Goal: Task Accomplishment & Management: Manage account settings

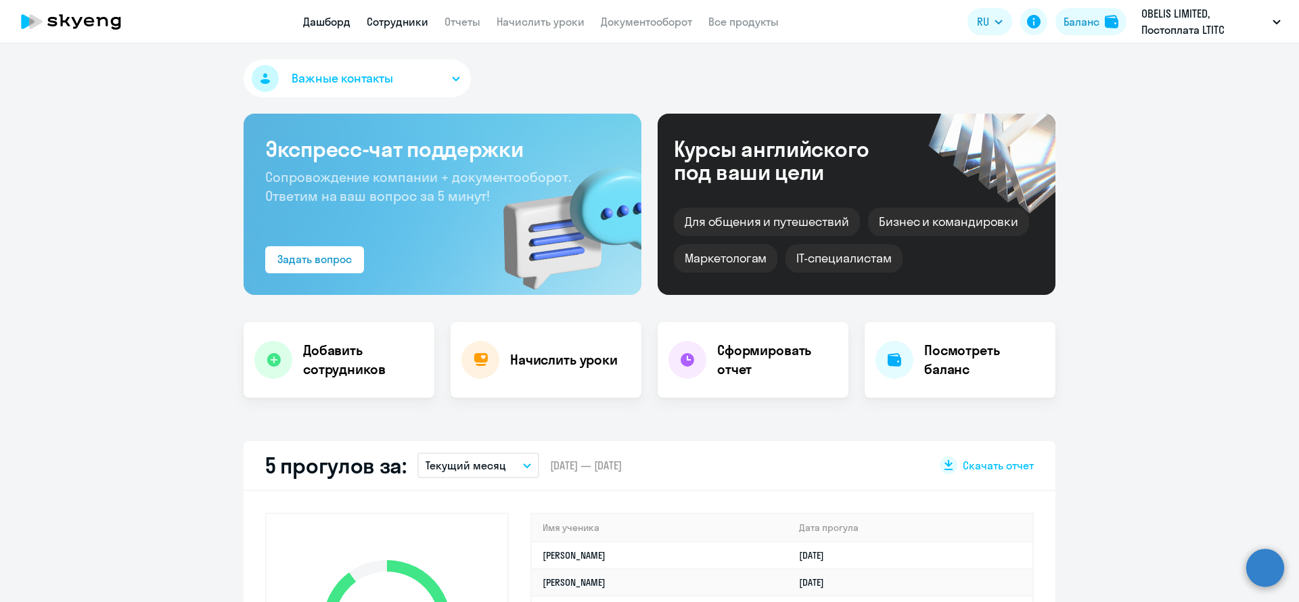
click at [401, 23] on link "Сотрудники" at bounding box center [398, 22] width 62 height 14
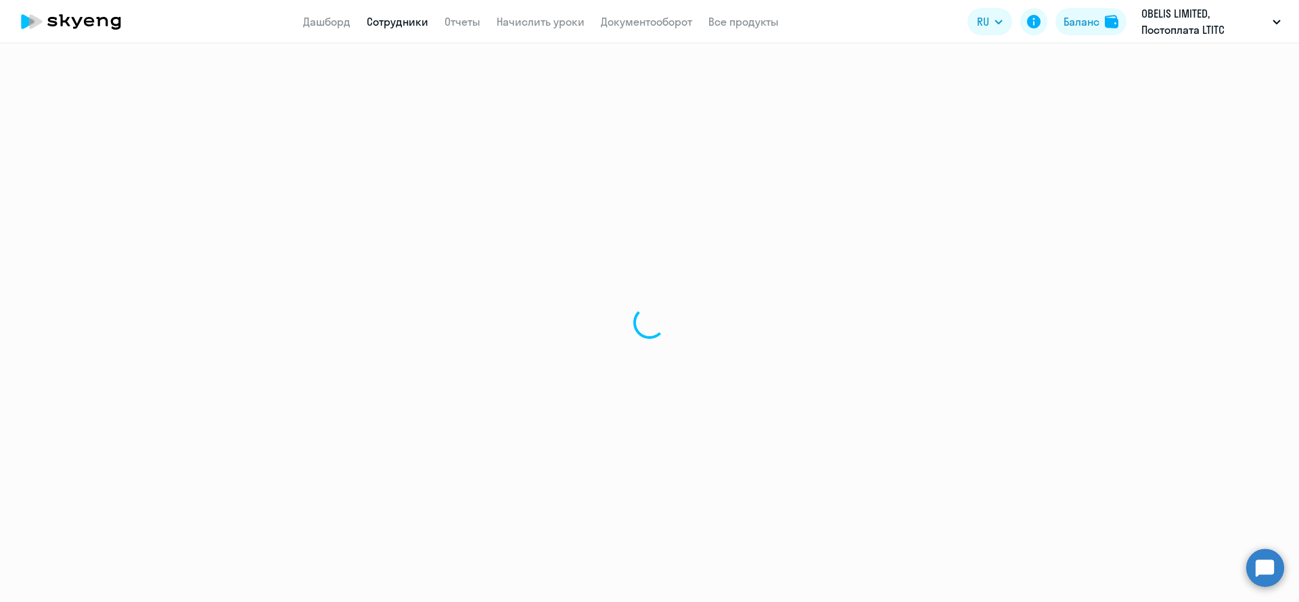
select select "30"
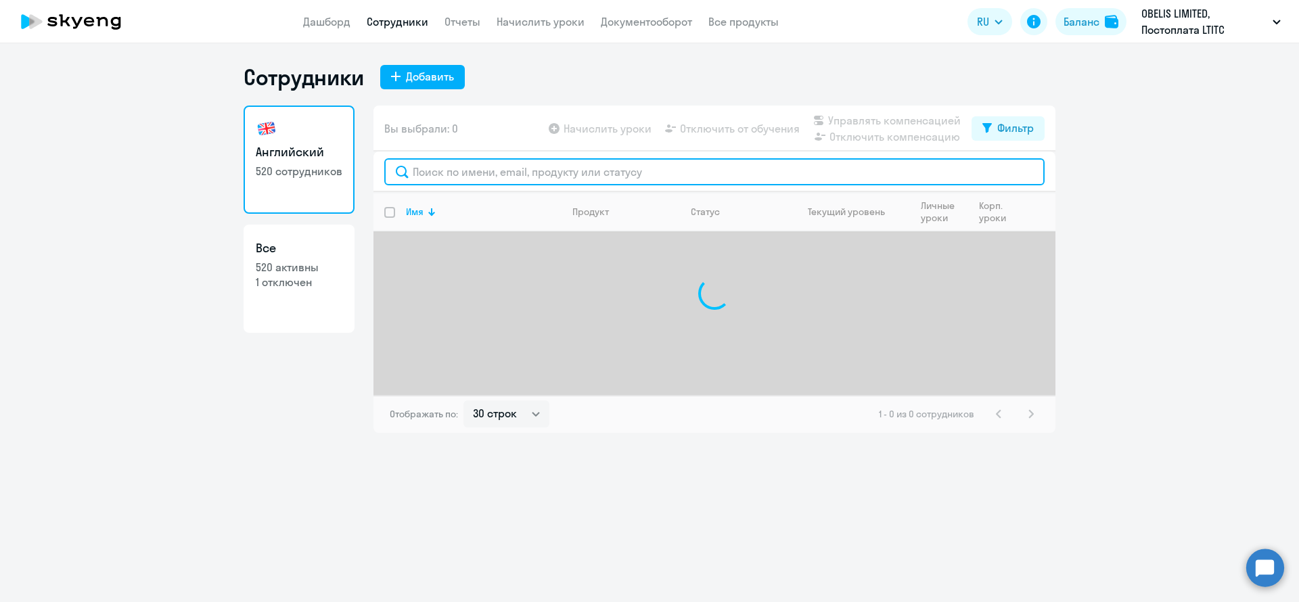
click at [494, 177] on input "text" at bounding box center [714, 171] width 660 height 27
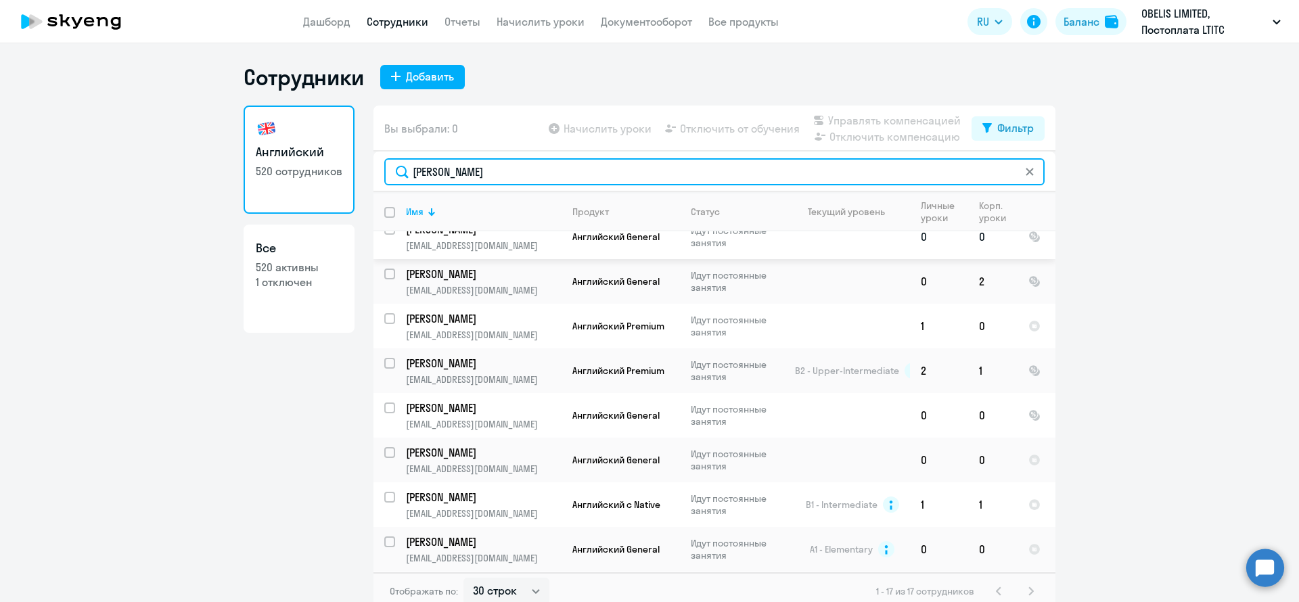
scroll to position [418, 0]
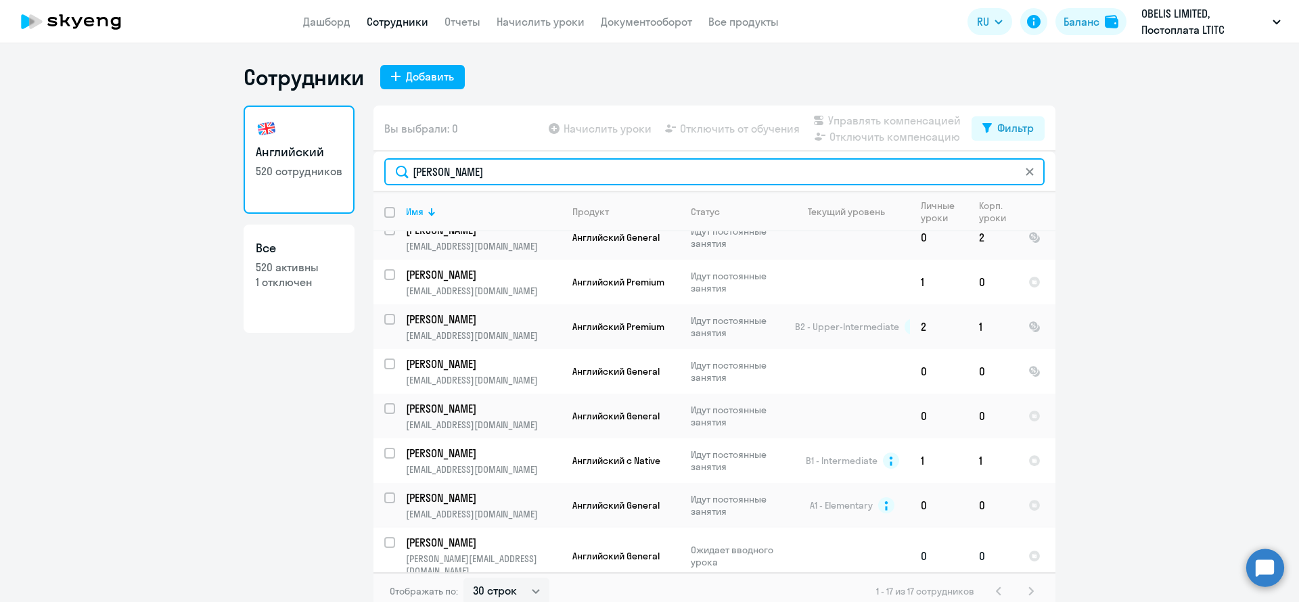
type input "анастасия"
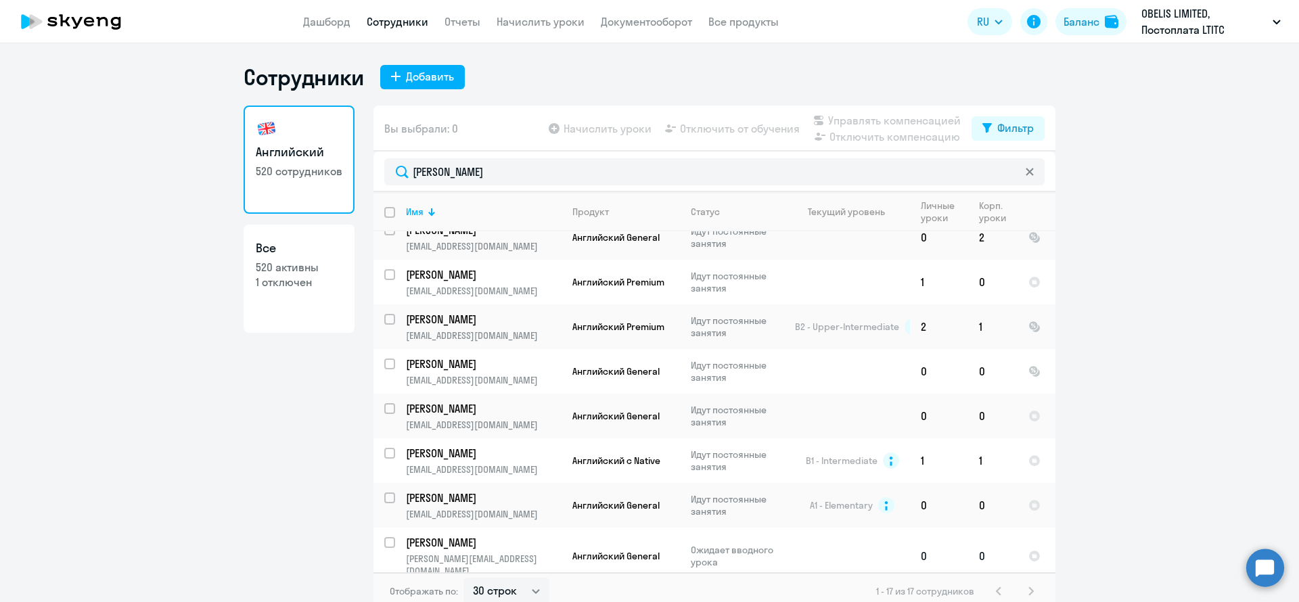
click at [384, 540] on input "select row 42285939" at bounding box center [397, 550] width 27 height 27
checkbox input "true"
click at [846, 115] on span "Управлять компенсацией" at bounding box center [894, 120] width 133 height 16
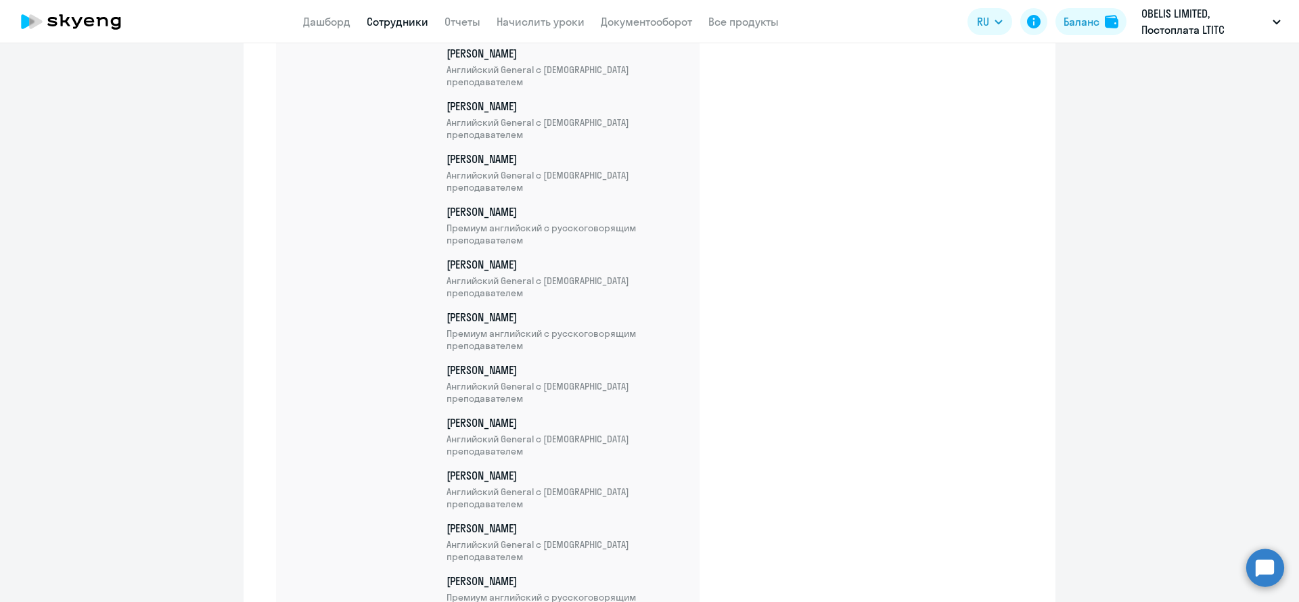
scroll to position [23446, 0]
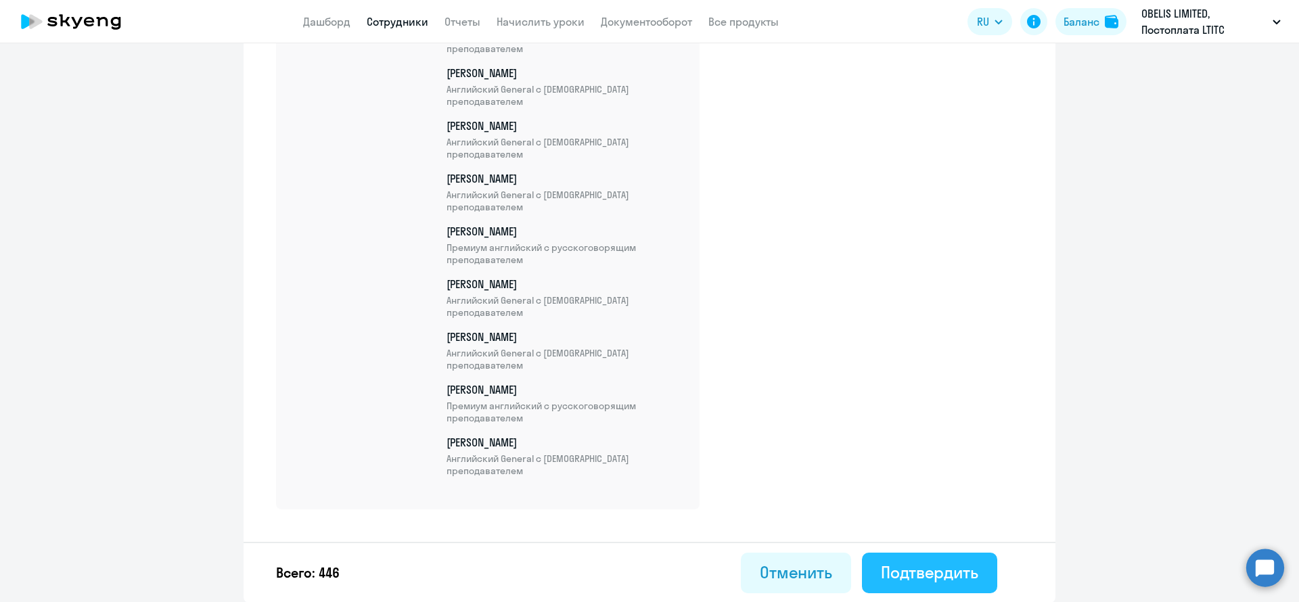
click at [944, 561] on div "Подтвердить" at bounding box center [929, 572] width 97 height 22
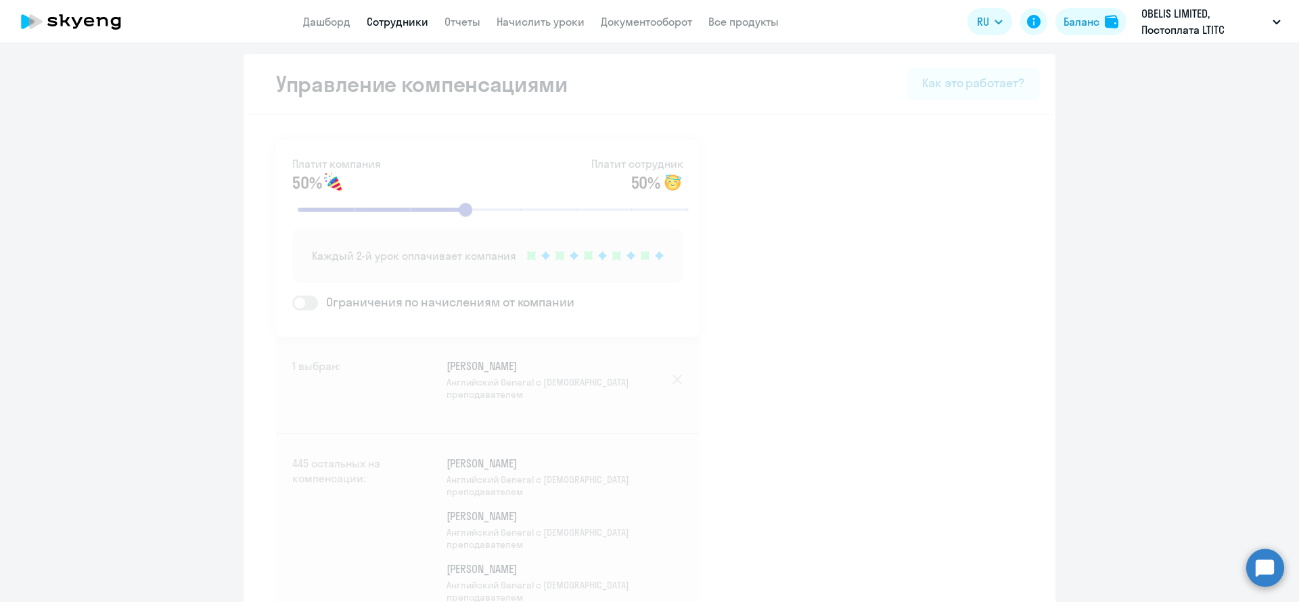
select select "30"
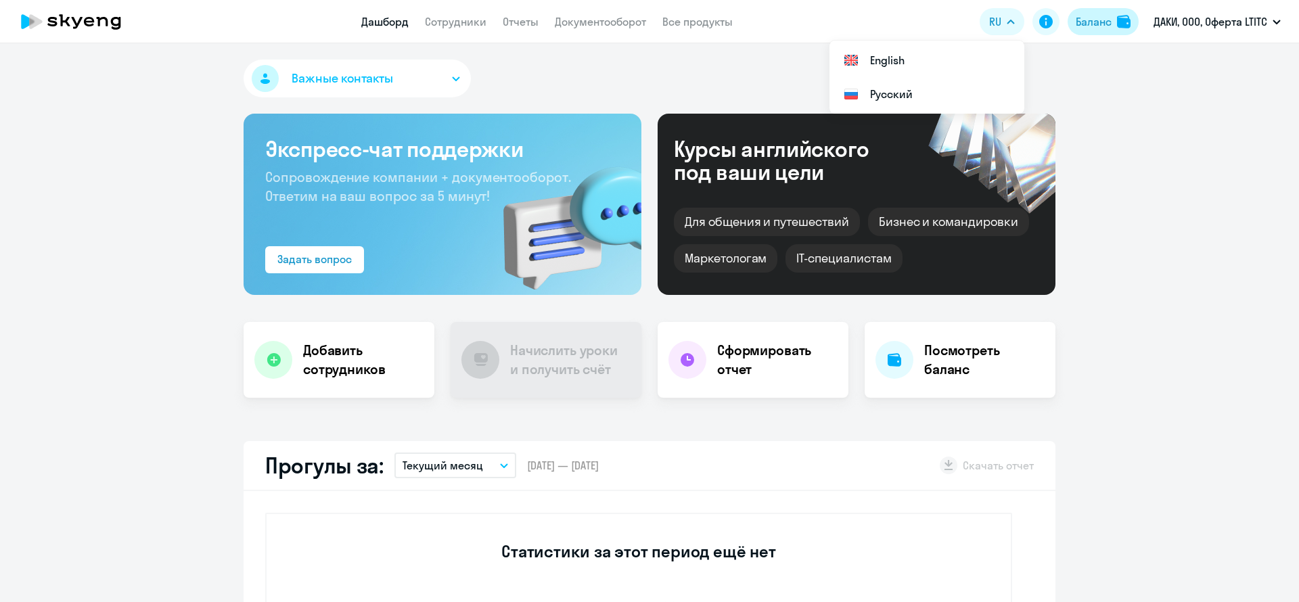
click at [1096, 22] on div "Баланс" at bounding box center [1093, 22] width 36 height 16
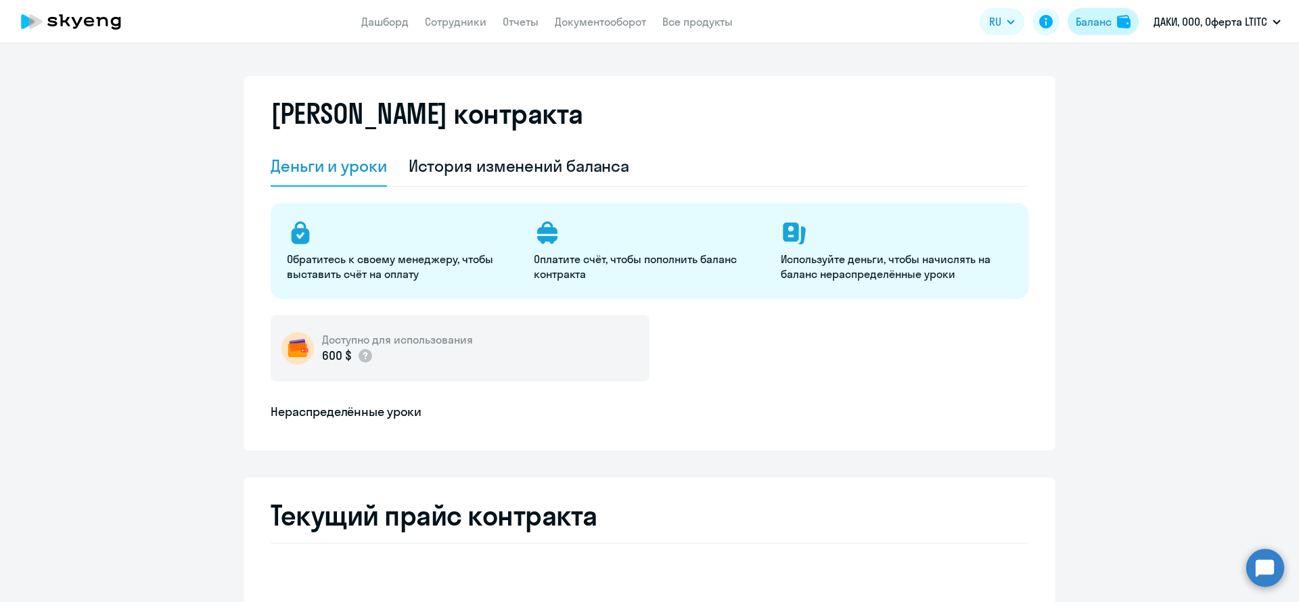
select select "english_adult_not_native_speaker"
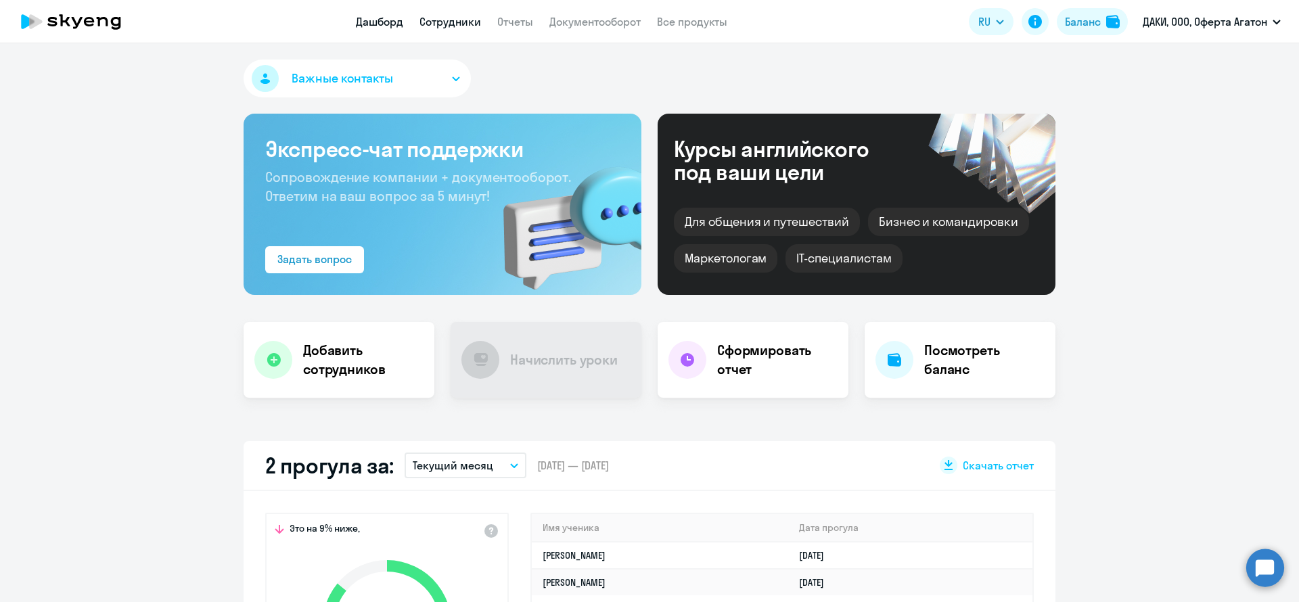
click at [455, 21] on link "Сотрудники" at bounding box center [450, 22] width 62 height 14
select select "30"
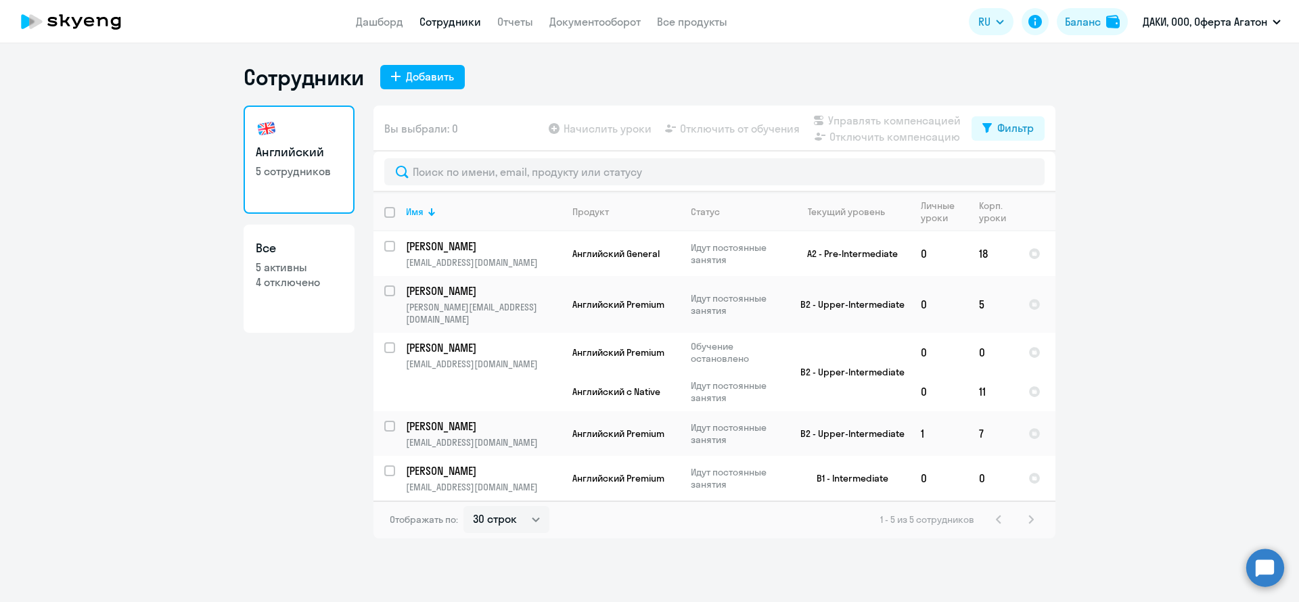
drag, startPoint x: 119, startPoint y: 160, endPoint x: 119, endPoint y: 143, distance: 16.9
click at [119, 160] on ng-component "Сотрудники Добавить Английский 5 сотрудников Все 5 активны 4 отключено Вы выбра…" at bounding box center [649, 301] width 1299 height 475
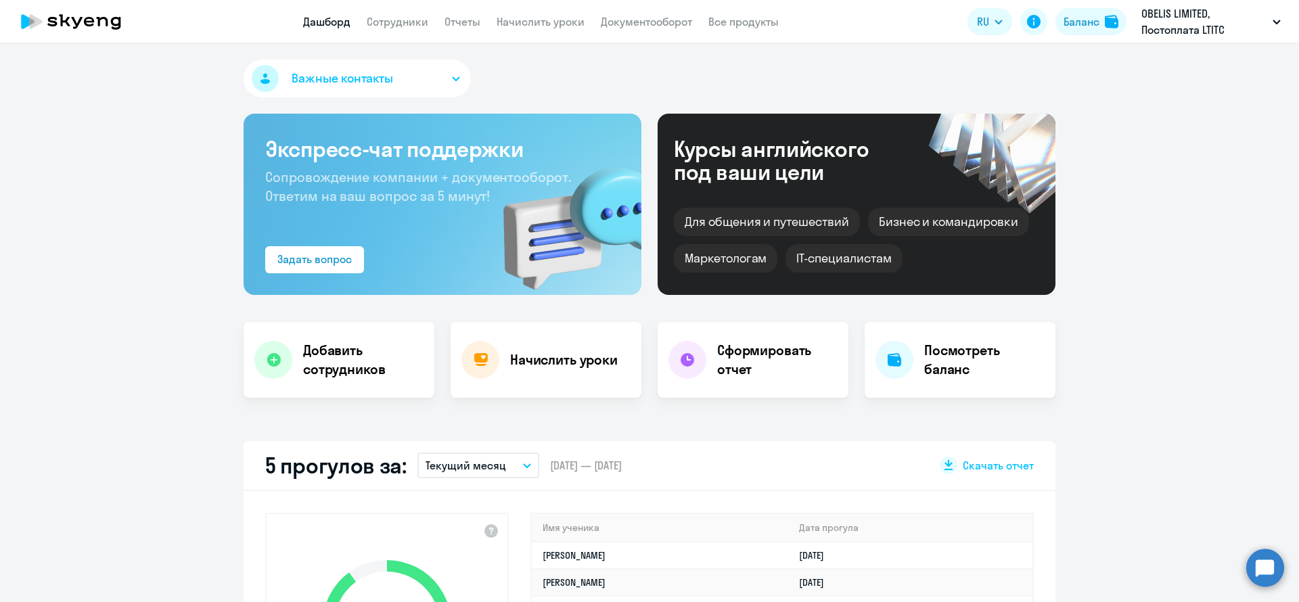
select select "30"
click at [394, 24] on link "Сотрудники" at bounding box center [398, 22] width 62 height 14
select select "30"
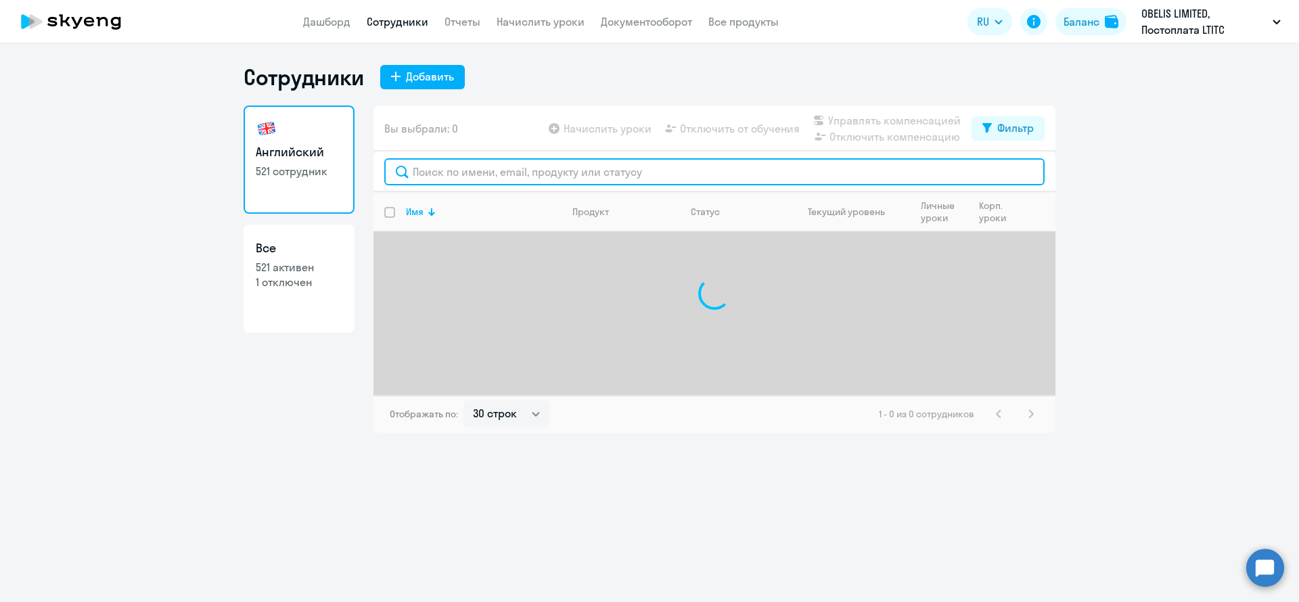
click at [556, 166] on input "text" at bounding box center [714, 171] width 660 height 27
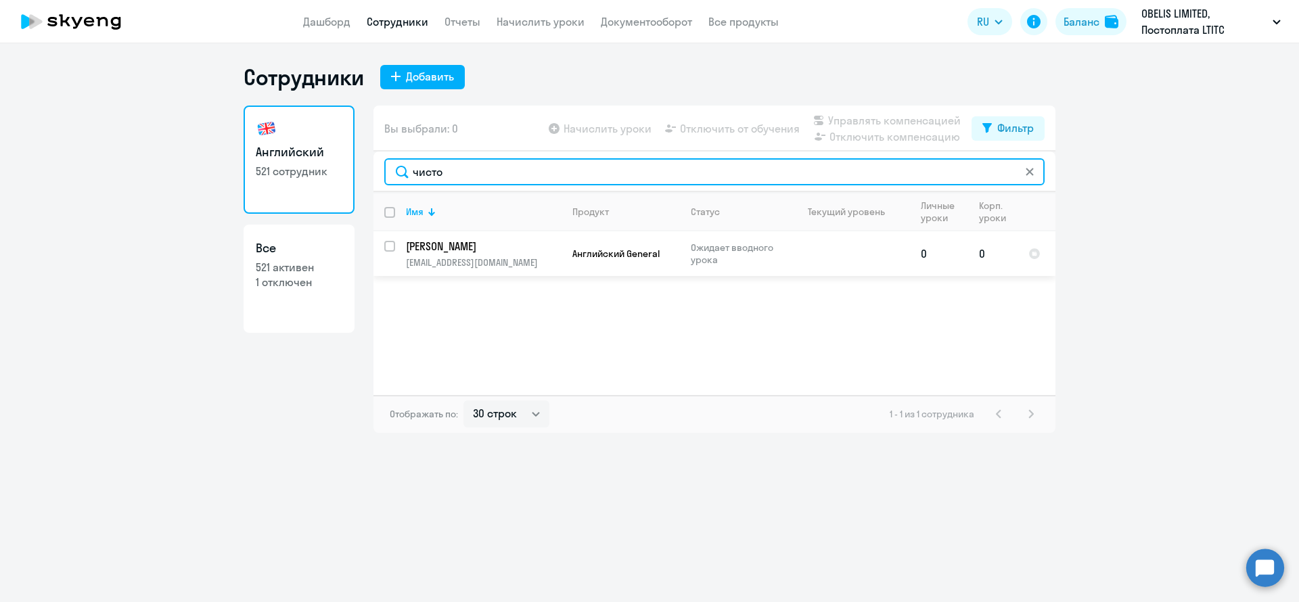
type input "чисто"
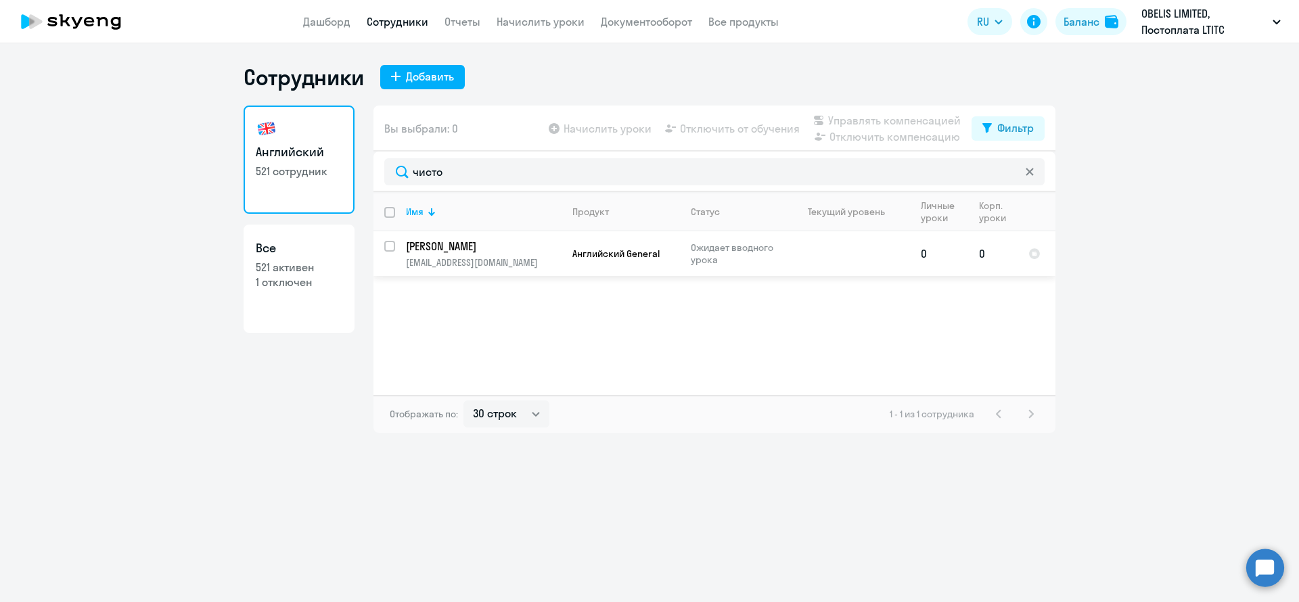
click at [392, 247] on input "select row 42328938" at bounding box center [397, 254] width 27 height 27
checkbox input "true"
click at [856, 120] on span "Управлять компенсацией" at bounding box center [894, 120] width 133 height 16
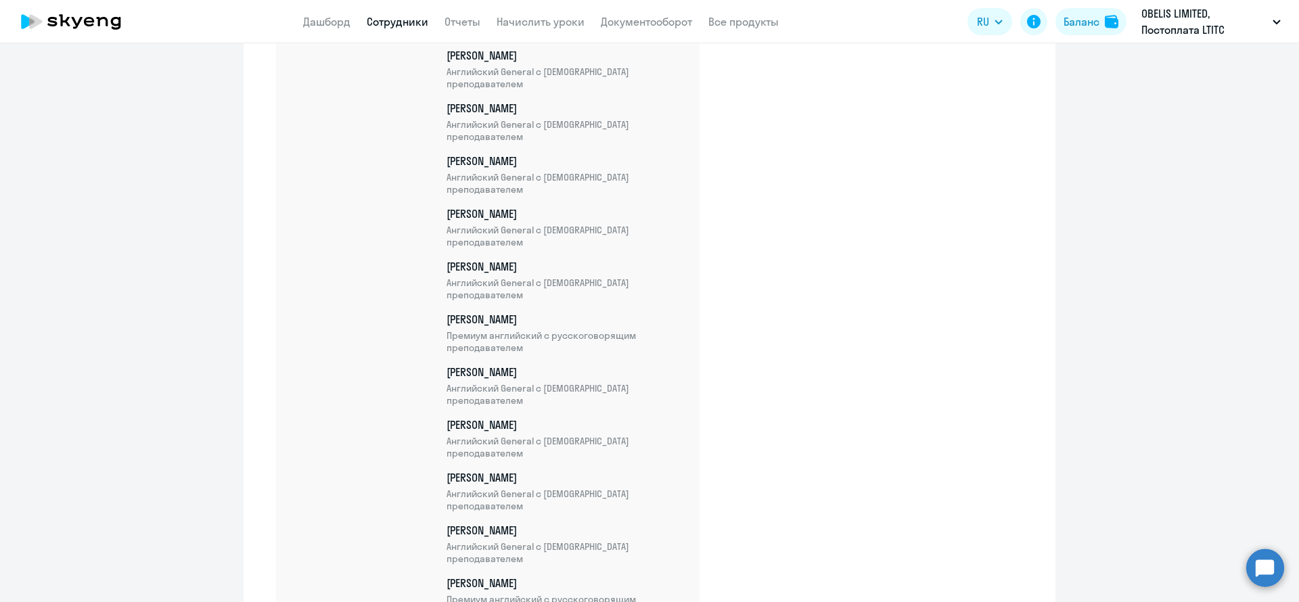
scroll to position [23499, 0]
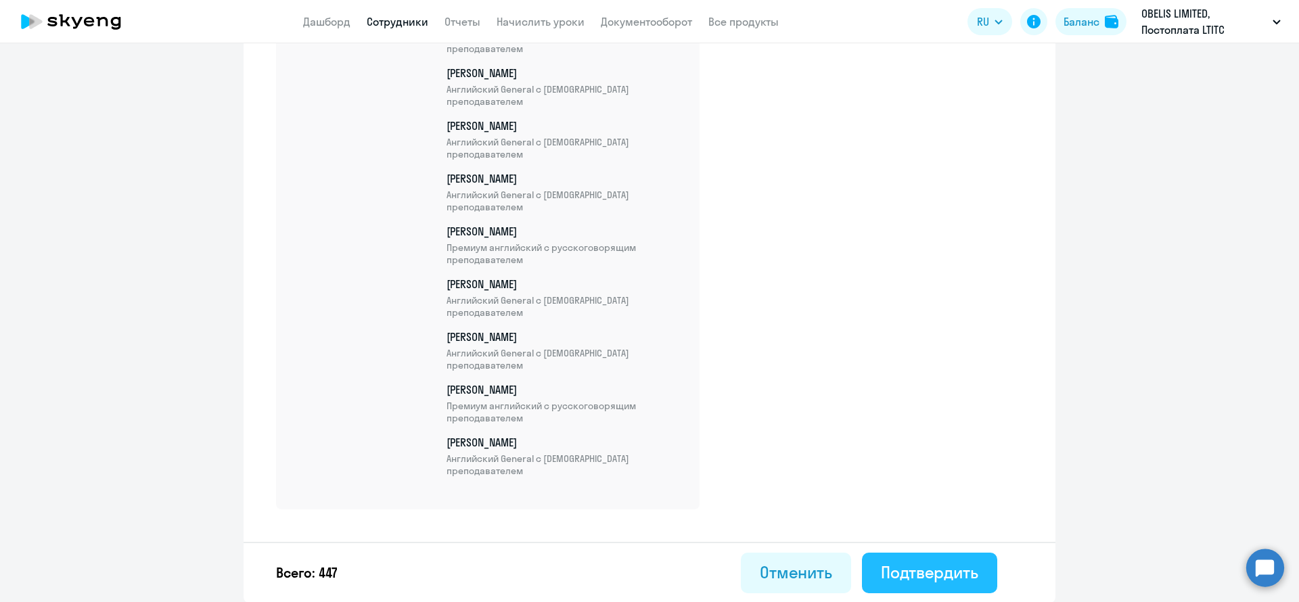
click at [960, 572] on div "Подтвердить" at bounding box center [929, 572] width 97 height 22
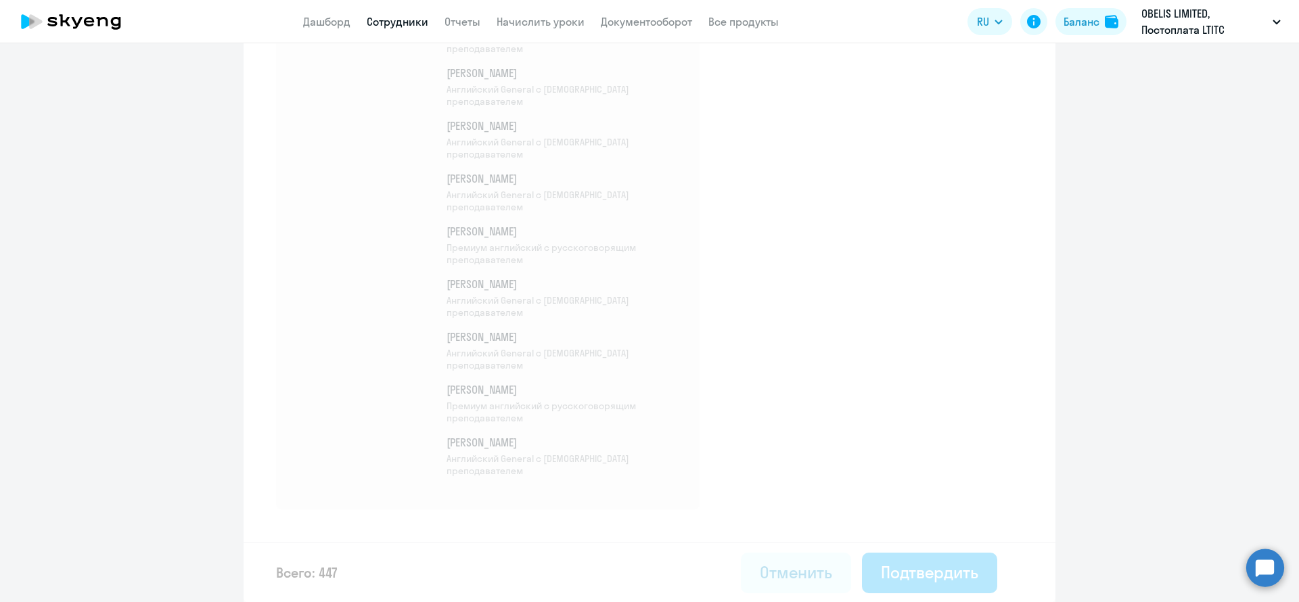
select select "30"
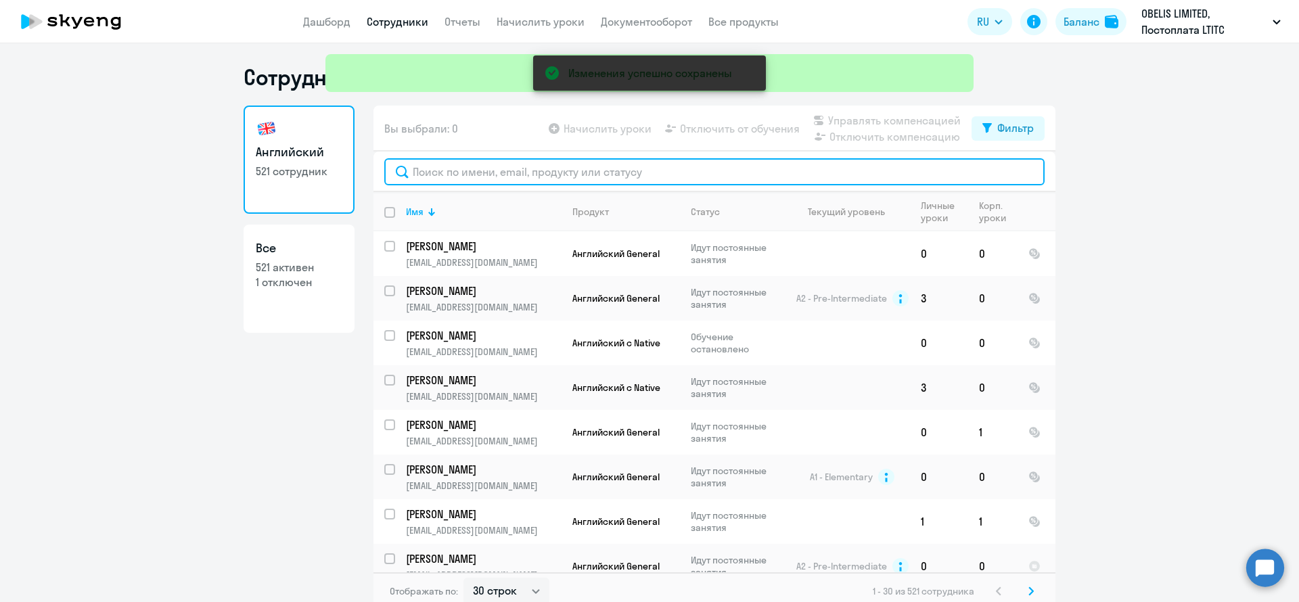
click at [465, 174] on input "text" at bounding box center [714, 171] width 660 height 27
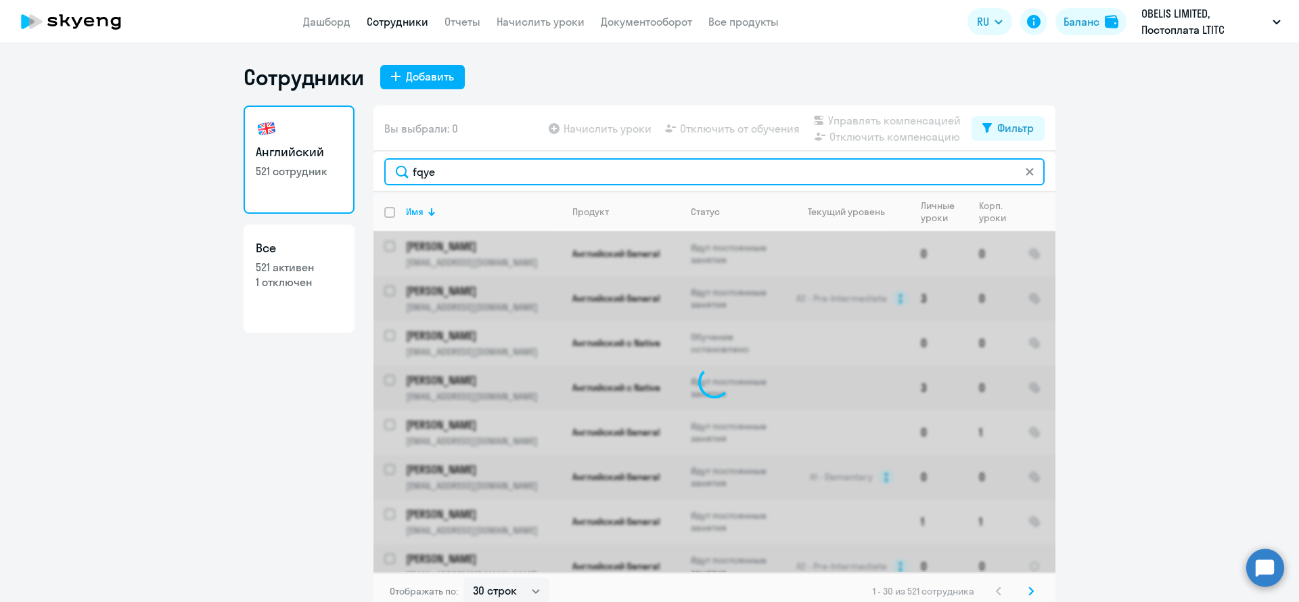
click at [464, 170] on input "fqye" at bounding box center [714, 171] width 660 height 27
click at [464, 171] on input "fqye" at bounding box center [714, 171] width 660 height 27
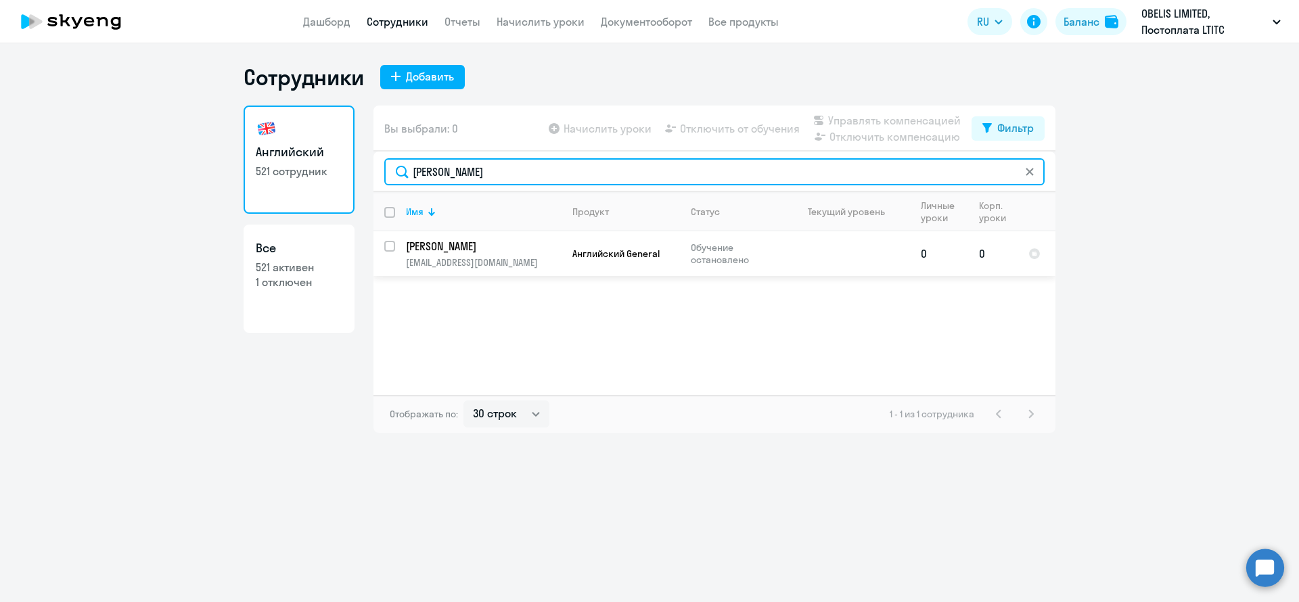
type input "айнур"
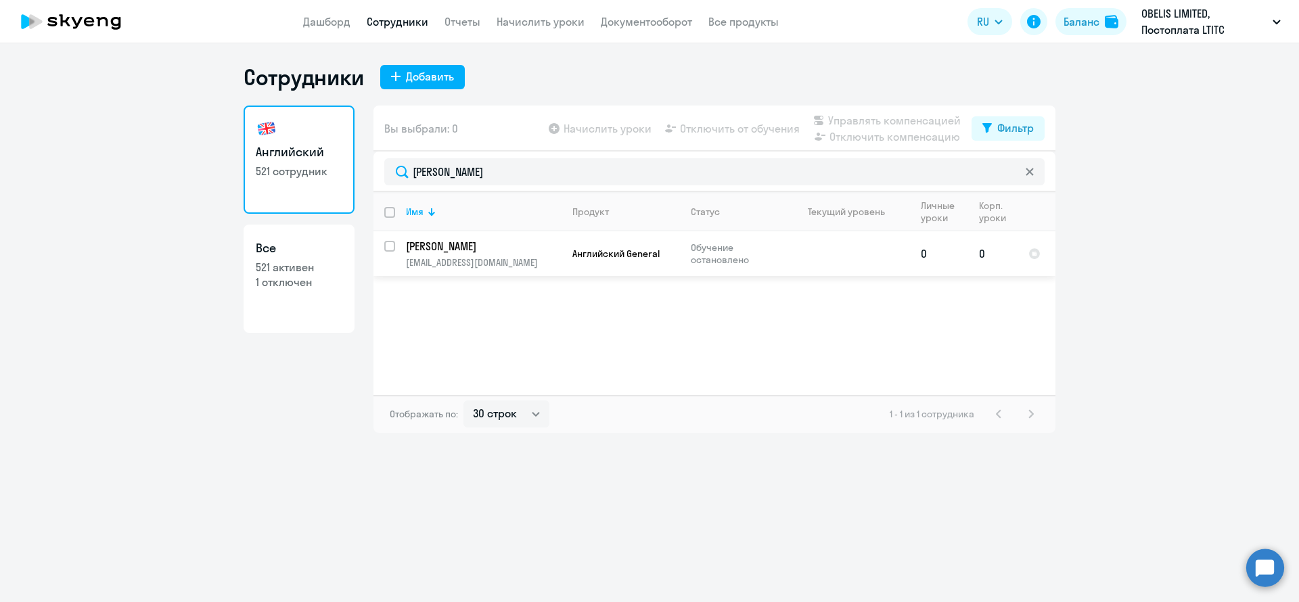
click at [388, 248] on input "select row 39089191" at bounding box center [397, 254] width 27 height 27
checkbox input "true"
click at [879, 117] on span "Управлять компенсацией" at bounding box center [894, 120] width 133 height 16
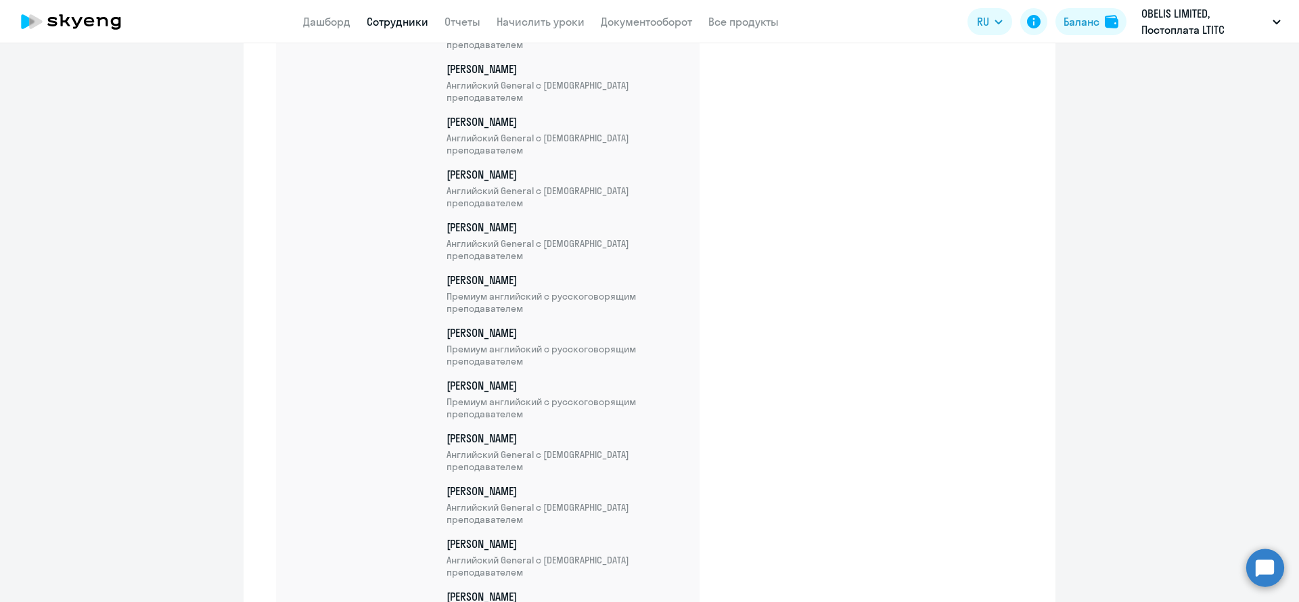
scroll to position [23551, 0]
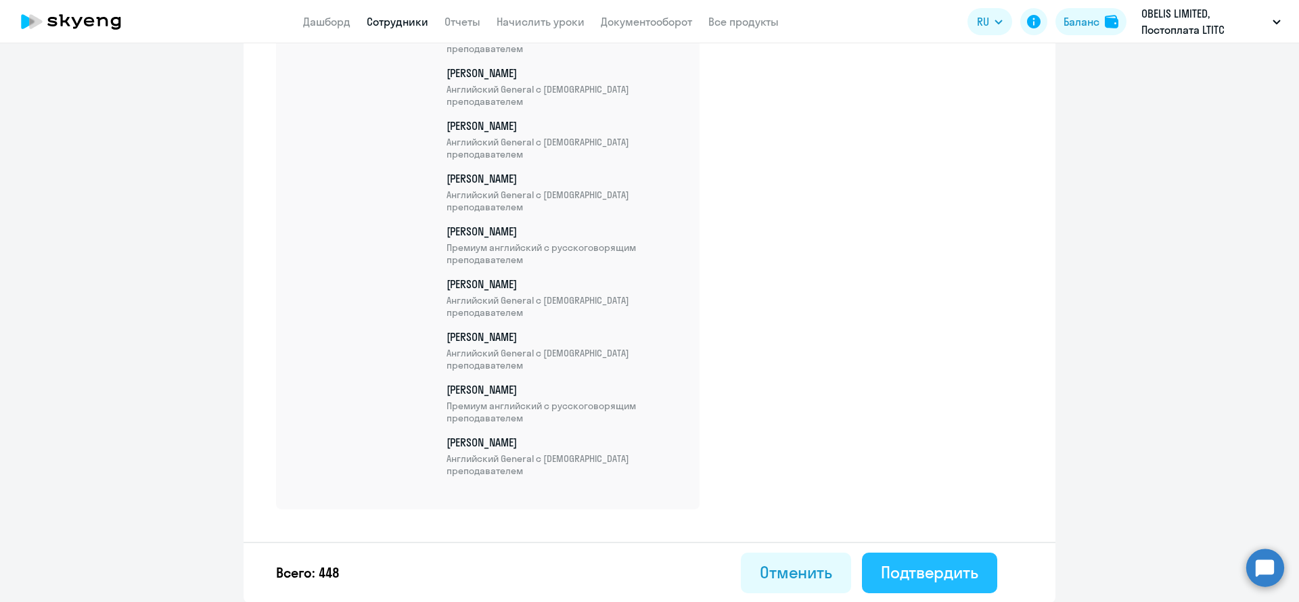
click at [963, 569] on div "Подтвердить" at bounding box center [929, 572] width 97 height 22
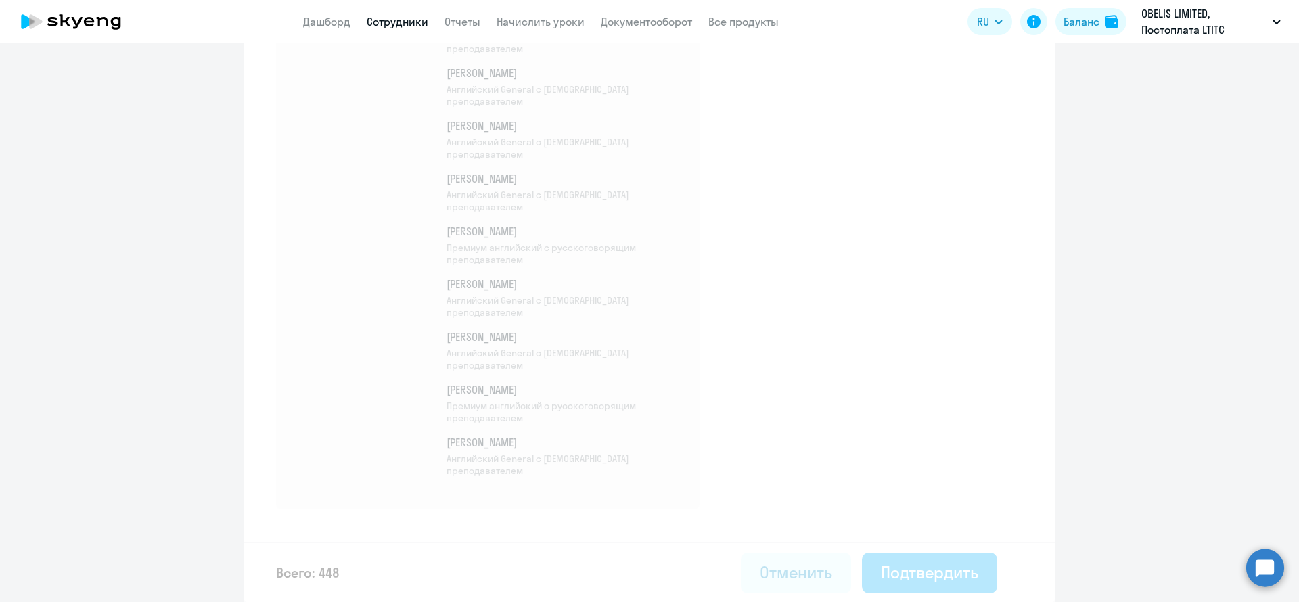
select select "30"
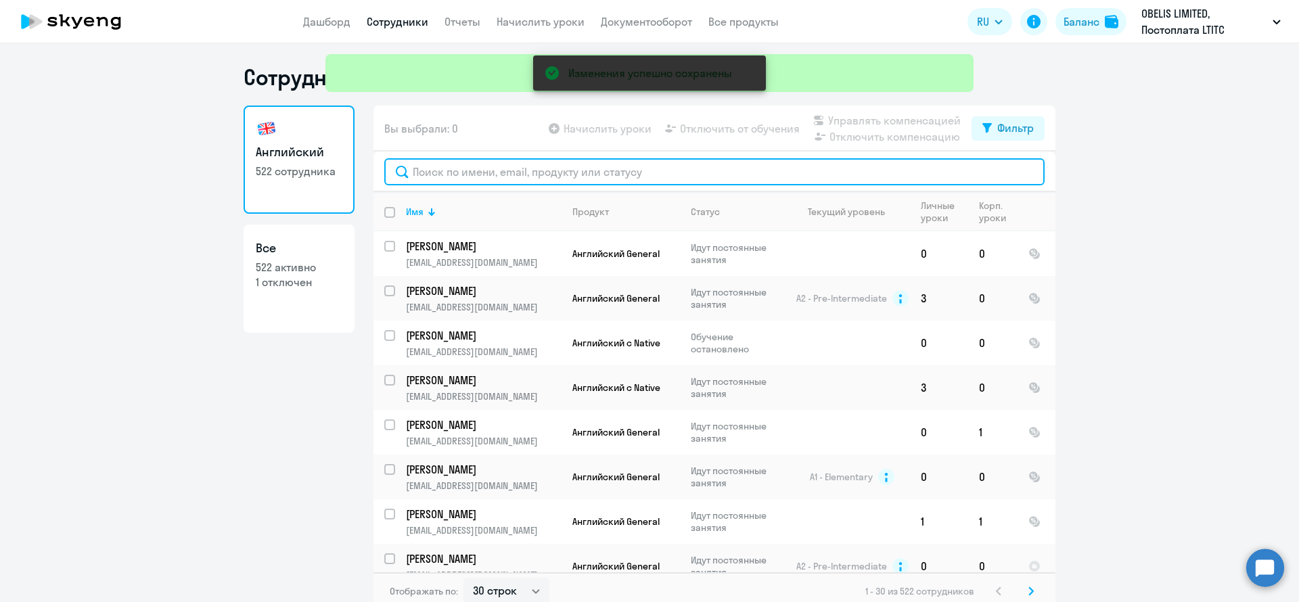
click at [587, 173] on input "text" at bounding box center [714, 171] width 660 height 27
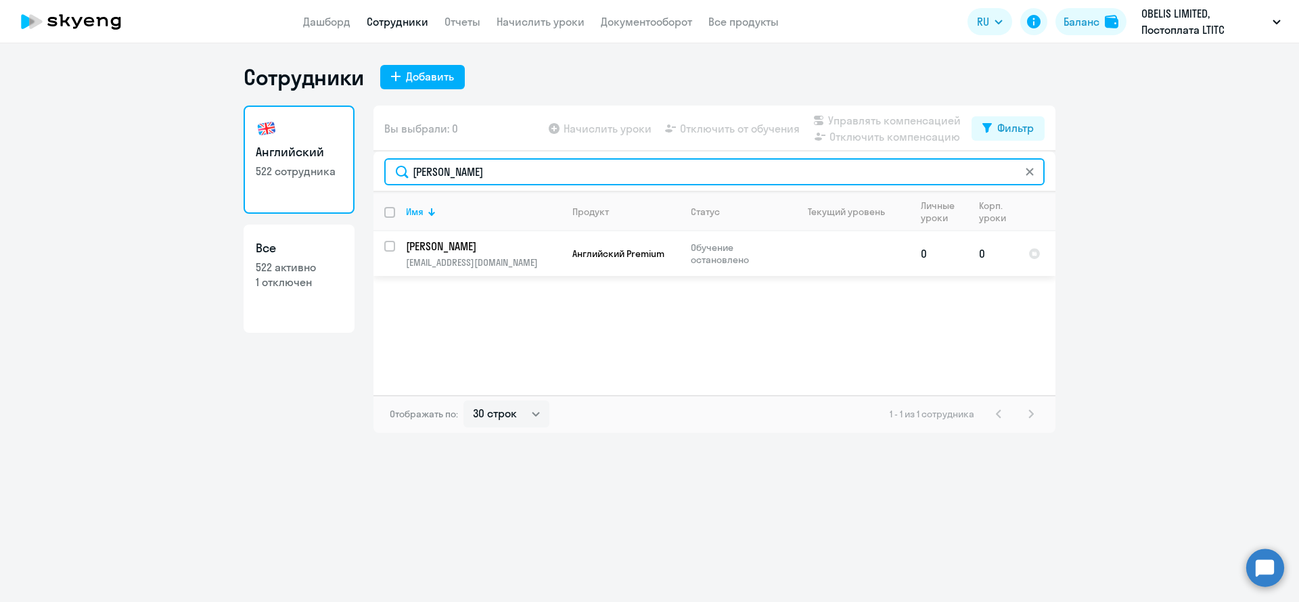
type input "гринина"
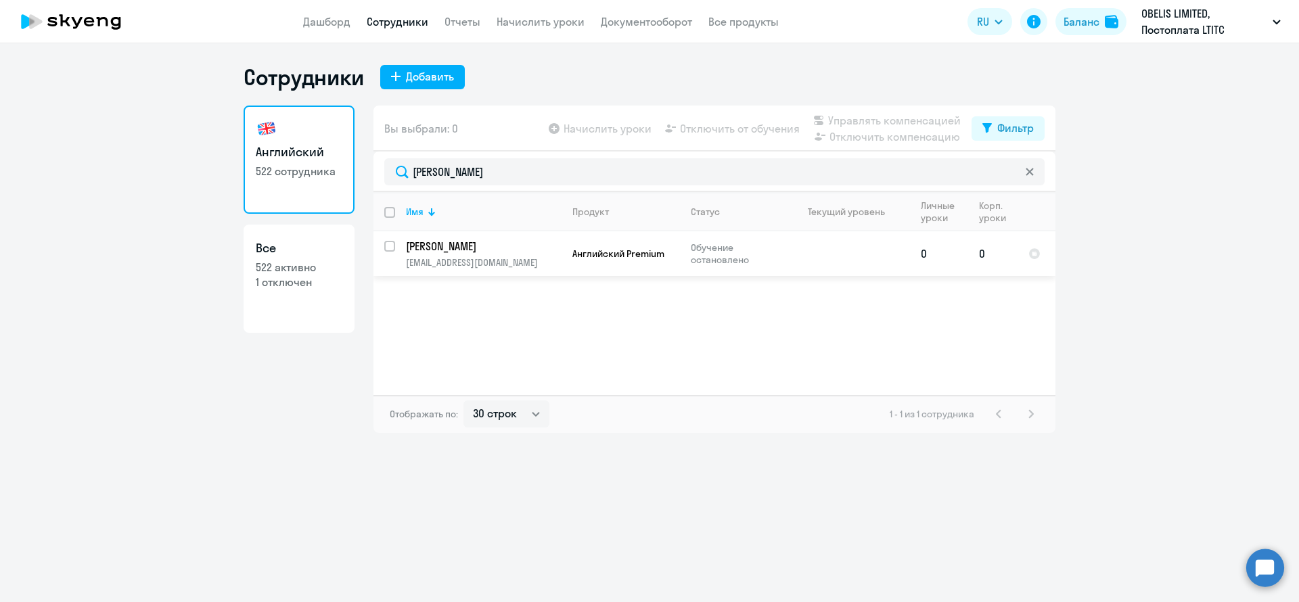
click at [397, 250] on td "Гринина Kристина kristi140389@gmail.com" at bounding box center [478, 253] width 166 height 45
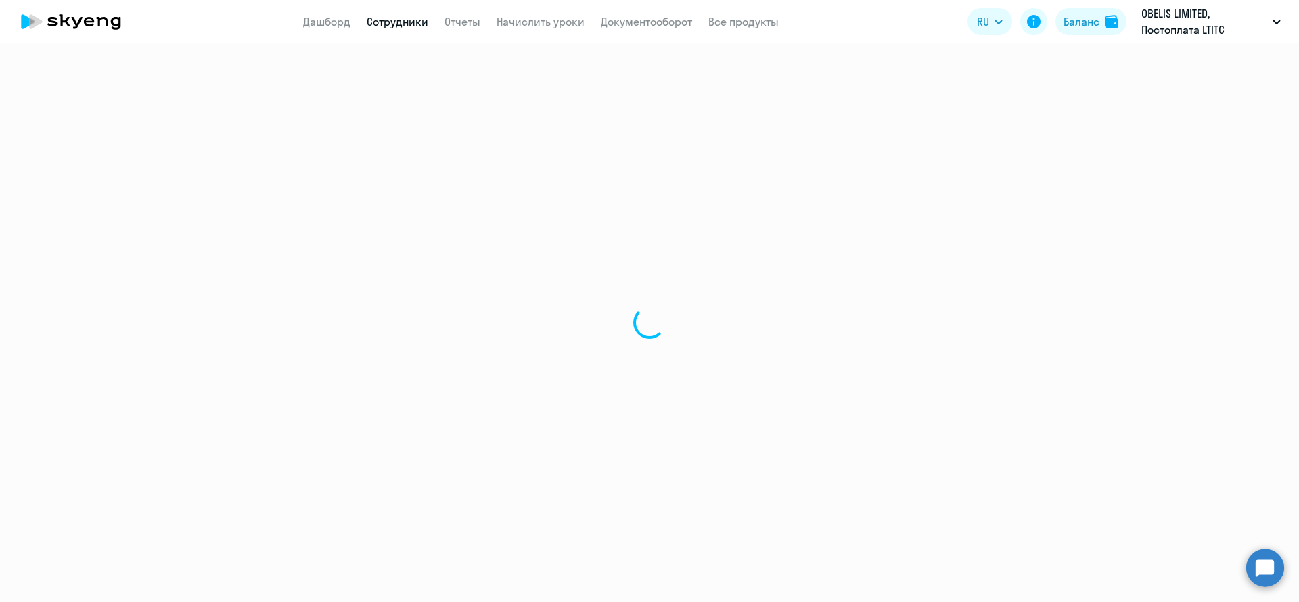
select select "english"
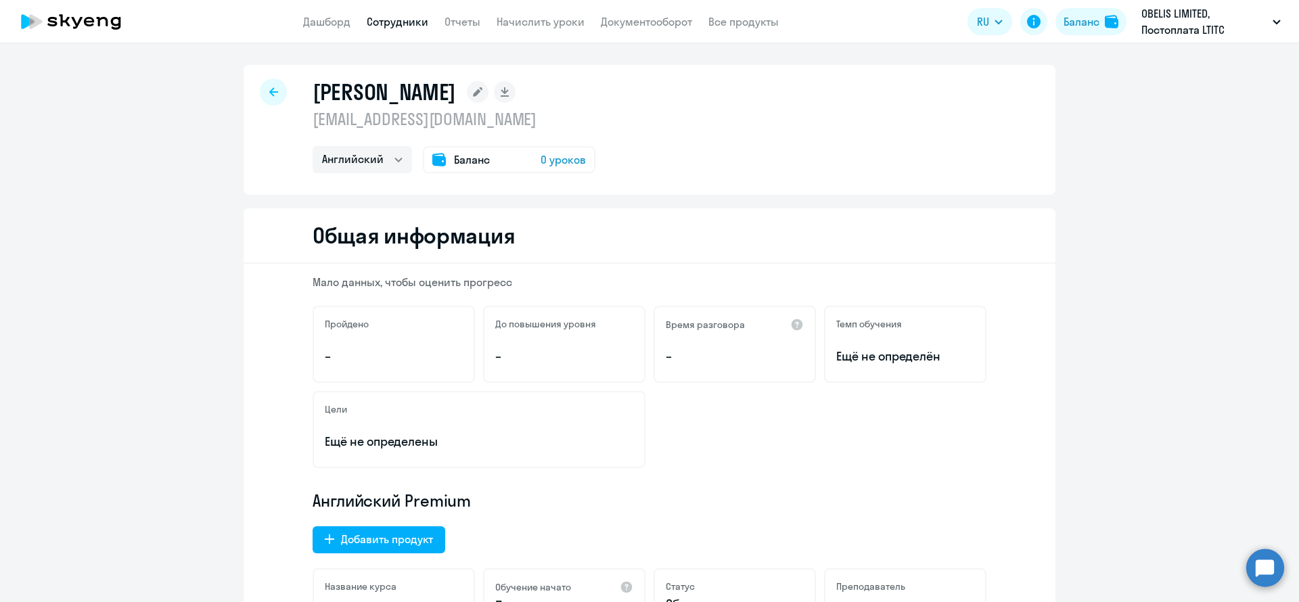
click at [270, 73] on div "Гринина Kристина kristi140389@gmail.com Английский Баланс 0 уроков" at bounding box center [650, 130] width 812 height 130
click at [260, 93] on div at bounding box center [273, 91] width 27 height 27
select select "30"
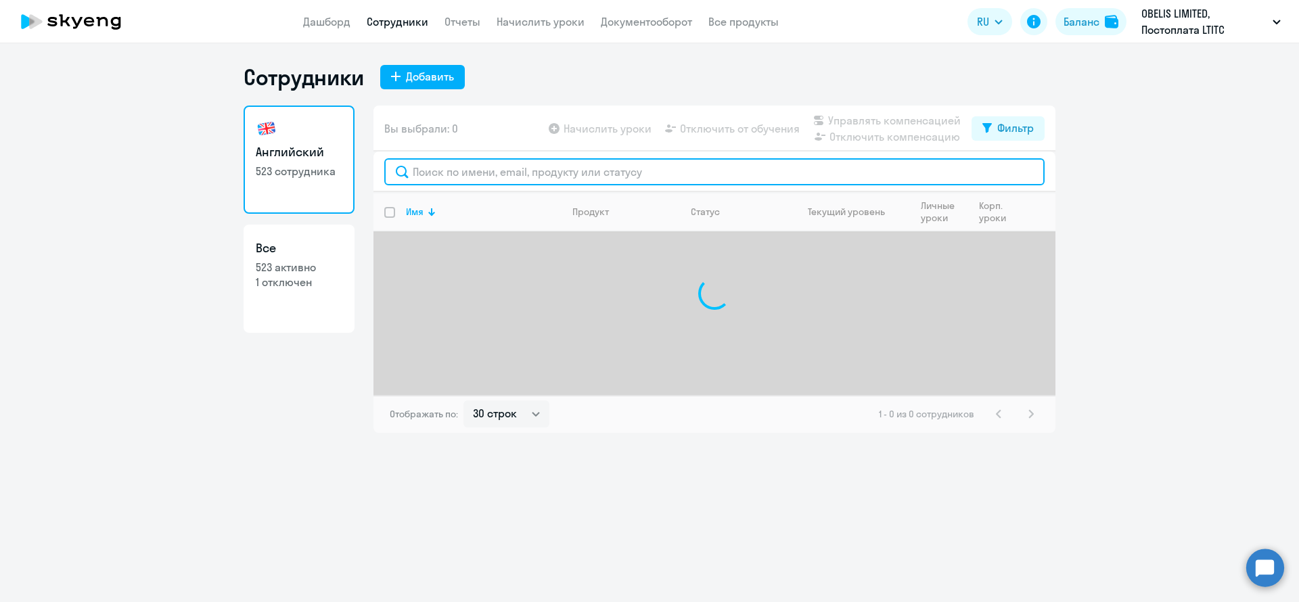
click at [427, 166] on input "text" at bounding box center [714, 171] width 660 height 27
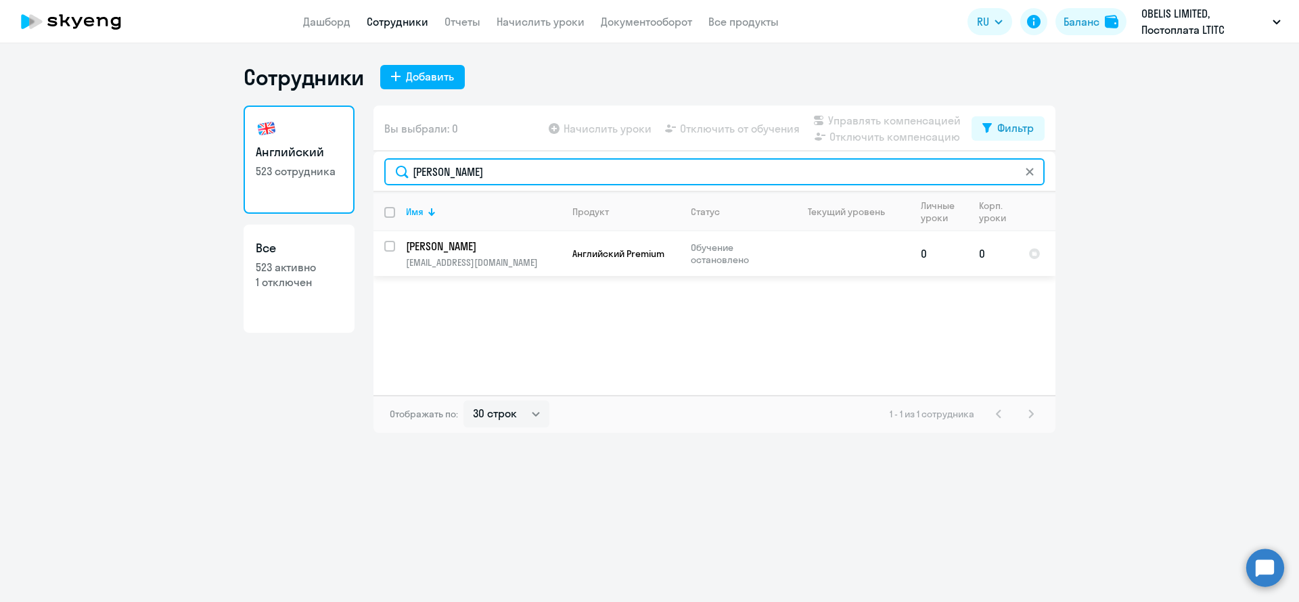
type input "гринина"
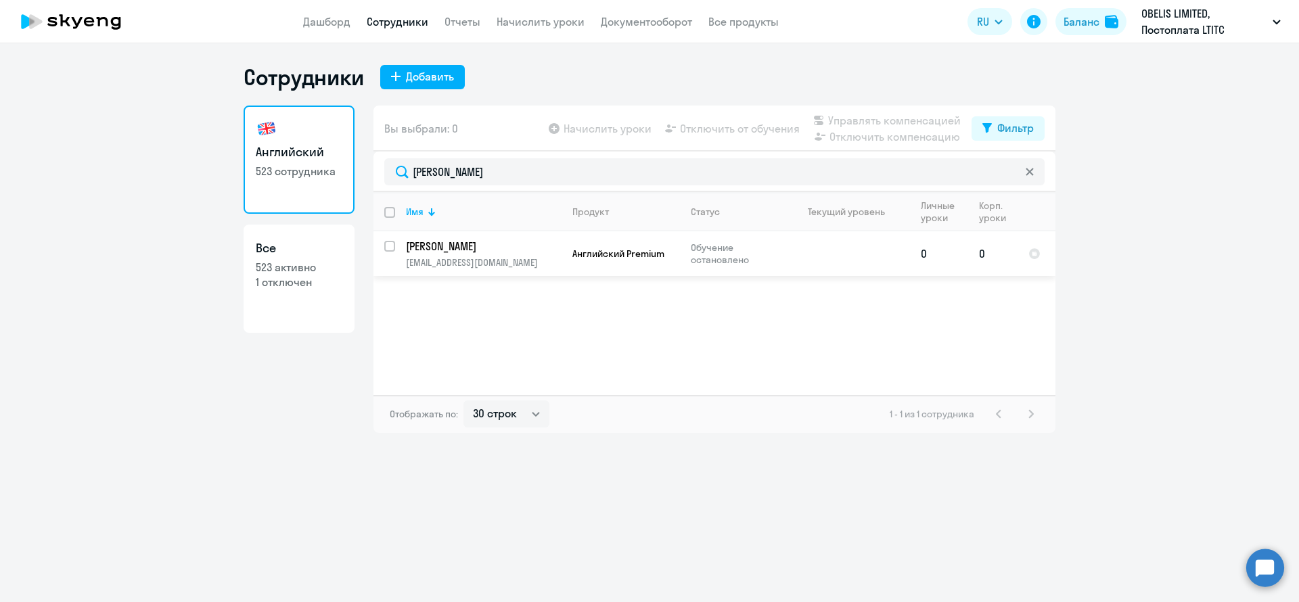
click at [390, 250] on input "select row 24613504" at bounding box center [397, 254] width 27 height 27
checkbox input "true"
click at [898, 119] on span "Управлять компенсацией" at bounding box center [894, 120] width 133 height 16
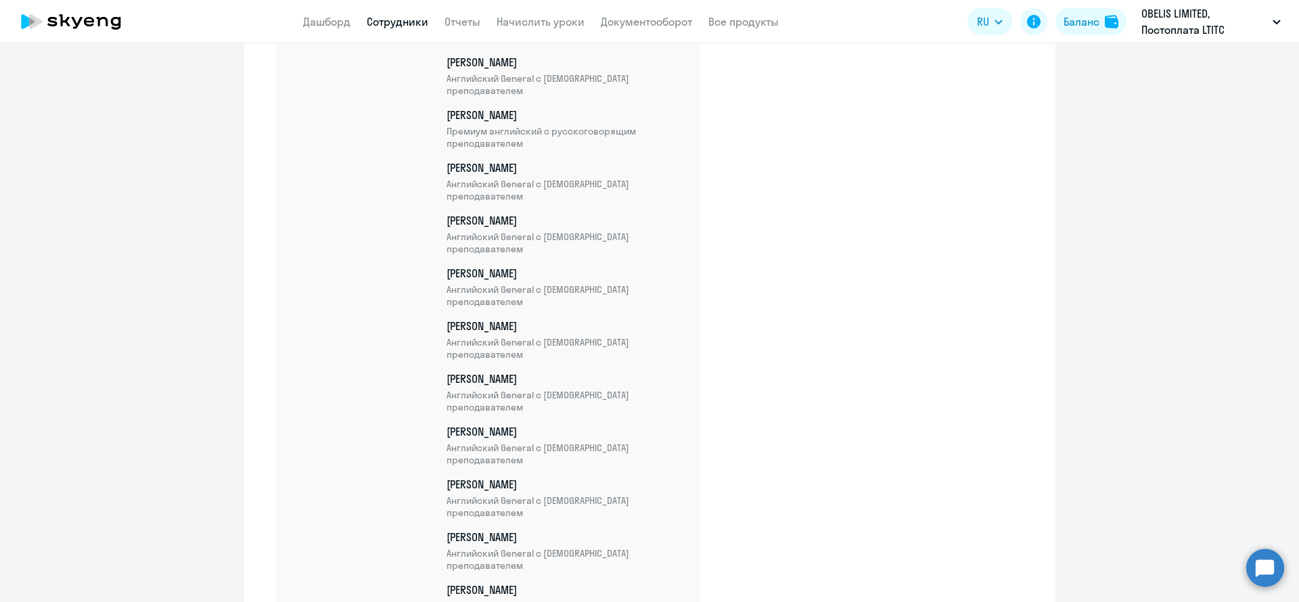
scroll to position [23604, 0]
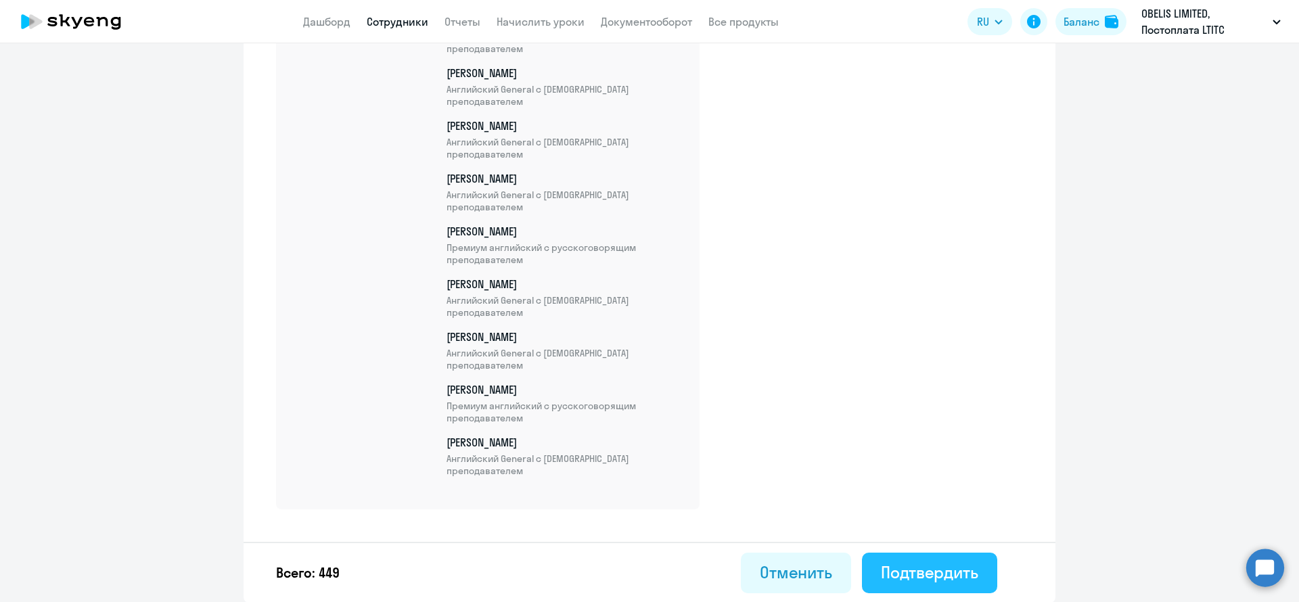
click at [926, 574] on div "Подтвердить" at bounding box center [929, 572] width 97 height 22
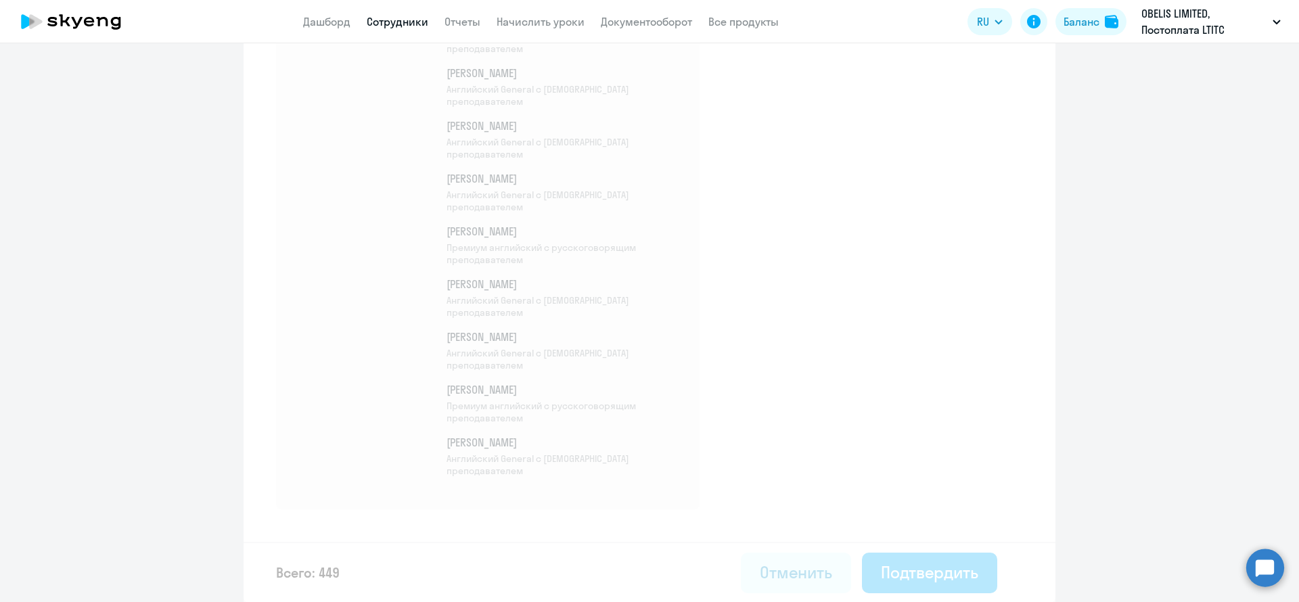
select select "30"
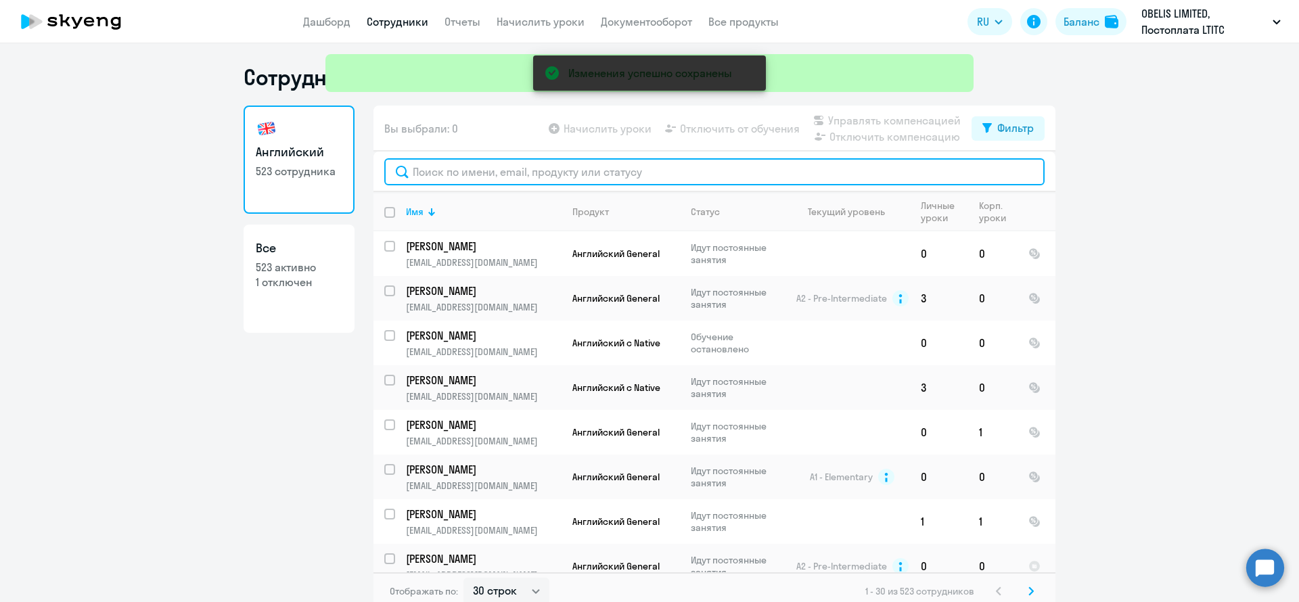
click at [501, 172] on input "text" at bounding box center [714, 171] width 660 height 27
type input "i"
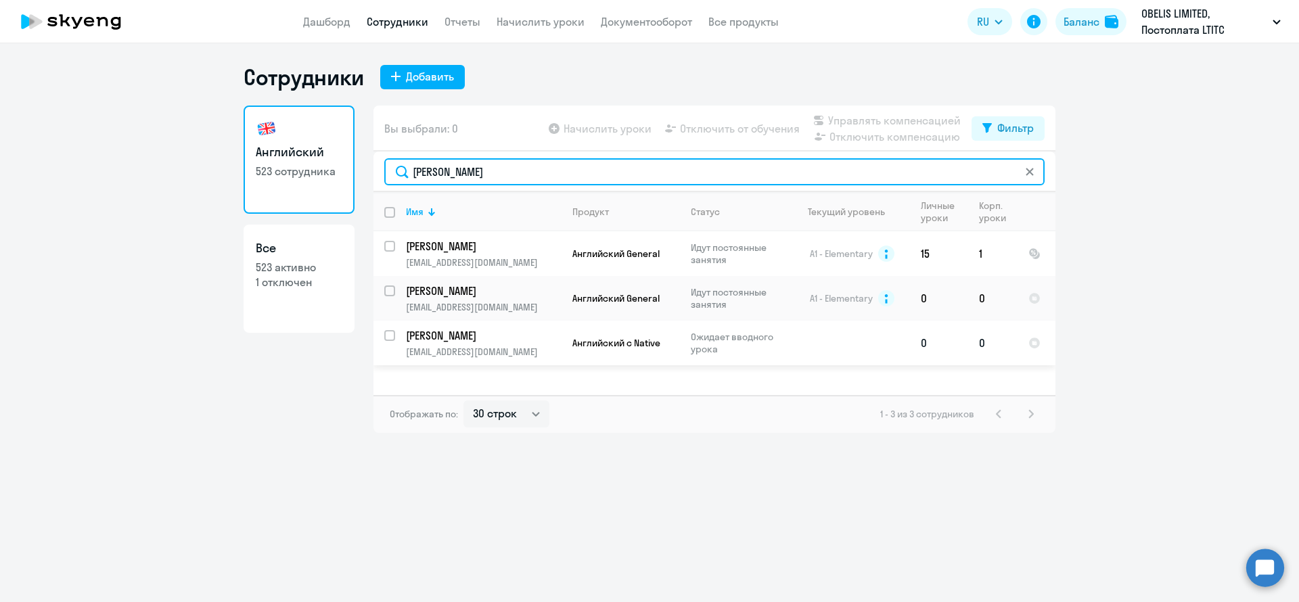
type input "шевченко"
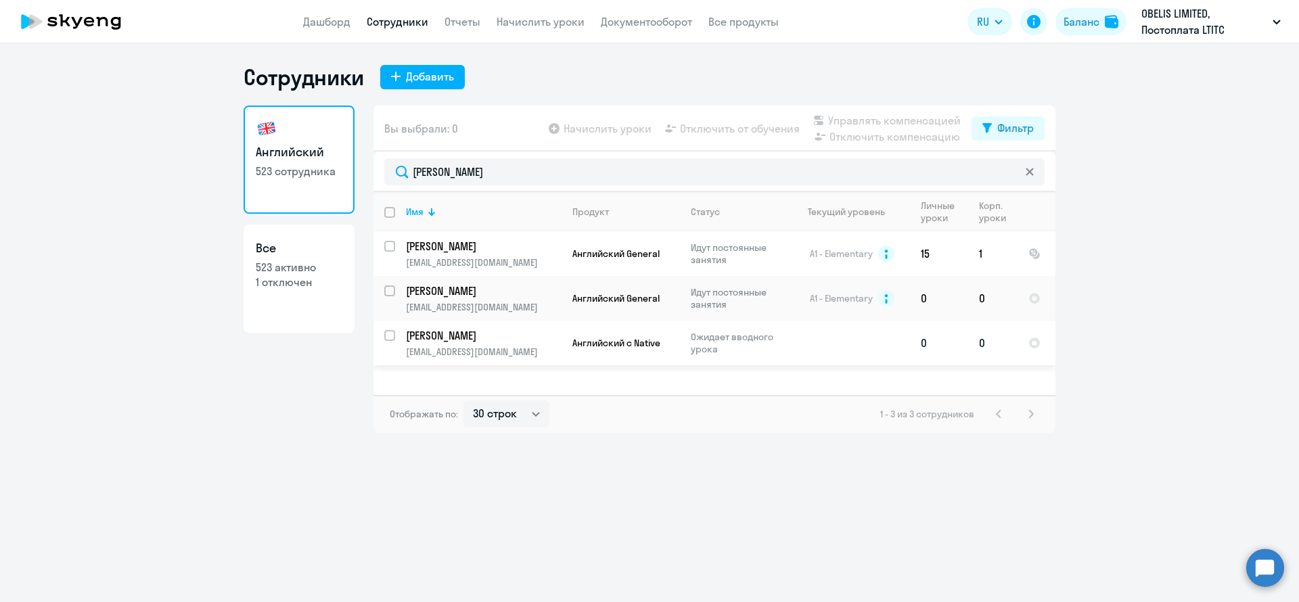
click at [390, 333] on input "select row 20518988" at bounding box center [397, 343] width 27 height 27
checkbox input "true"
click at [842, 115] on span "Управлять компенсацией" at bounding box center [894, 120] width 133 height 16
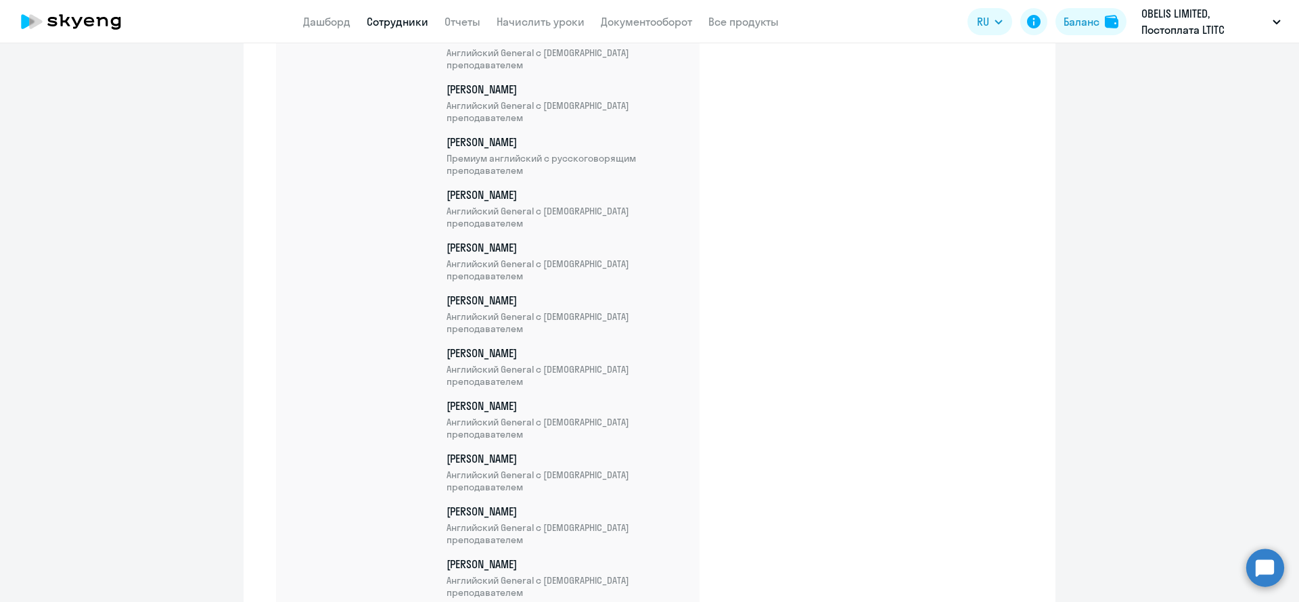
scroll to position [23657, 0]
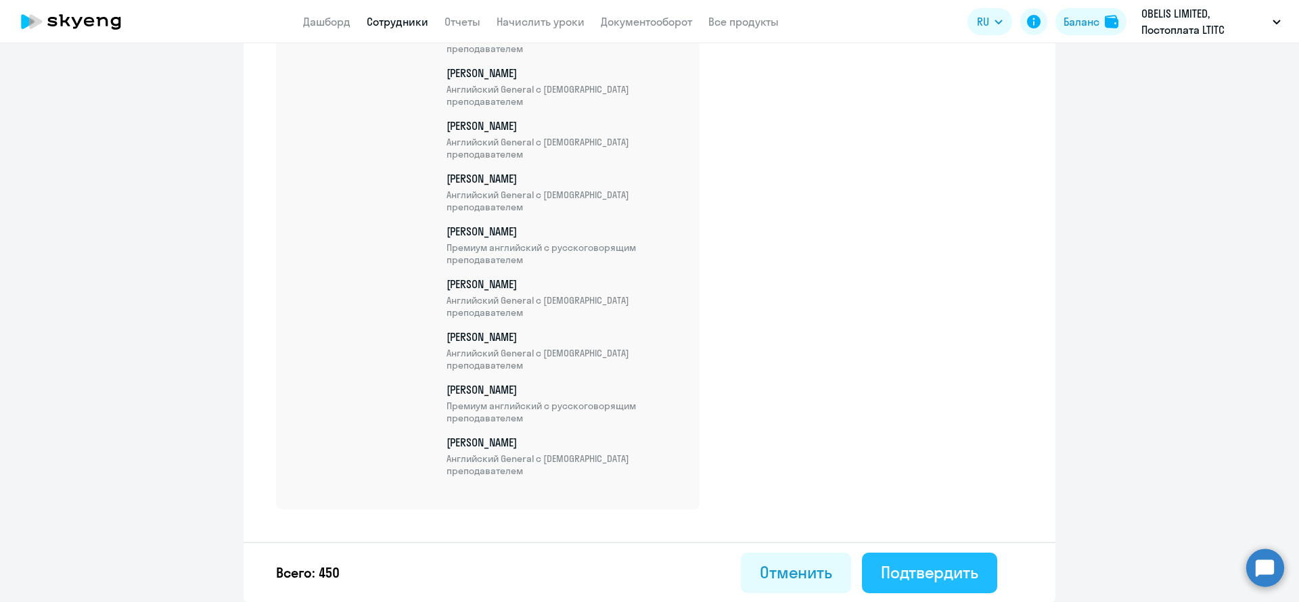
click at [881, 567] on div "Подтвердить" at bounding box center [929, 572] width 97 height 22
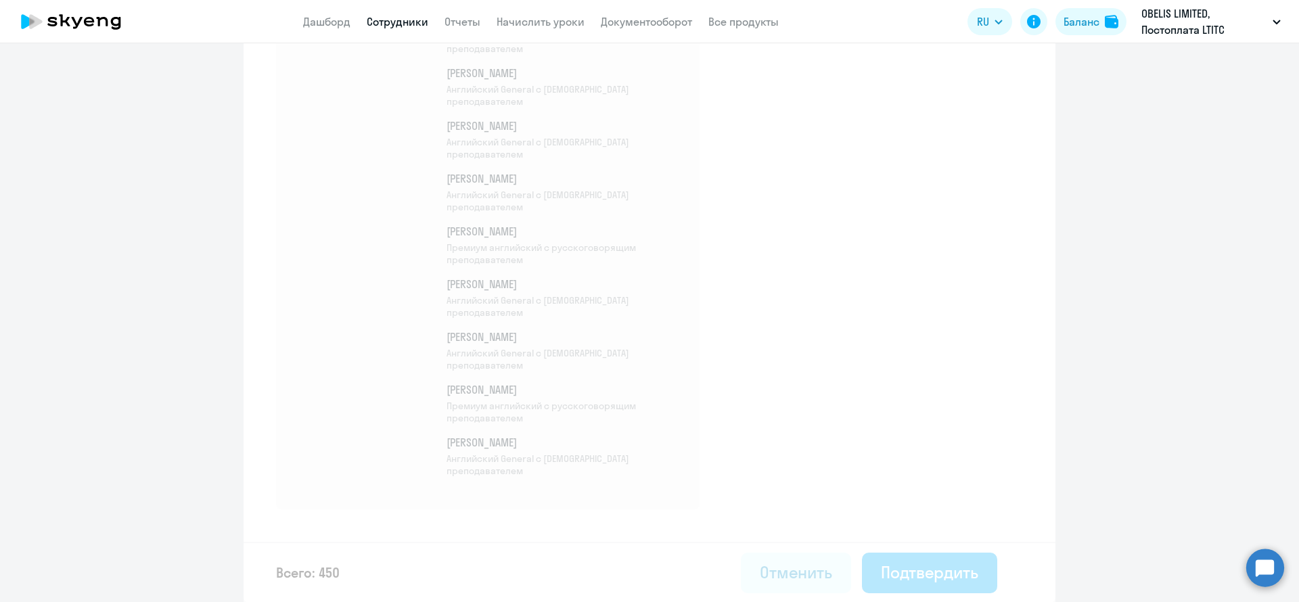
select select "30"
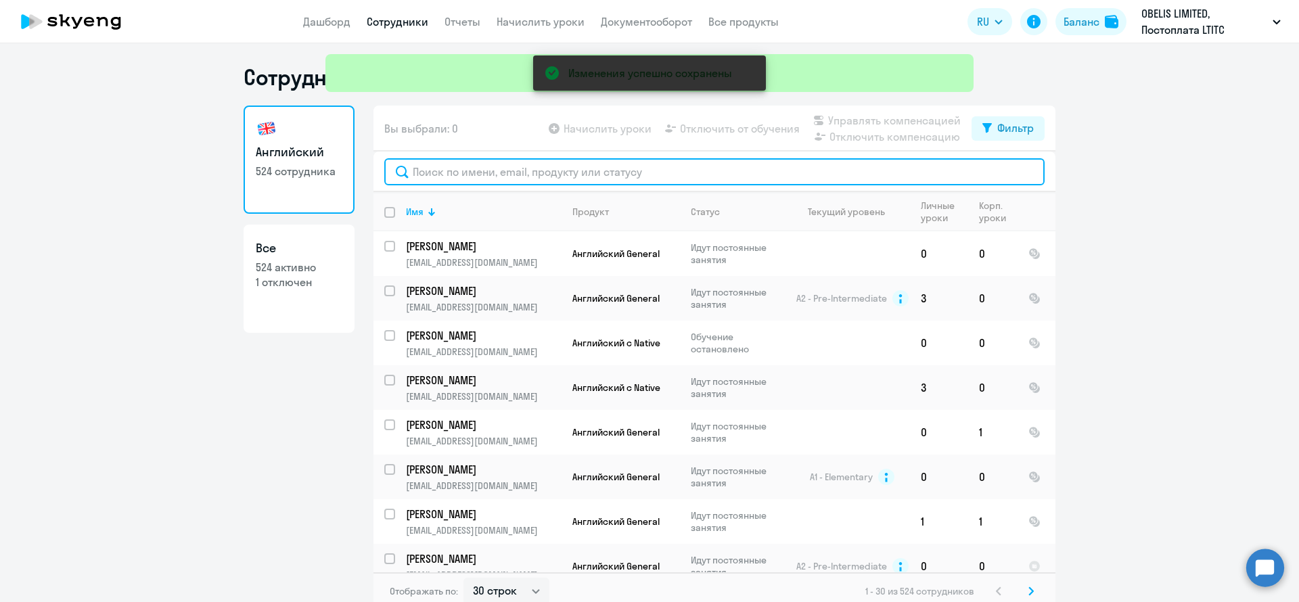
click at [469, 173] on input "text" at bounding box center [714, 171] width 660 height 27
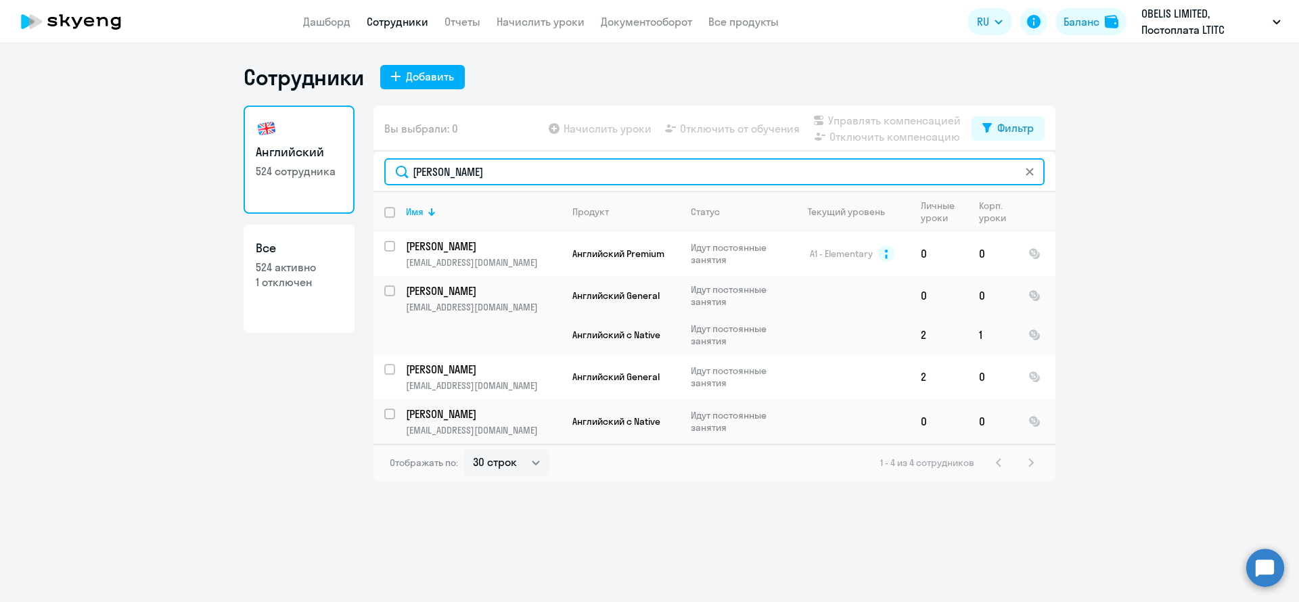
click at [464, 168] on input "карина" at bounding box center [714, 171] width 660 height 27
type input "з"
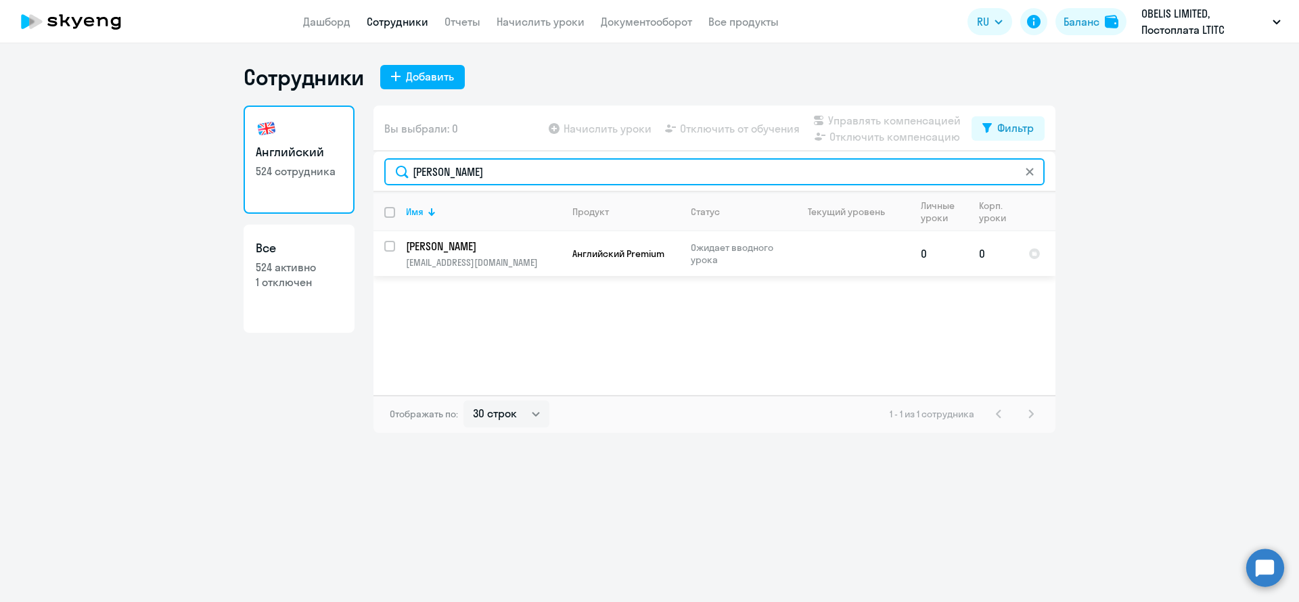
type input "хасанова"
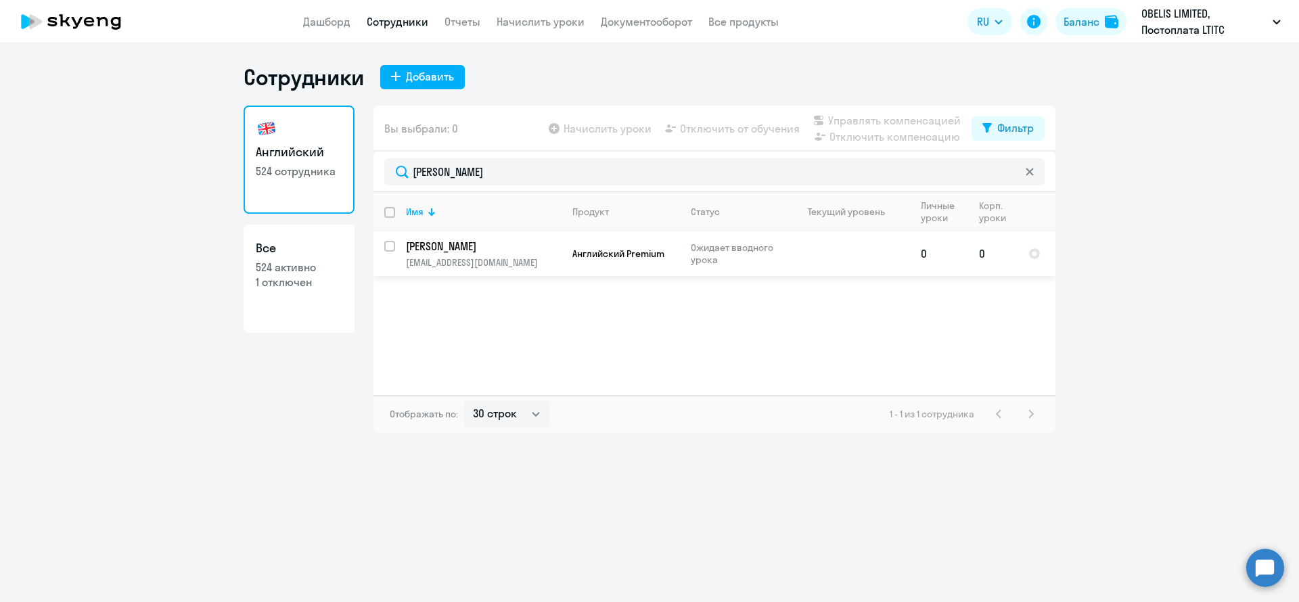
click at [392, 246] on input "select row 42328978" at bounding box center [397, 254] width 27 height 27
checkbox input "true"
click at [823, 122] on icon at bounding box center [818, 120] width 9 height 9
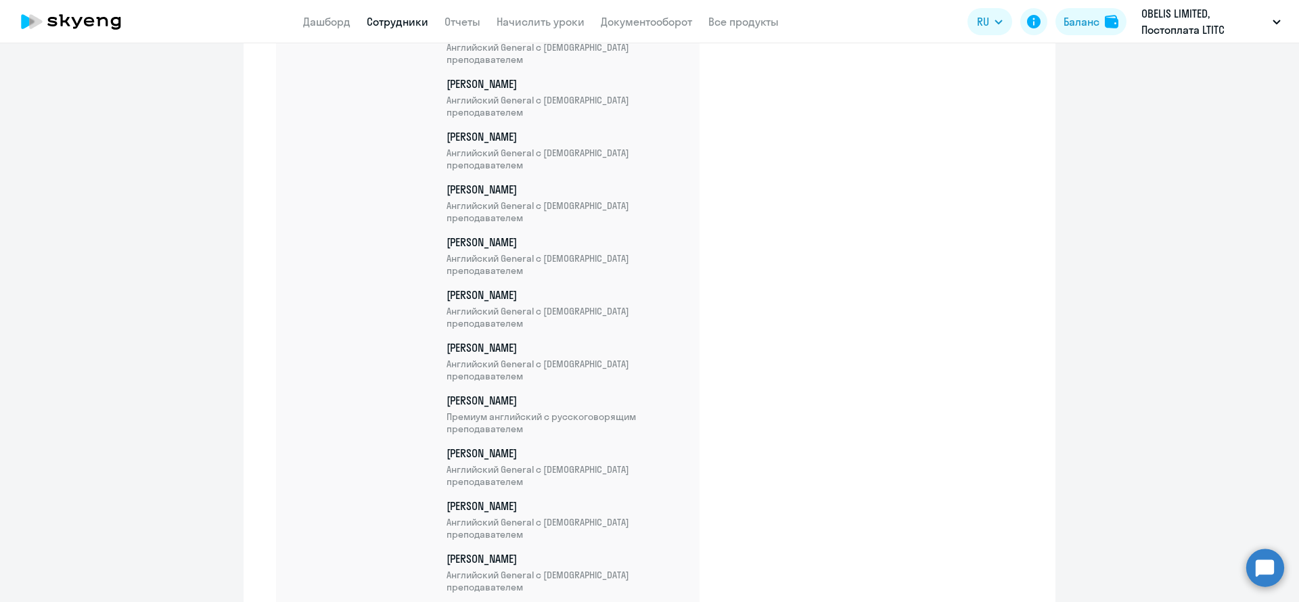
scroll to position [23710, 0]
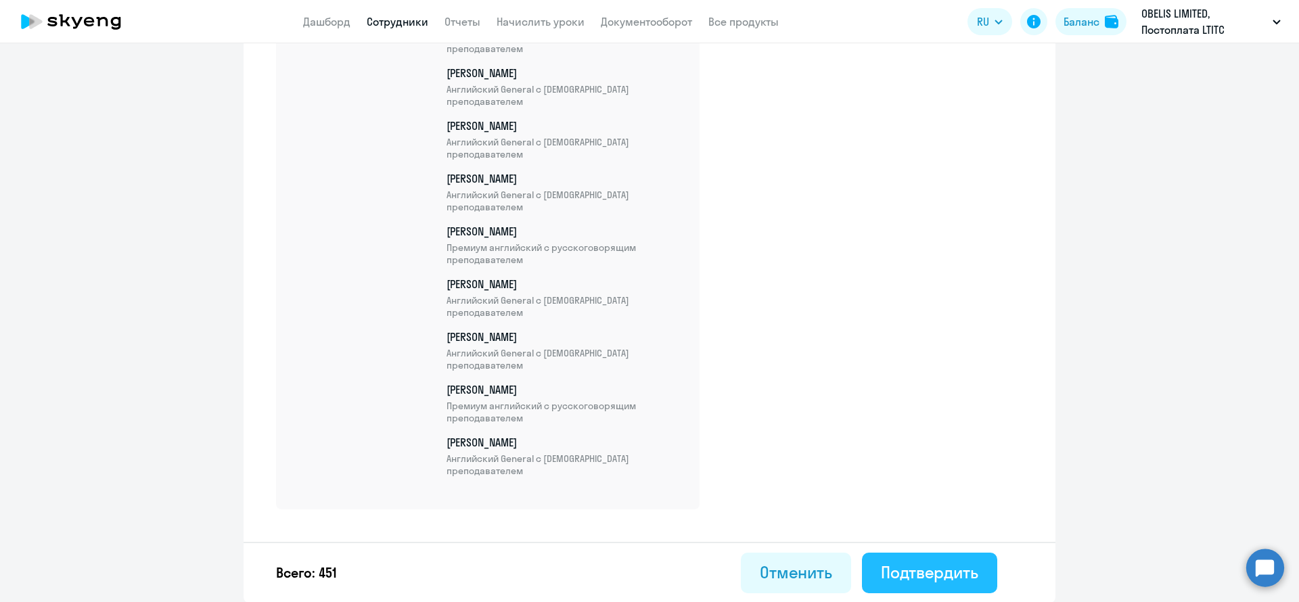
click at [943, 578] on div "Подтвердить" at bounding box center [929, 572] width 97 height 22
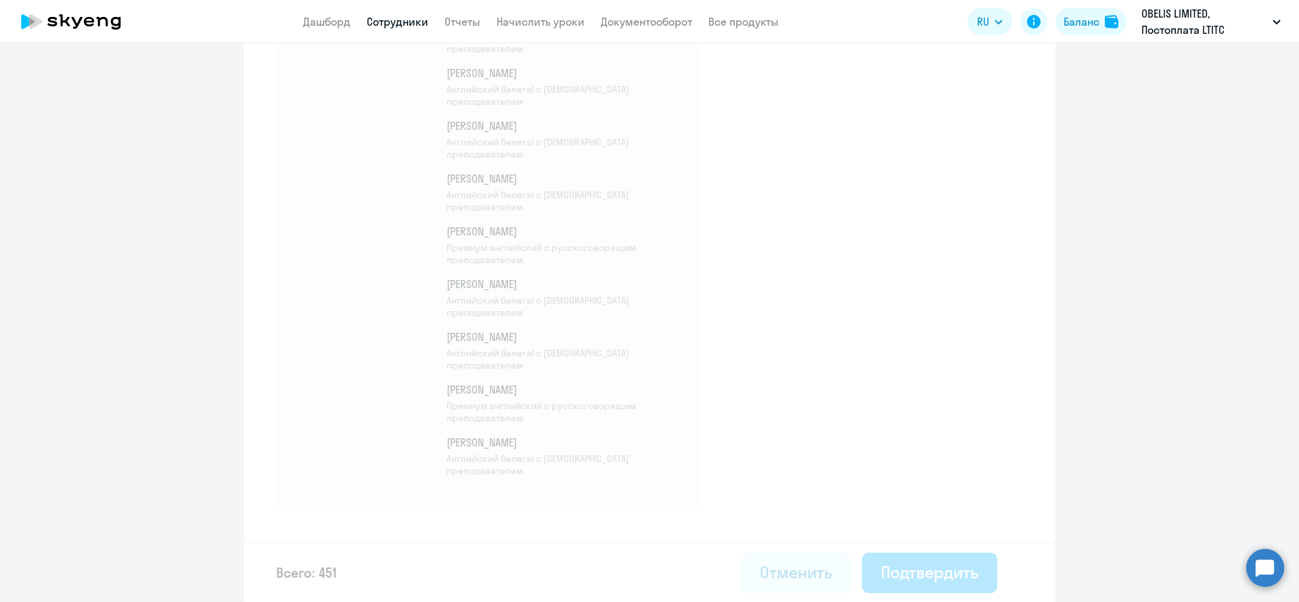
select select "30"
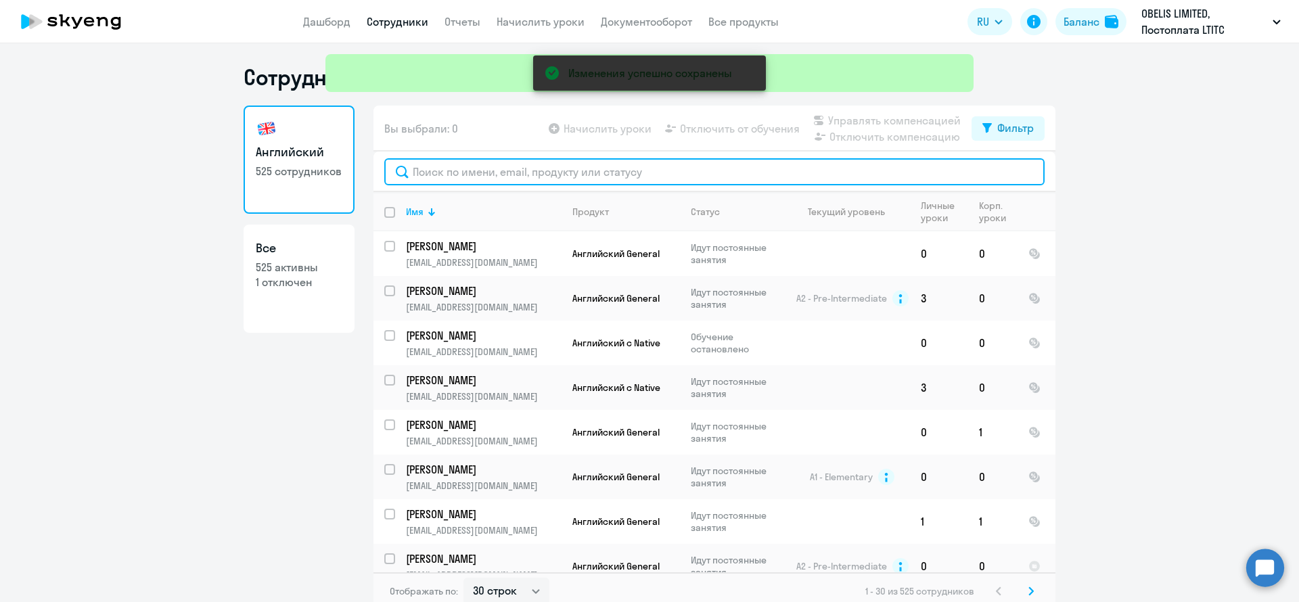
click at [467, 175] on input "text" at bounding box center [714, 171] width 660 height 27
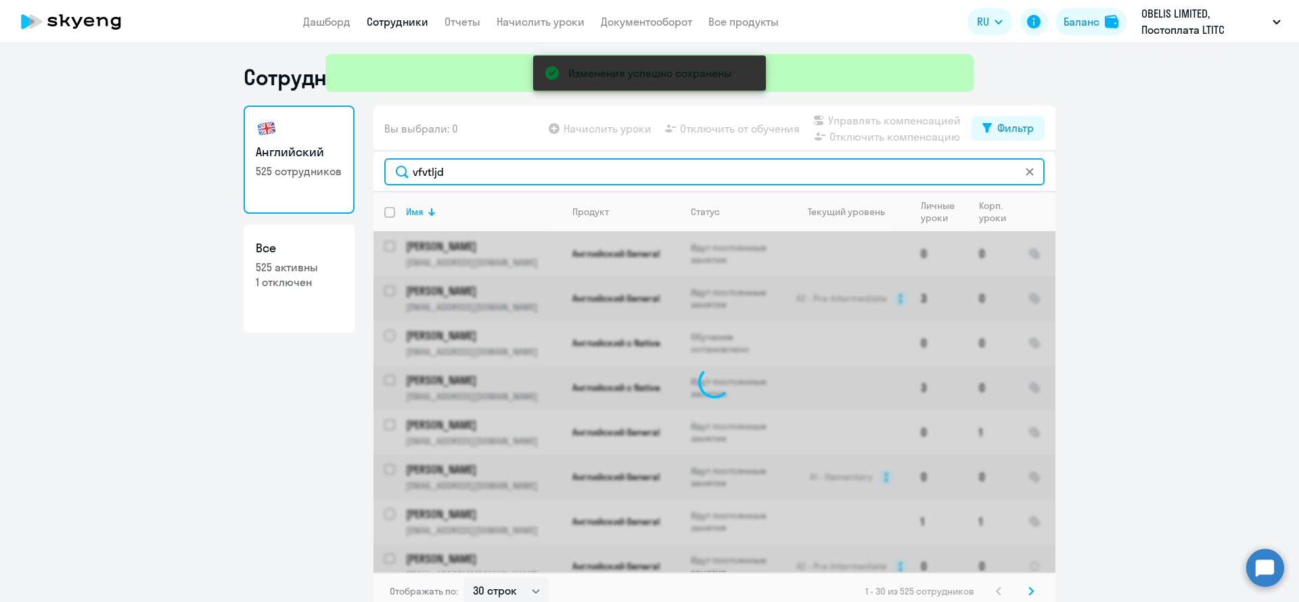
click at [467, 174] on input "vfvtljd" at bounding box center [714, 171] width 660 height 27
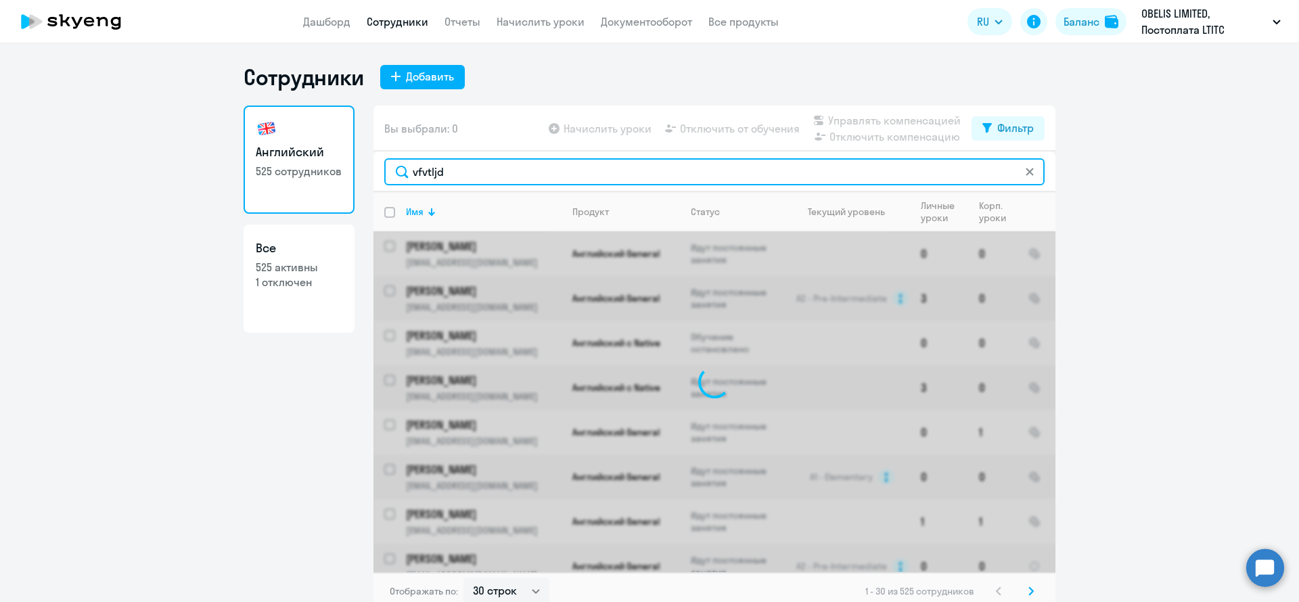
click at [467, 174] on input "vfvtljd" at bounding box center [714, 171] width 660 height 27
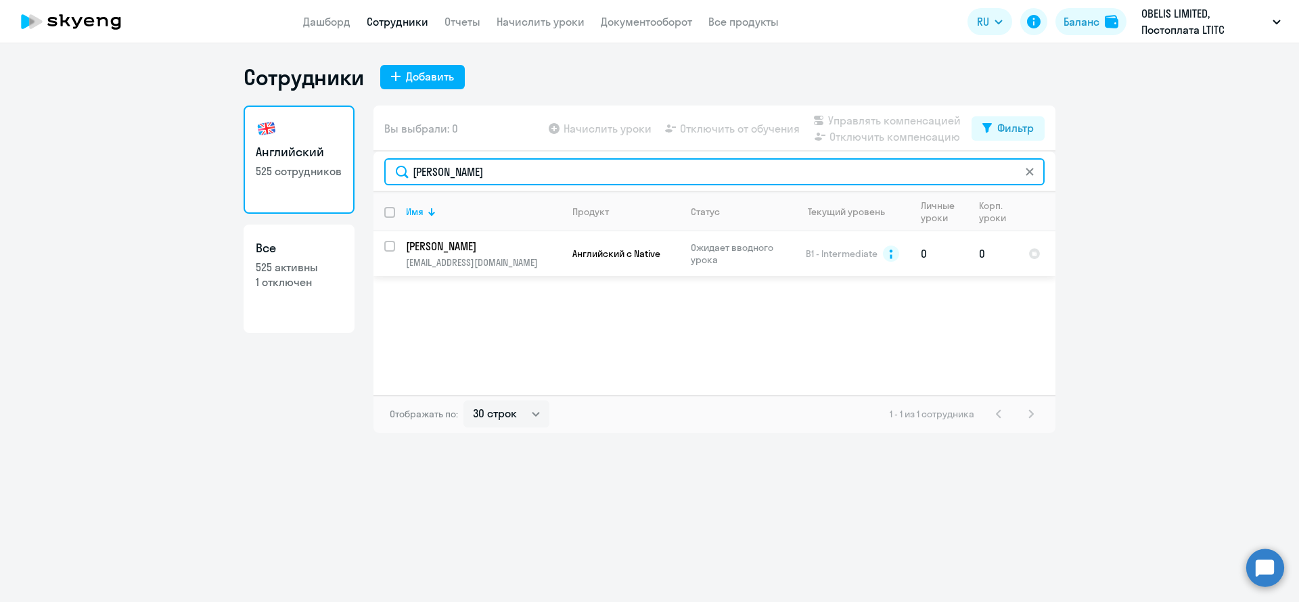
type input "мамедов"
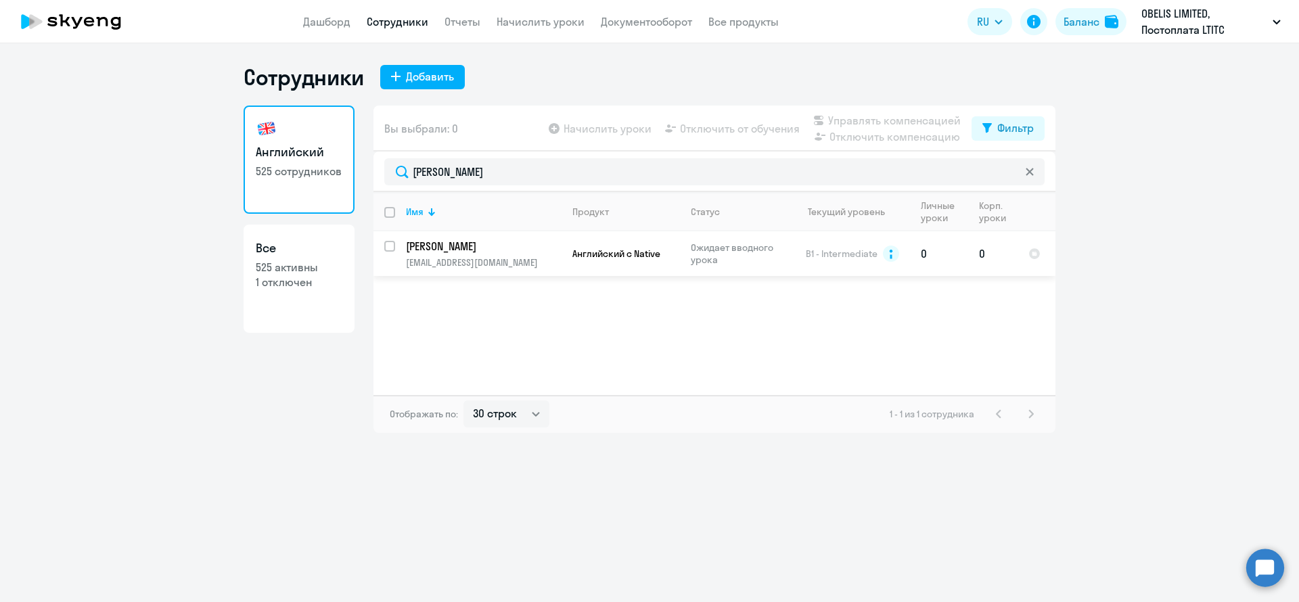
click at [388, 250] on input "select row 12443827" at bounding box center [397, 254] width 27 height 27
checkbox input "true"
click at [898, 118] on span "Управлять компенсацией" at bounding box center [894, 120] width 133 height 16
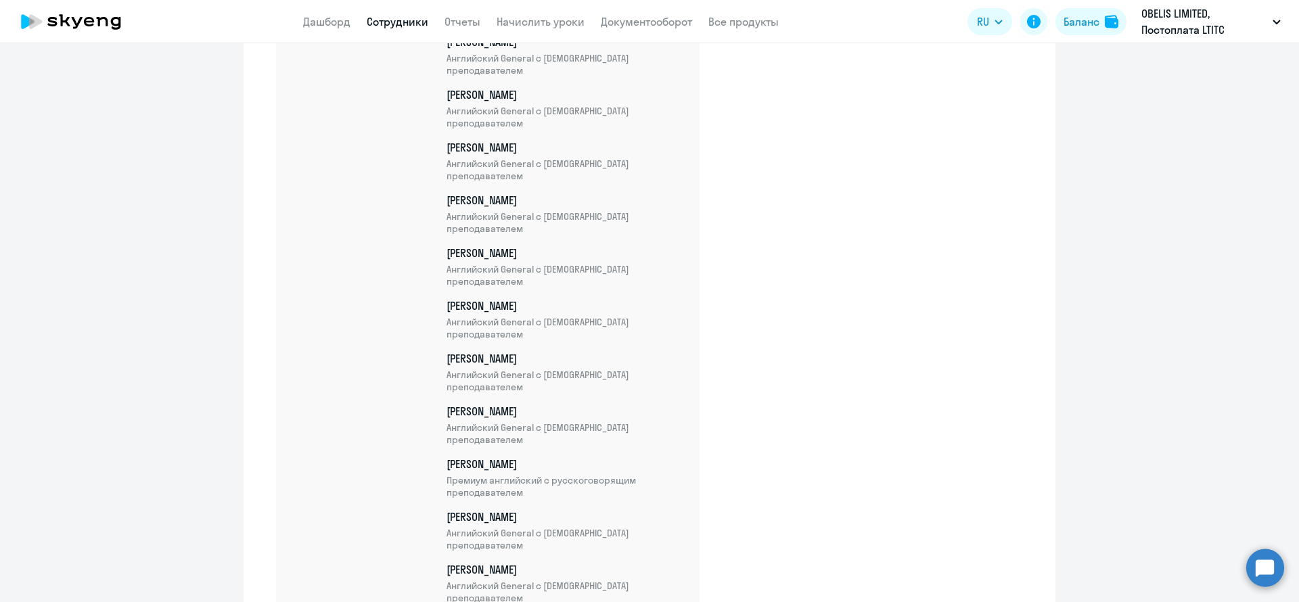
scroll to position [23762, 0]
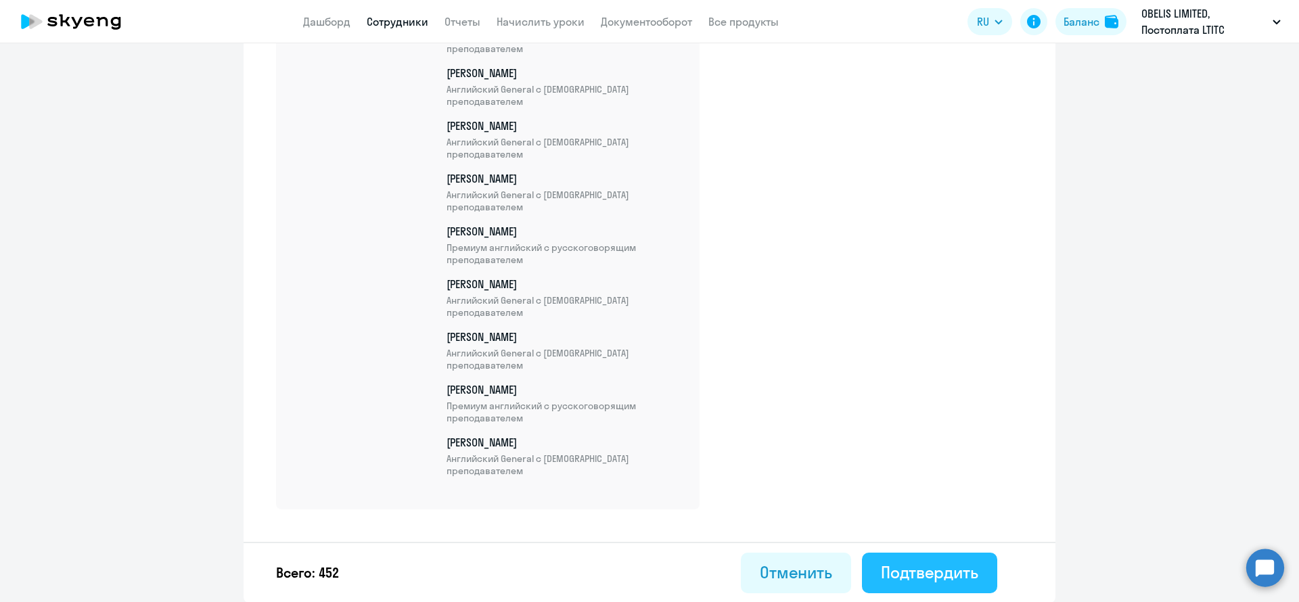
click at [925, 571] on div "Подтвердить" at bounding box center [929, 572] width 97 height 22
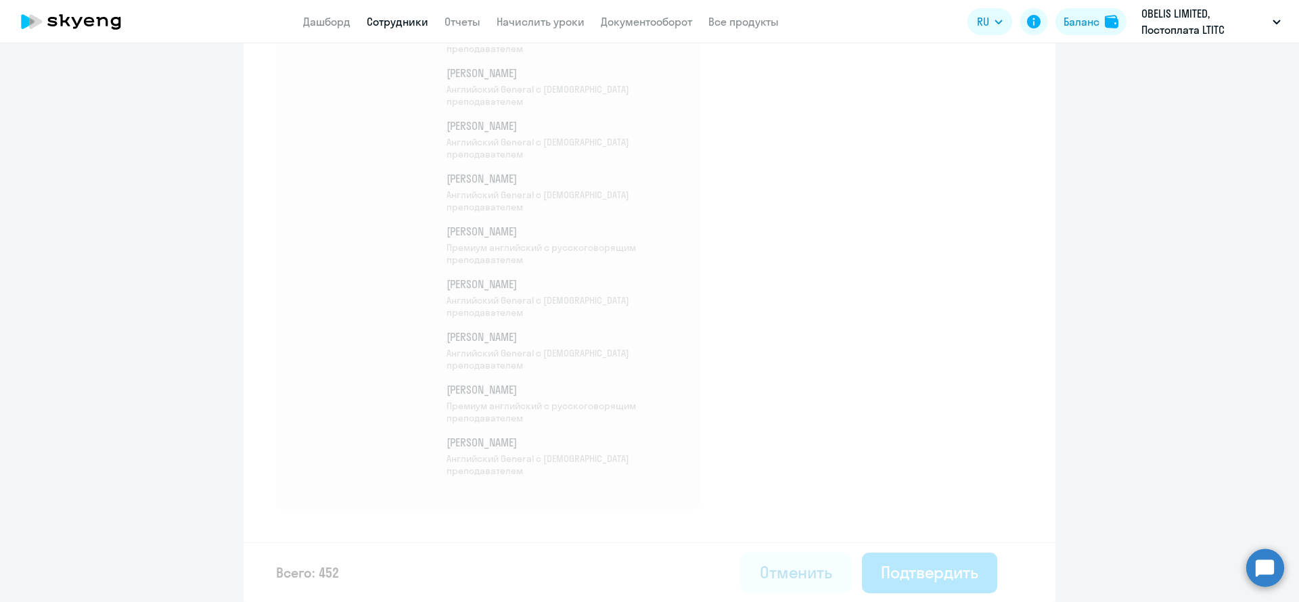
select select "30"
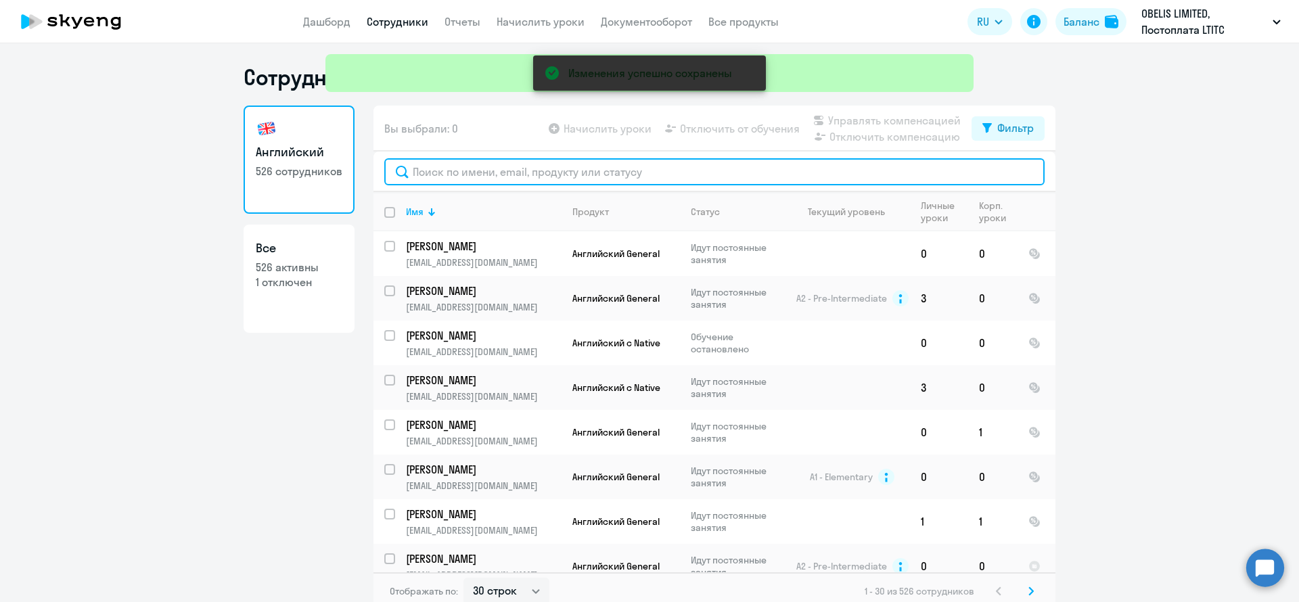
click at [499, 179] on input "text" at bounding box center [714, 171] width 660 height 27
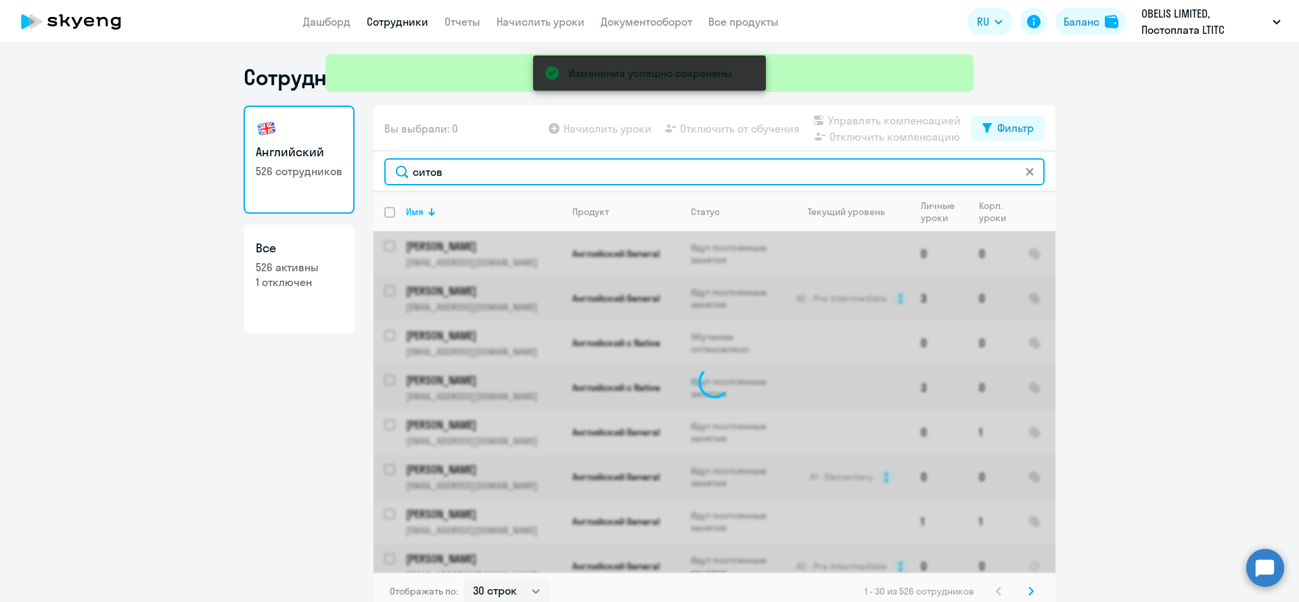
type input "ситова"
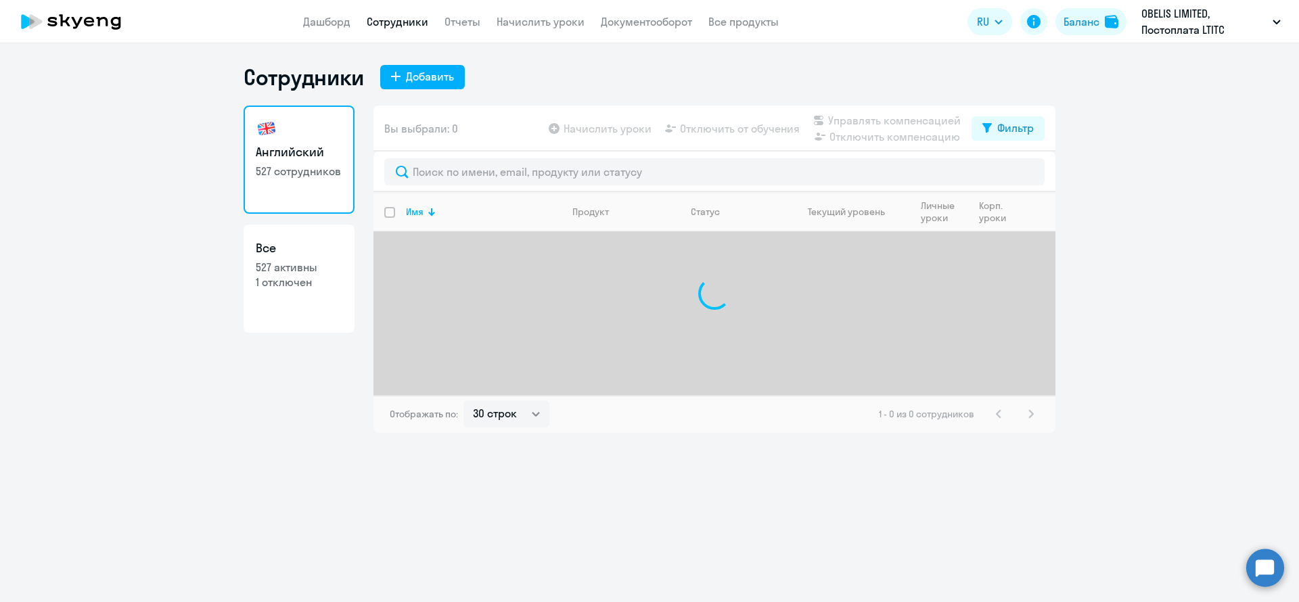
select select "30"
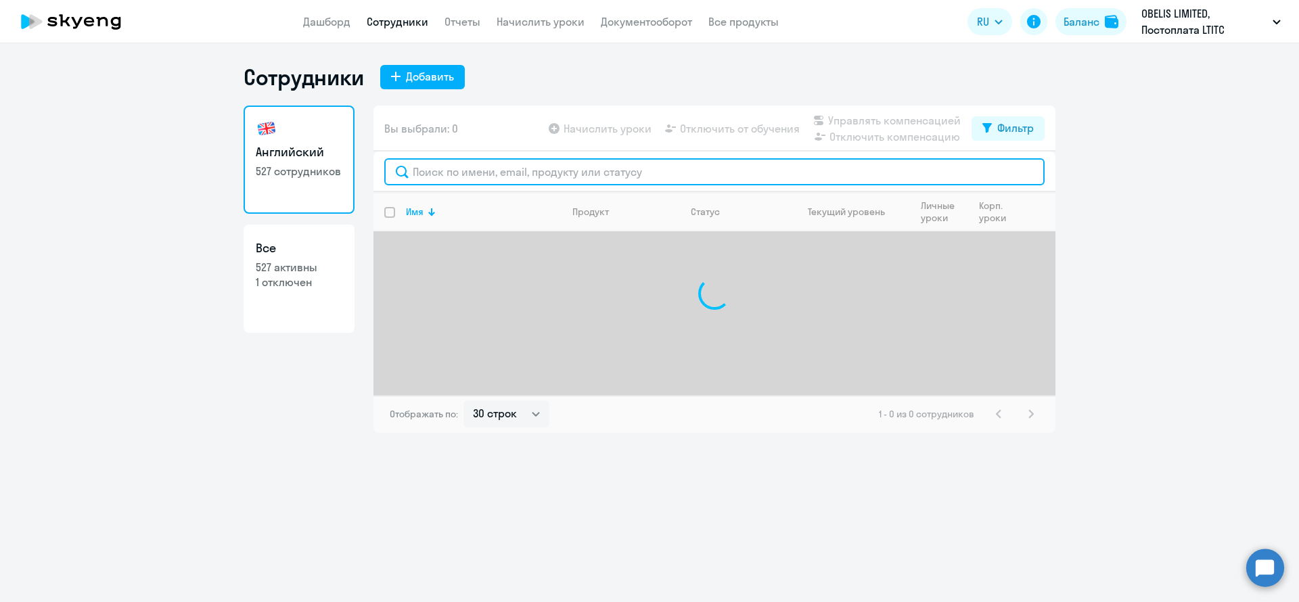
click at [565, 172] on input "text" at bounding box center [714, 171] width 660 height 27
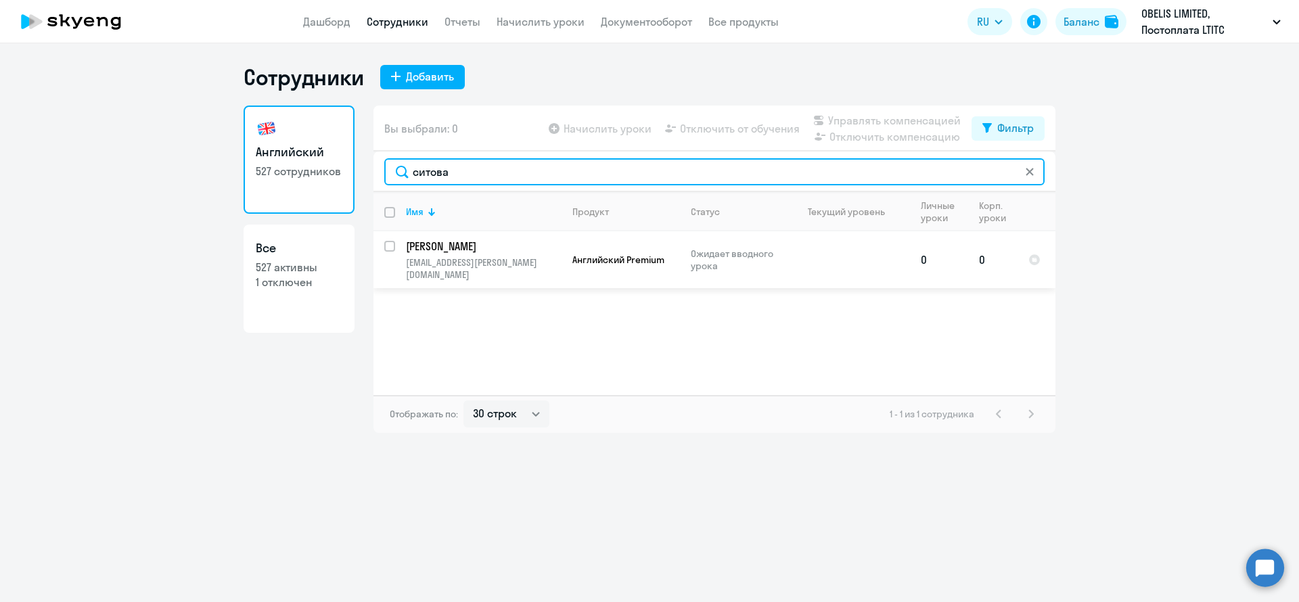
type input "ситова"
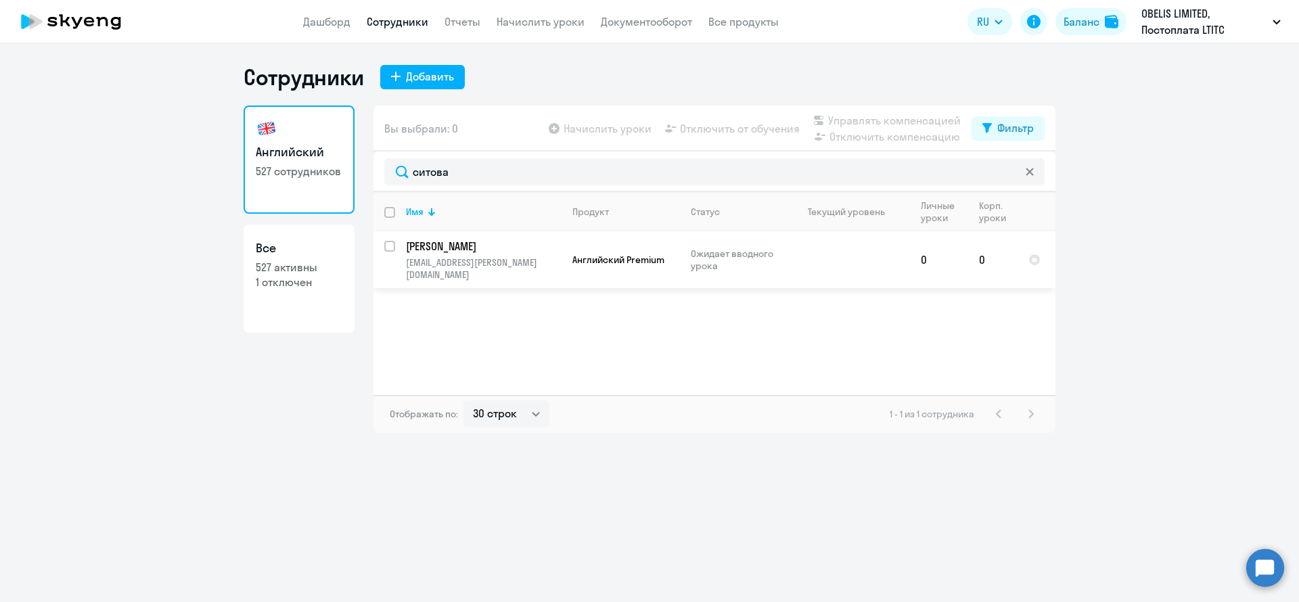
click at [392, 250] on input "select row 42328992" at bounding box center [397, 254] width 27 height 27
checkbox input "true"
click at [881, 118] on span "Управлять компенсацией" at bounding box center [894, 120] width 133 height 16
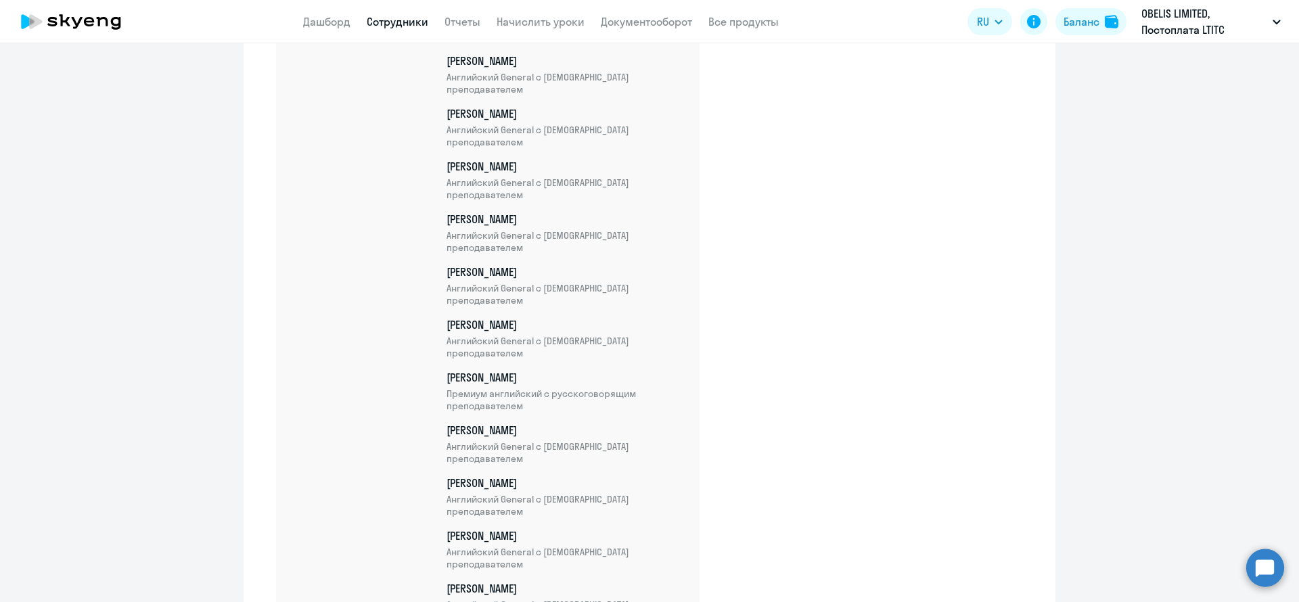
scroll to position [23815, 0]
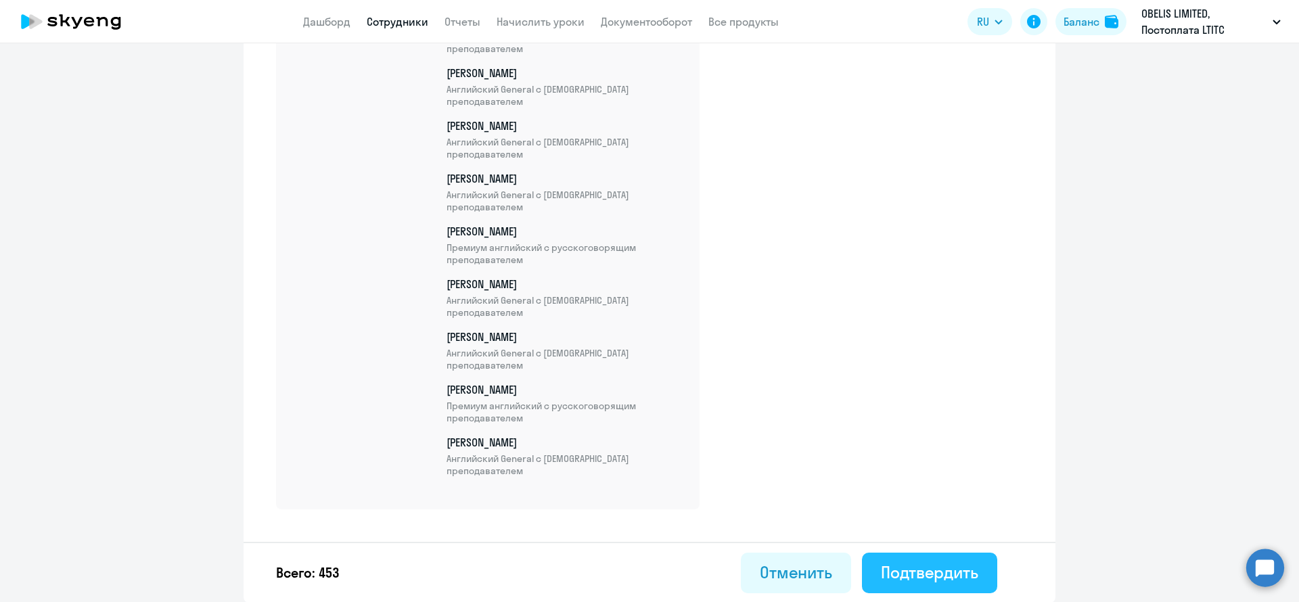
click at [885, 577] on div "Подтвердить" at bounding box center [929, 572] width 97 height 22
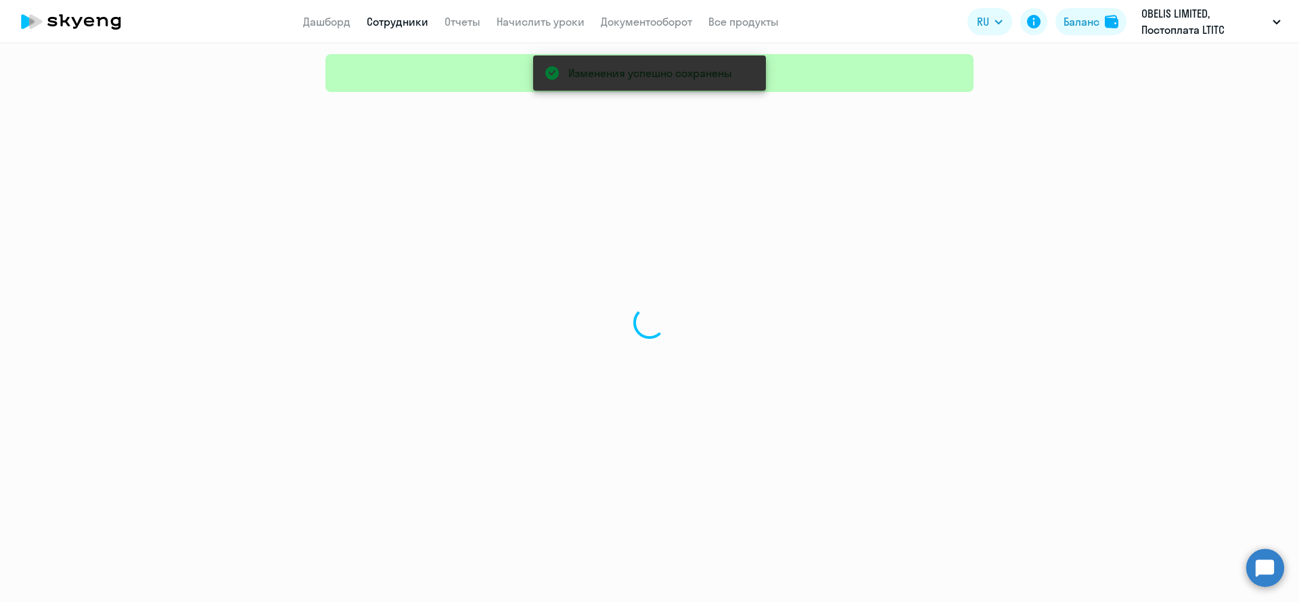
select select "30"
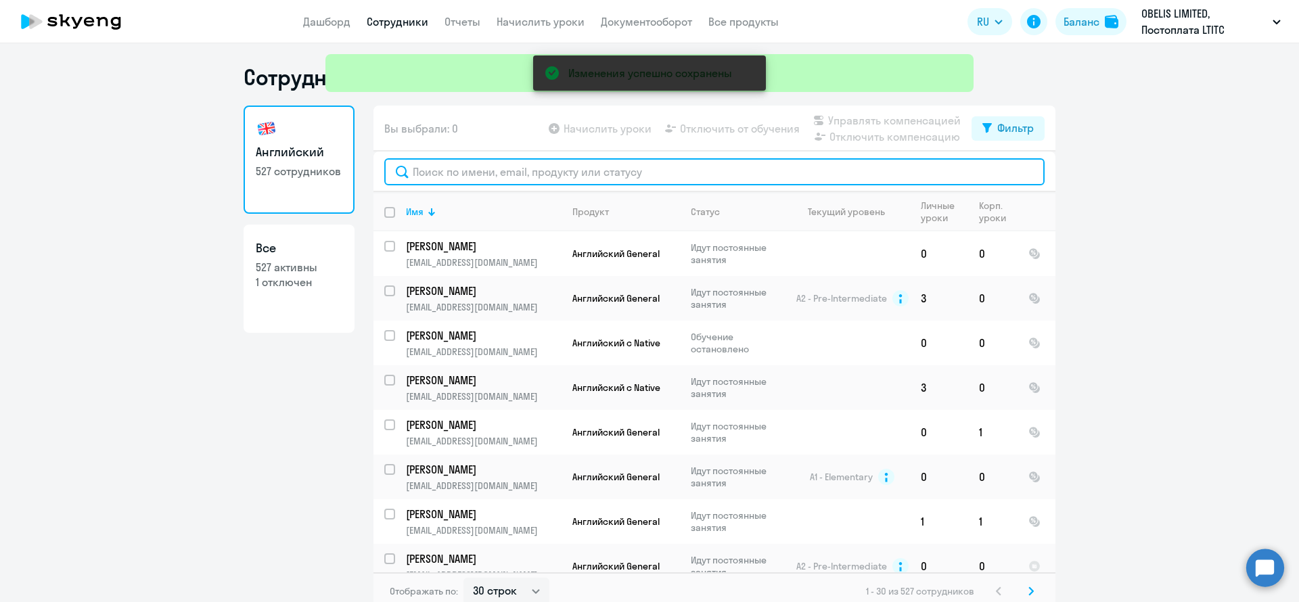
click at [505, 175] on input "text" at bounding box center [714, 171] width 660 height 27
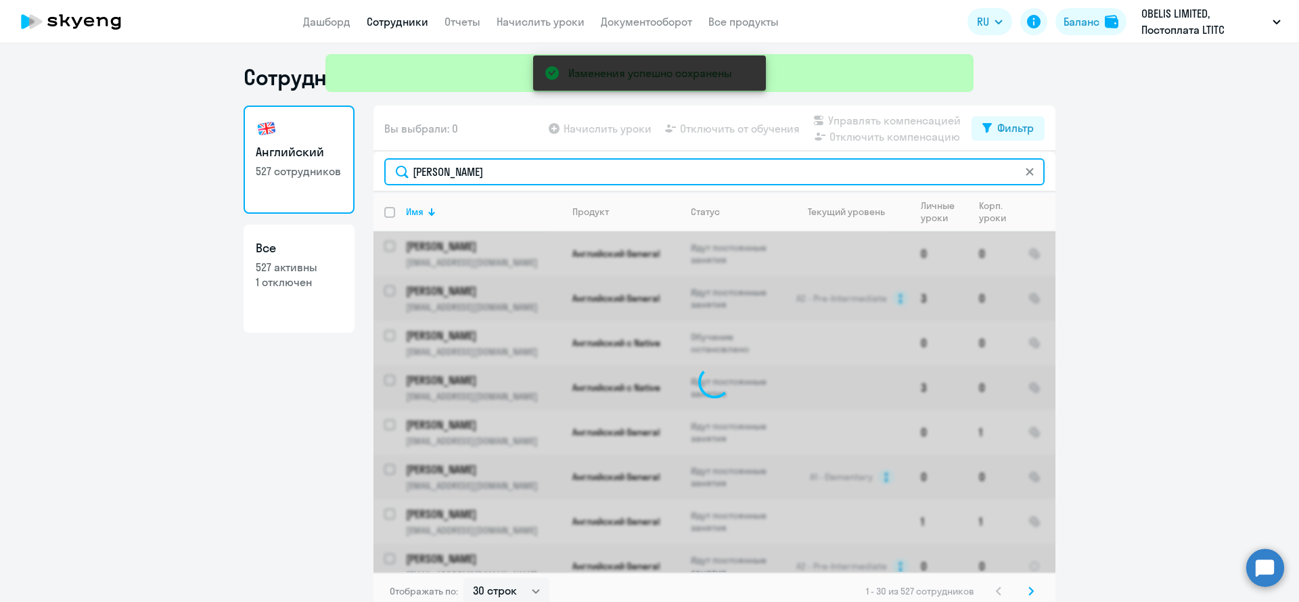
type input "[PERSON_NAME]"
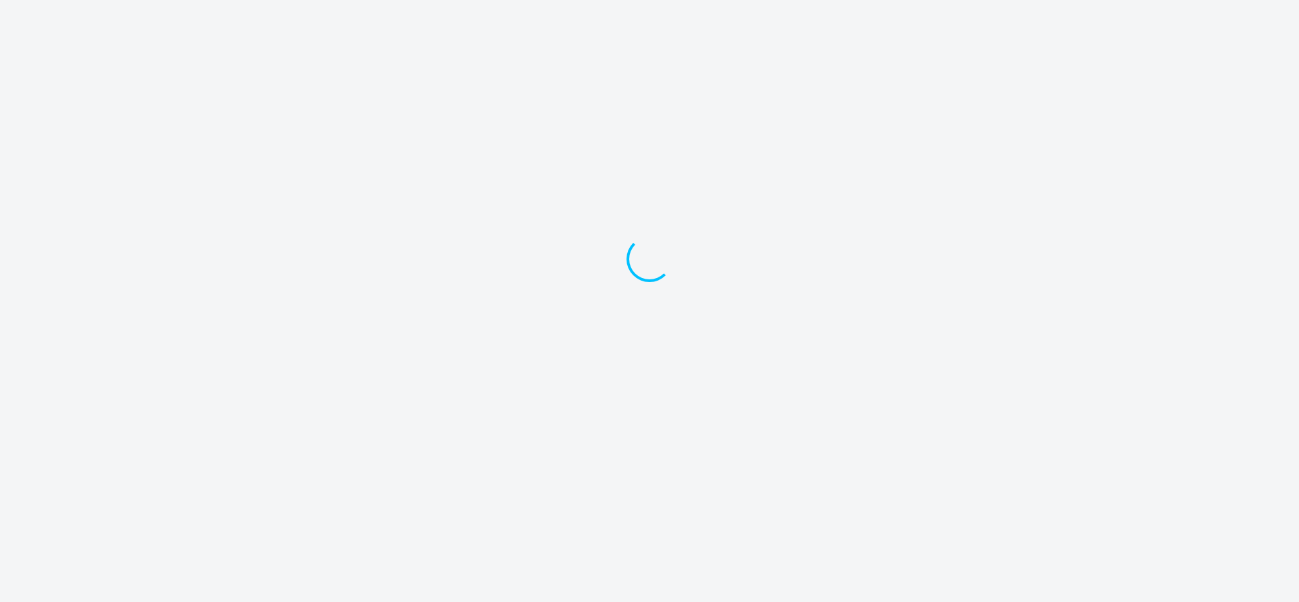
select select "30"
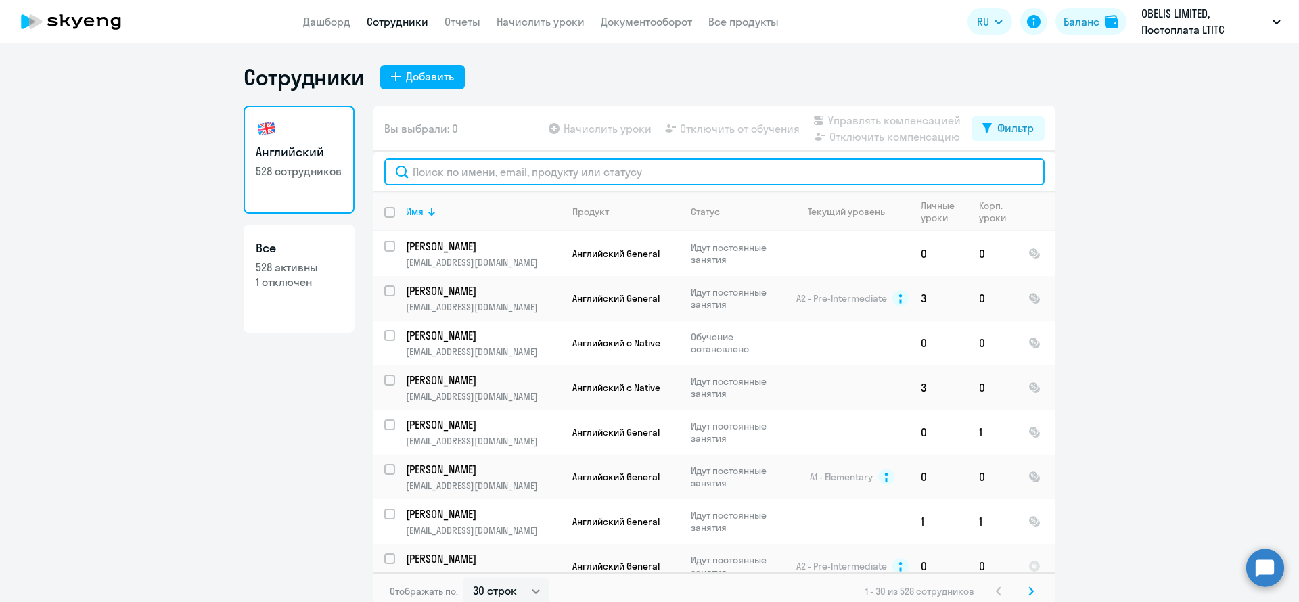
click at [479, 179] on input "text" at bounding box center [714, 171] width 660 height 27
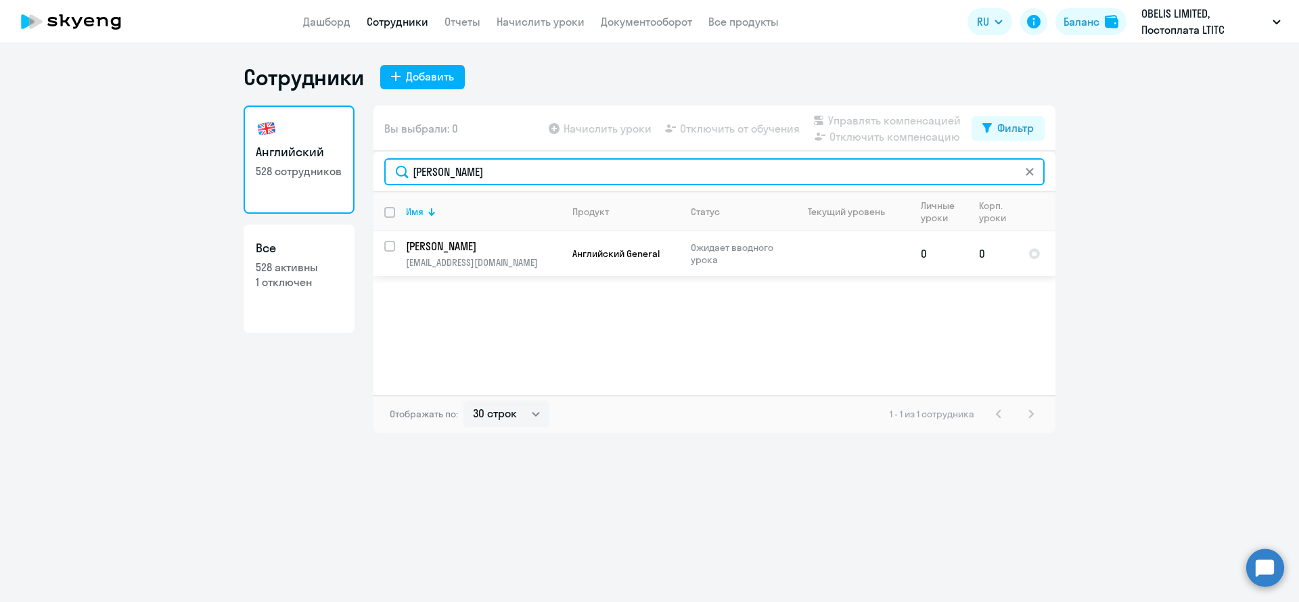
type input "[PERSON_NAME]"
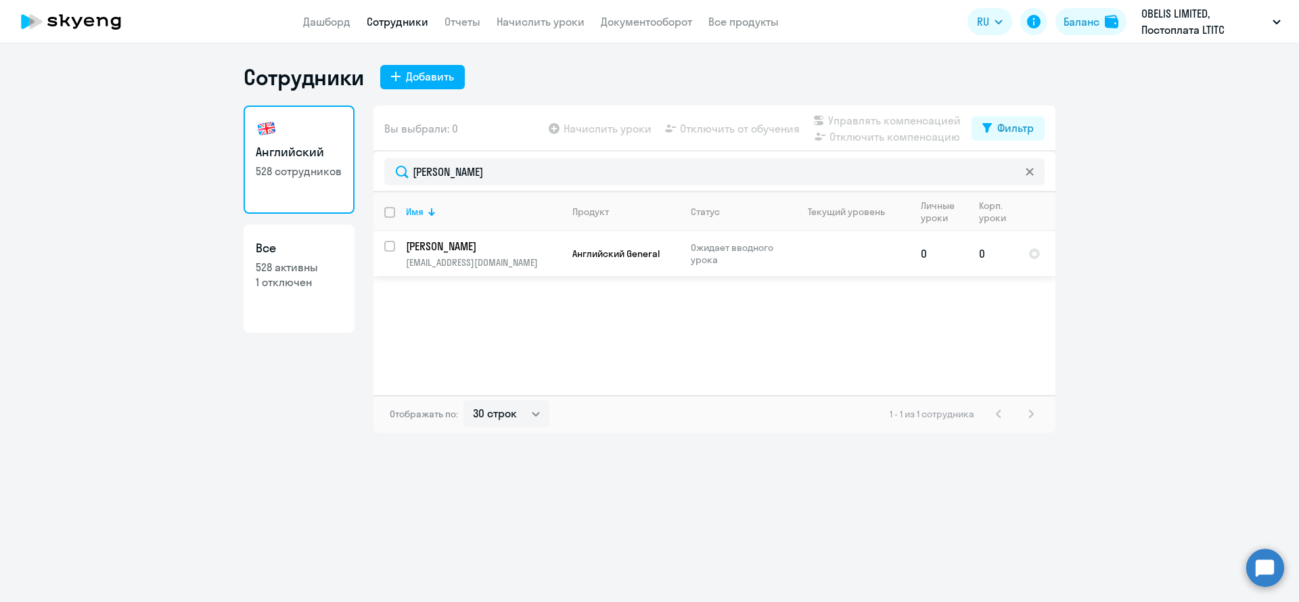
click at [390, 246] on input "select row 42328999" at bounding box center [397, 254] width 27 height 27
checkbox input "true"
click at [885, 118] on span "Управлять компенсацией" at bounding box center [894, 120] width 133 height 16
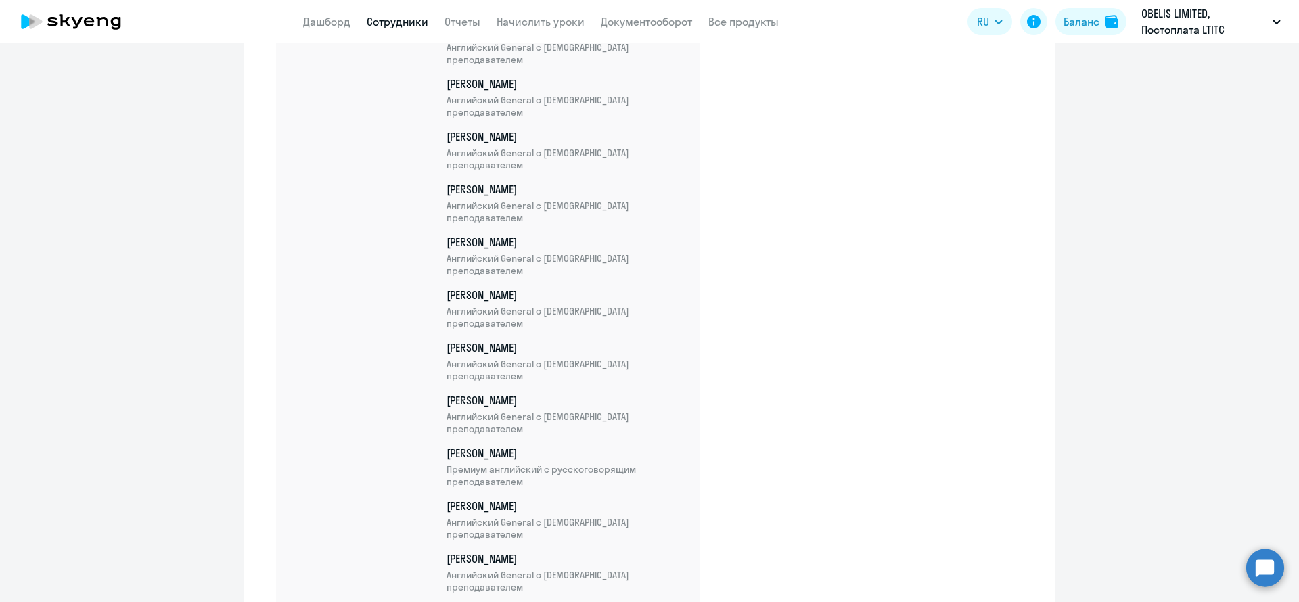
scroll to position [23868, 0]
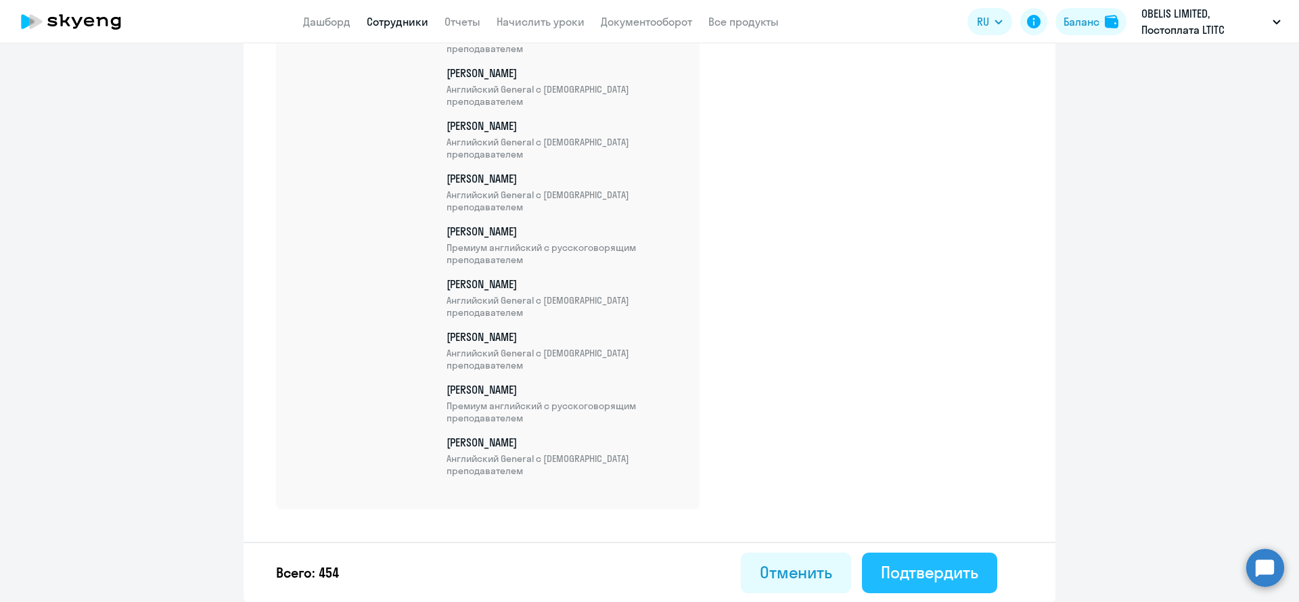
click at [963, 571] on div "Подтвердить" at bounding box center [929, 572] width 97 height 22
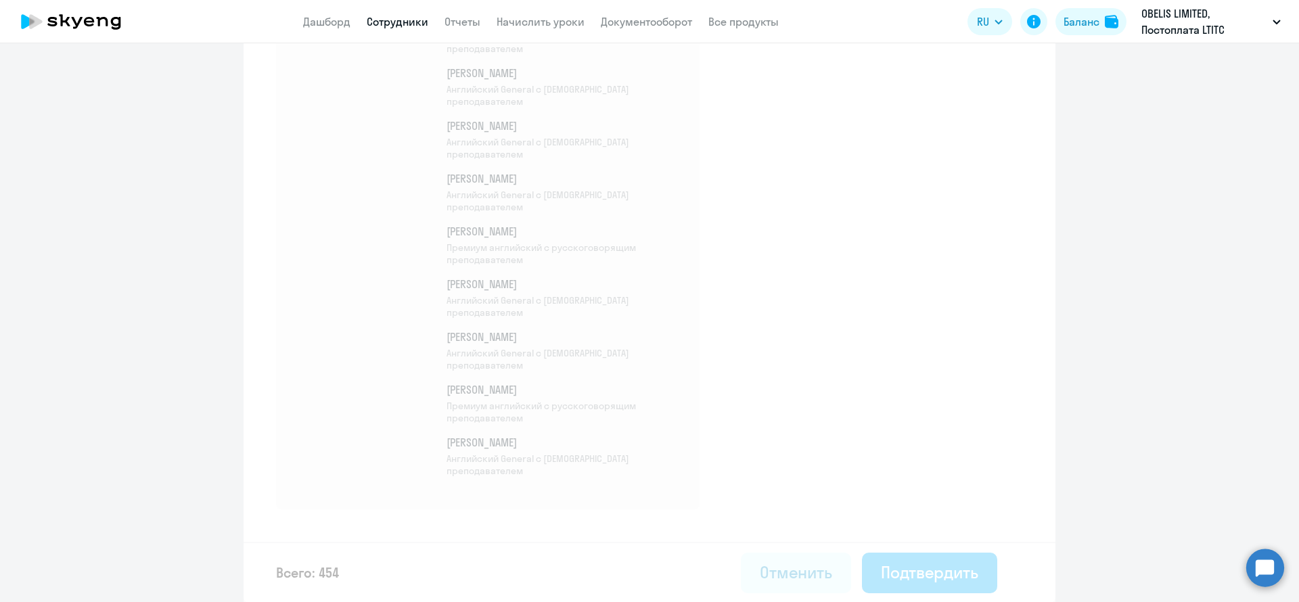
select select "30"
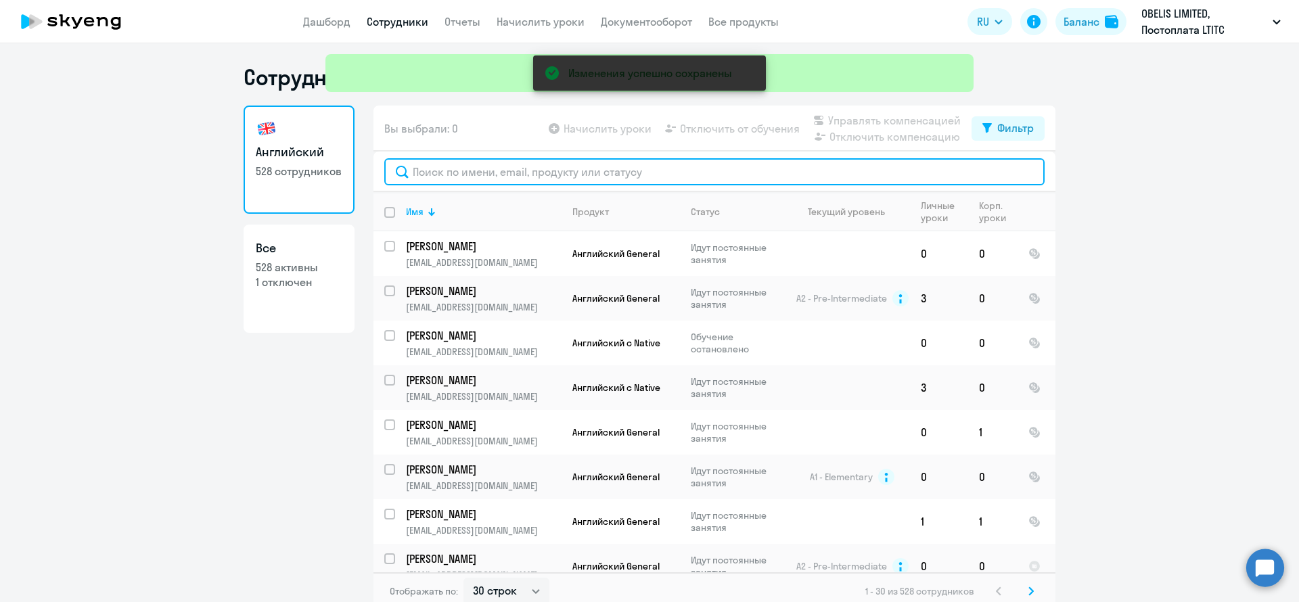
click at [493, 175] on input "text" at bounding box center [714, 171] width 660 height 27
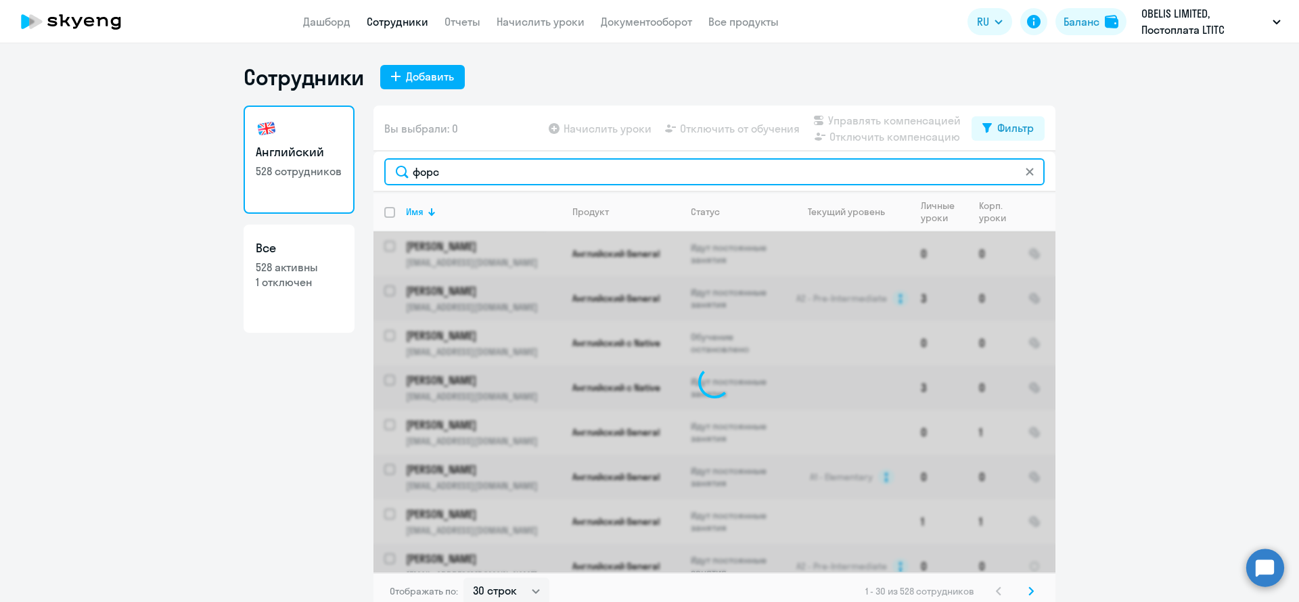
type input "форс"
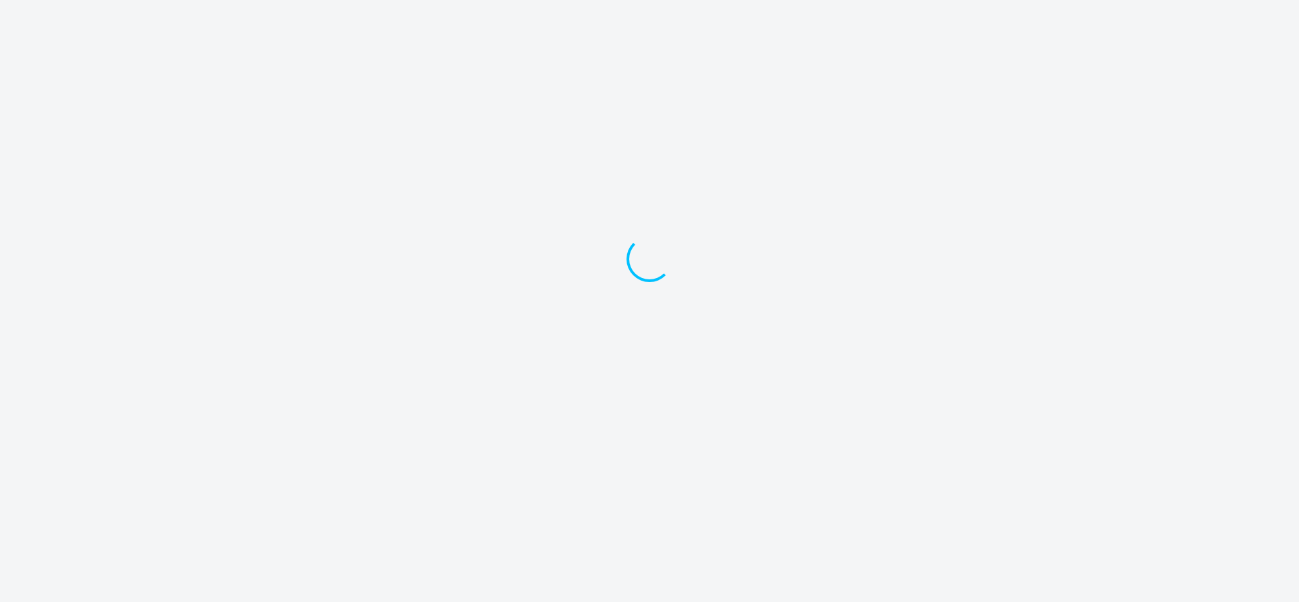
select select "30"
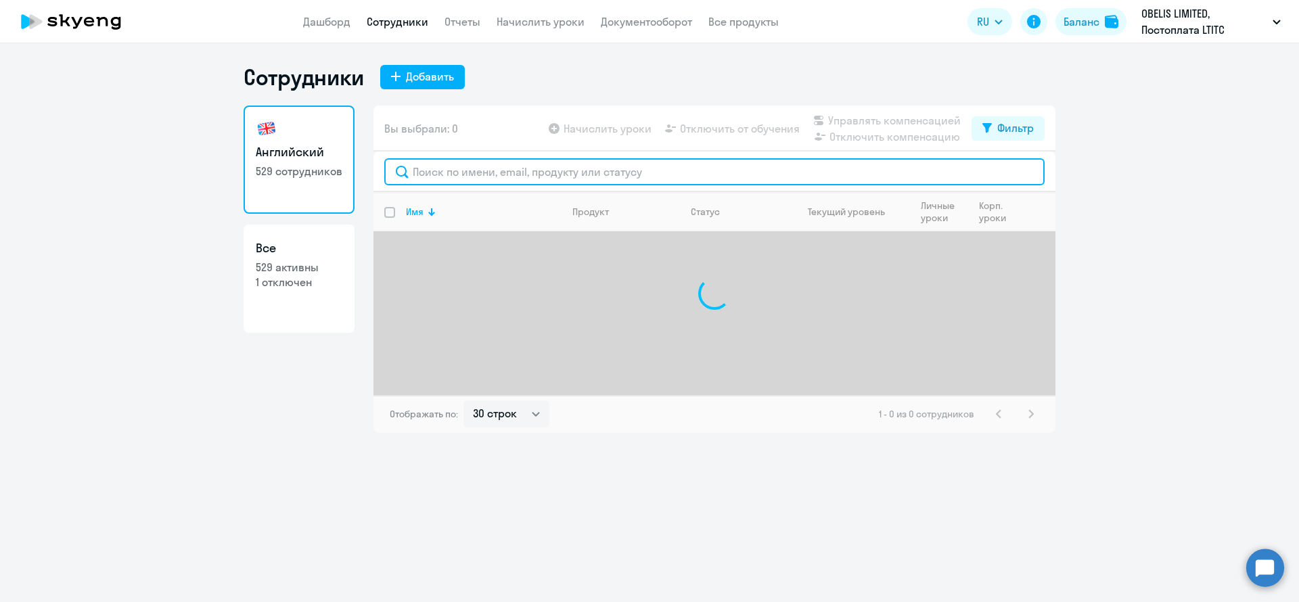
click at [433, 171] on input "text" at bounding box center [714, 171] width 660 height 27
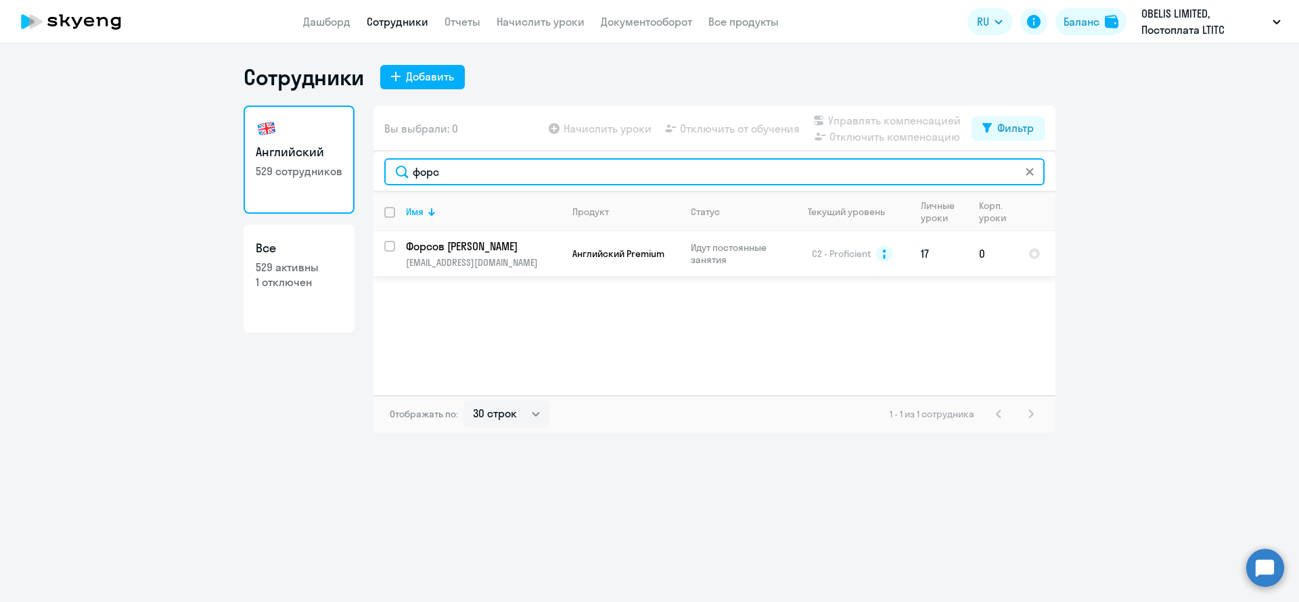
type input "форс"
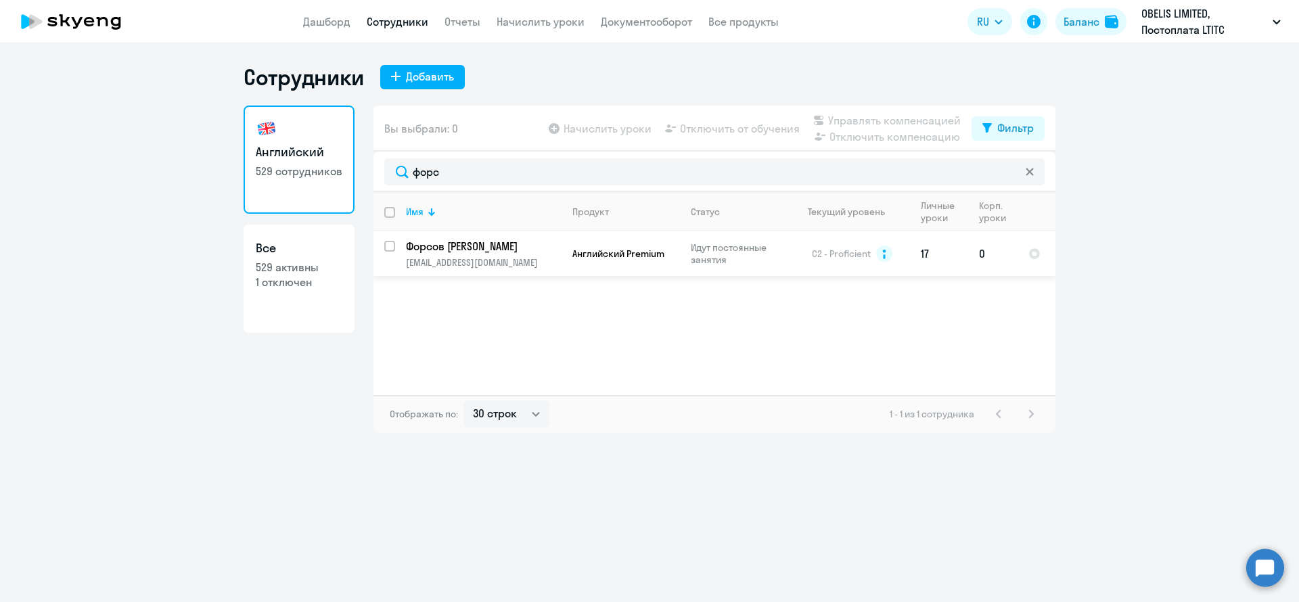
click at [396, 244] on td "Форсов Григорий [EMAIL_ADDRESS][DOMAIN_NAME]" at bounding box center [478, 253] width 166 height 45
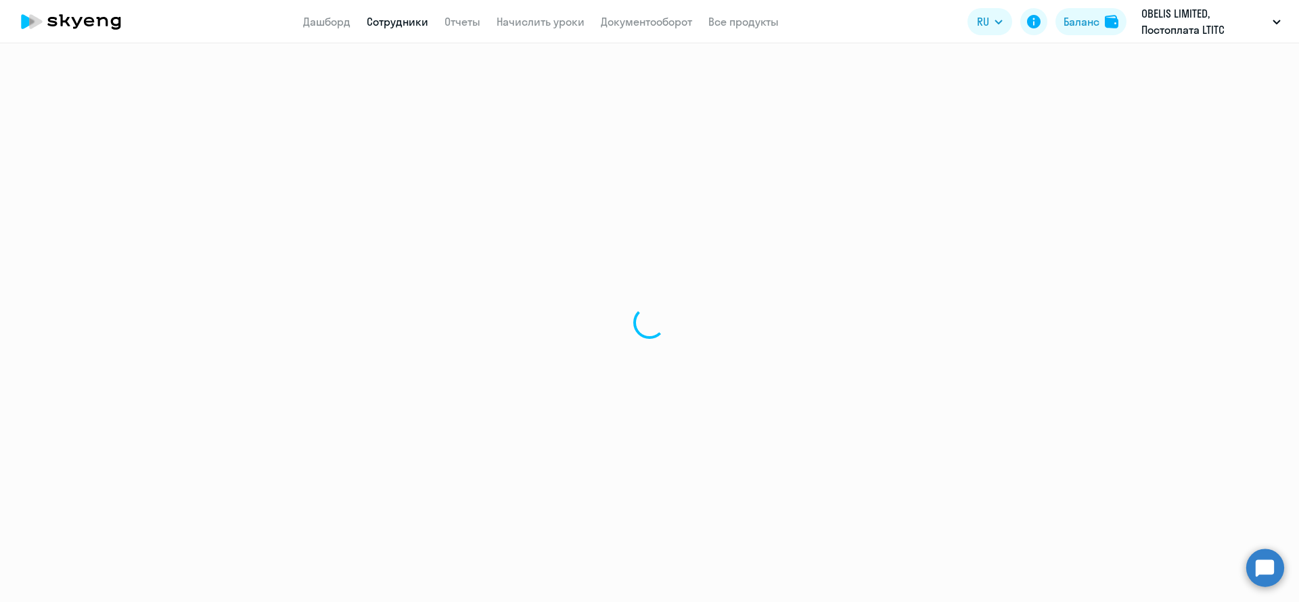
select select "english"
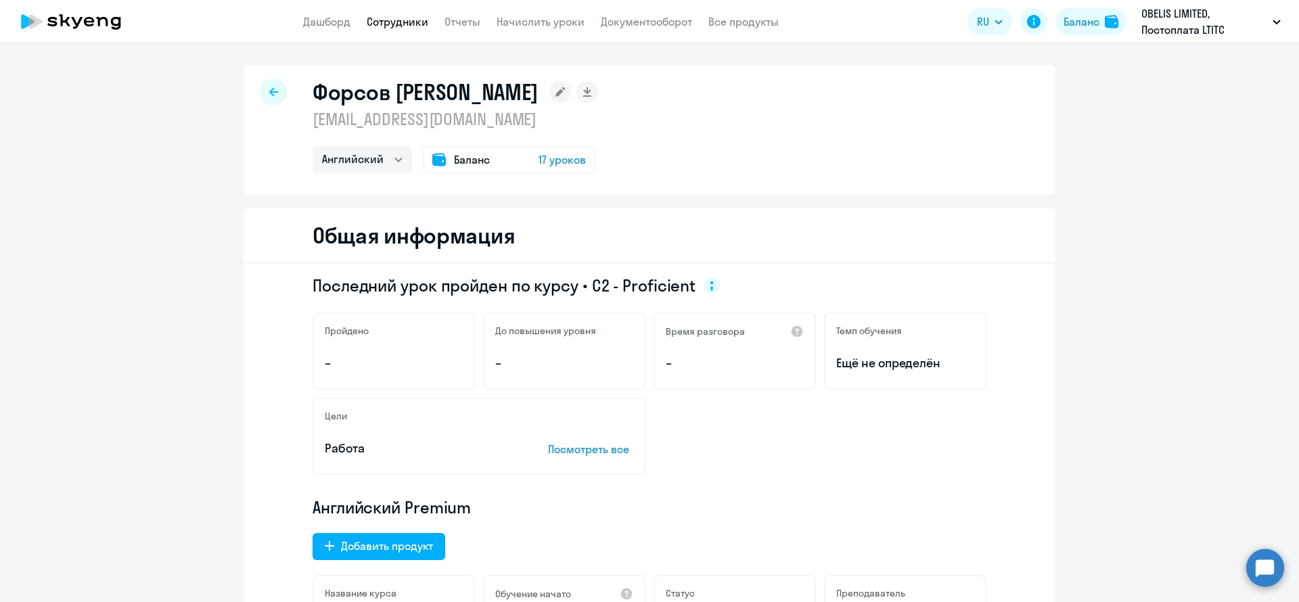
click at [269, 92] on icon at bounding box center [273, 91] width 9 height 9
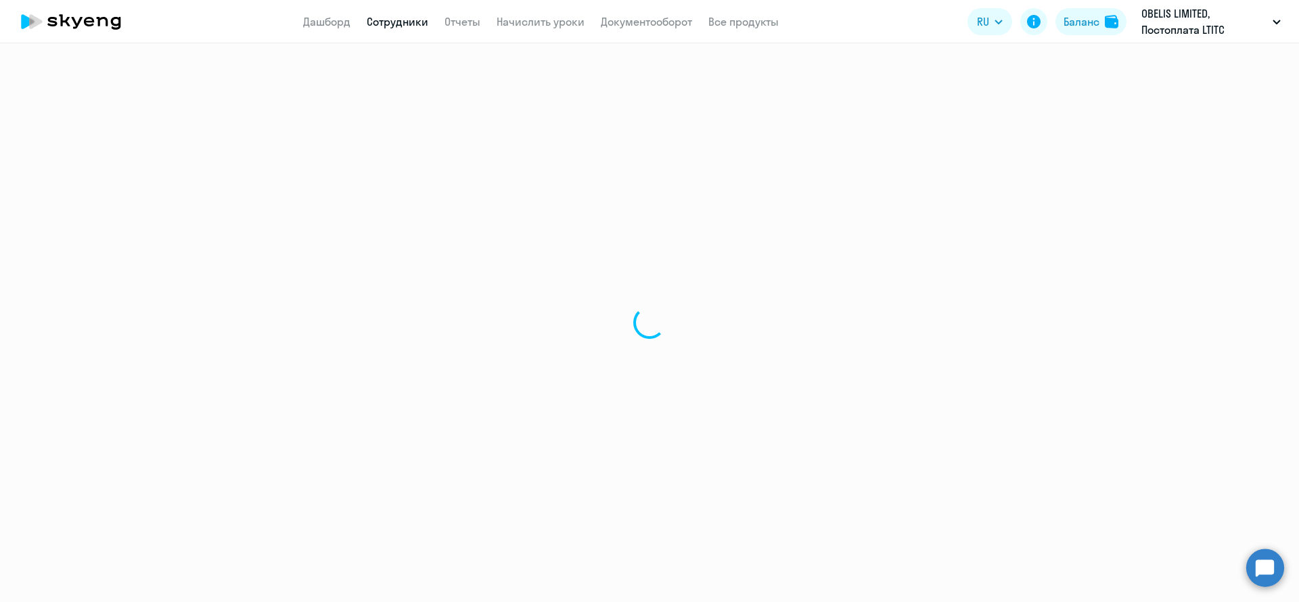
select select "30"
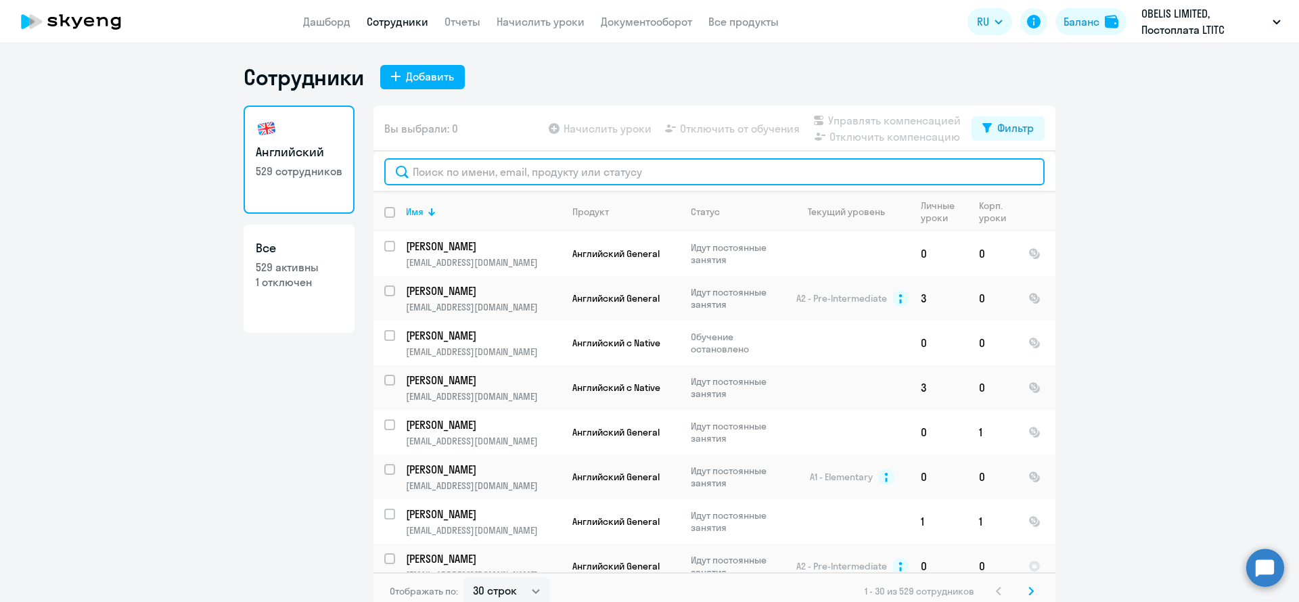
click at [438, 180] on input "text" at bounding box center [714, 171] width 660 height 27
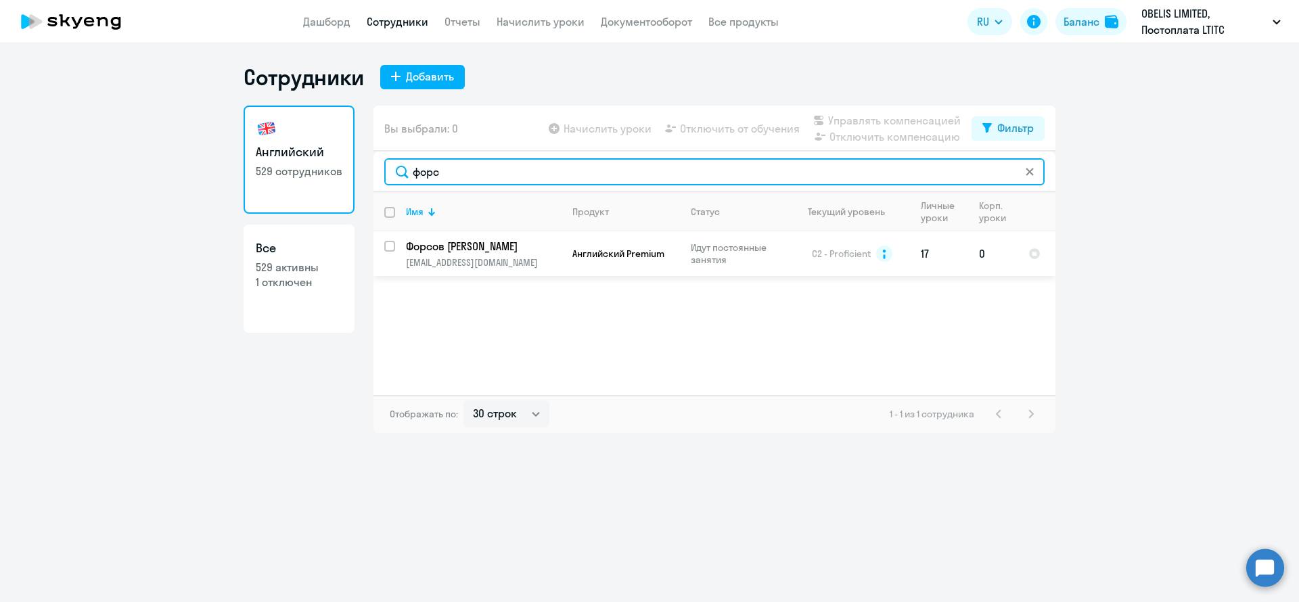
type input "форс"
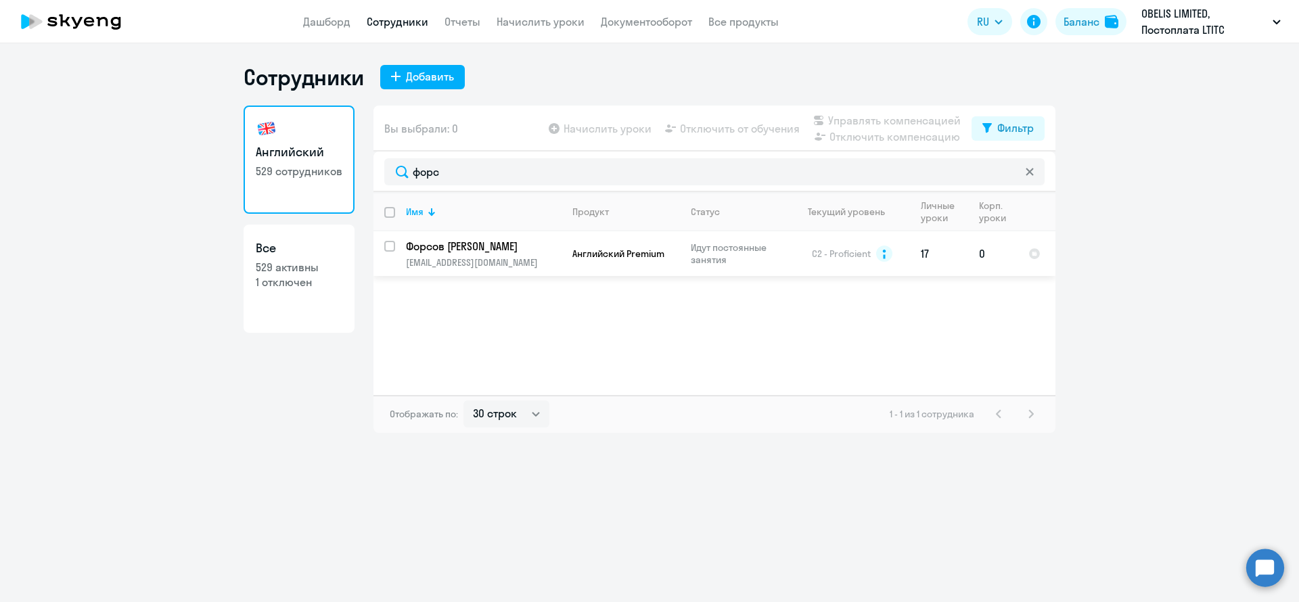
click at [400, 256] on td "Форсов Григорий [EMAIL_ADDRESS][DOMAIN_NAME]" at bounding box center [478, 253] width 166 height 45
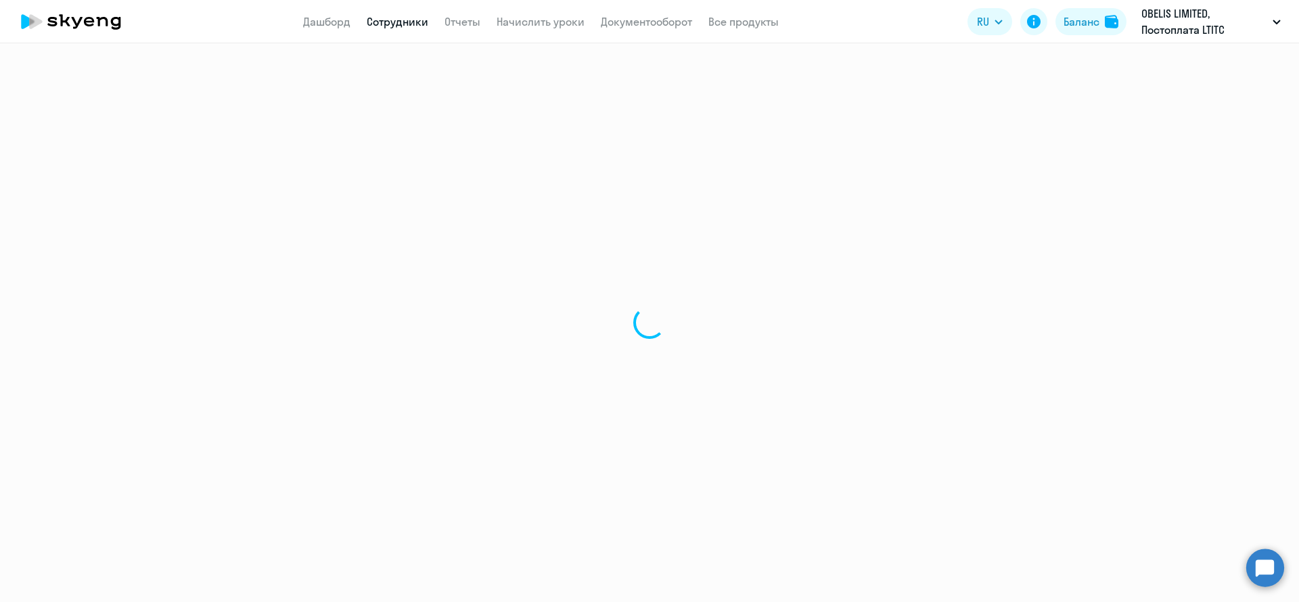
select select "english"
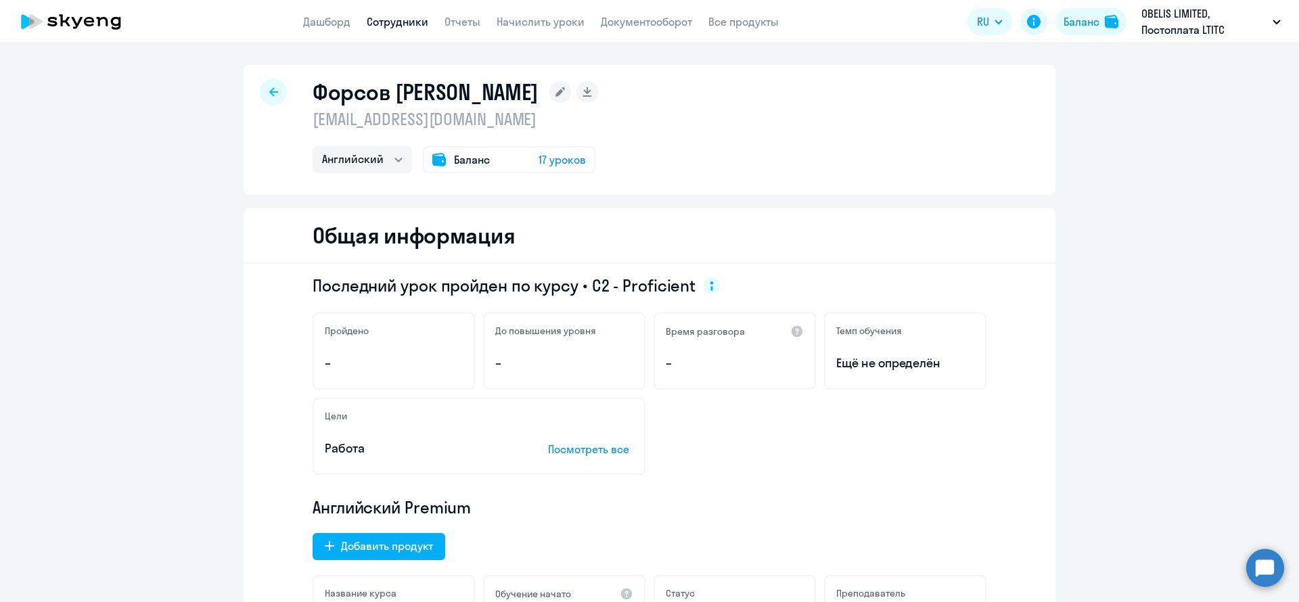
click at [260, 89] on div at bounding box center [273, 91] width 27 height 27
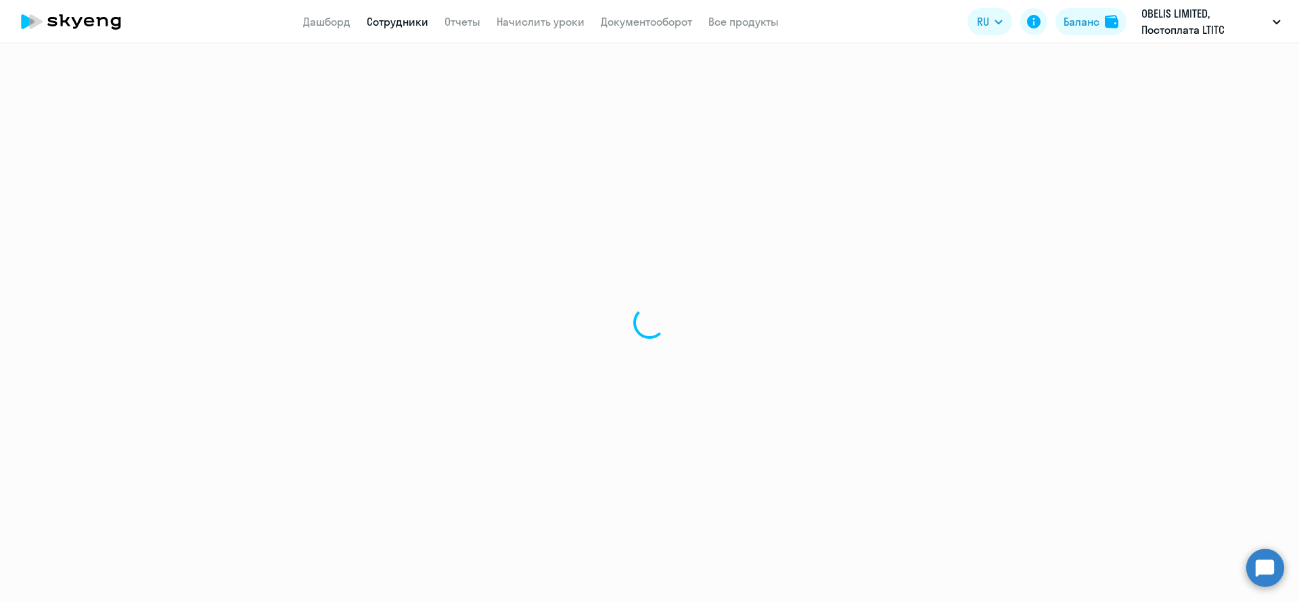
select select "30"
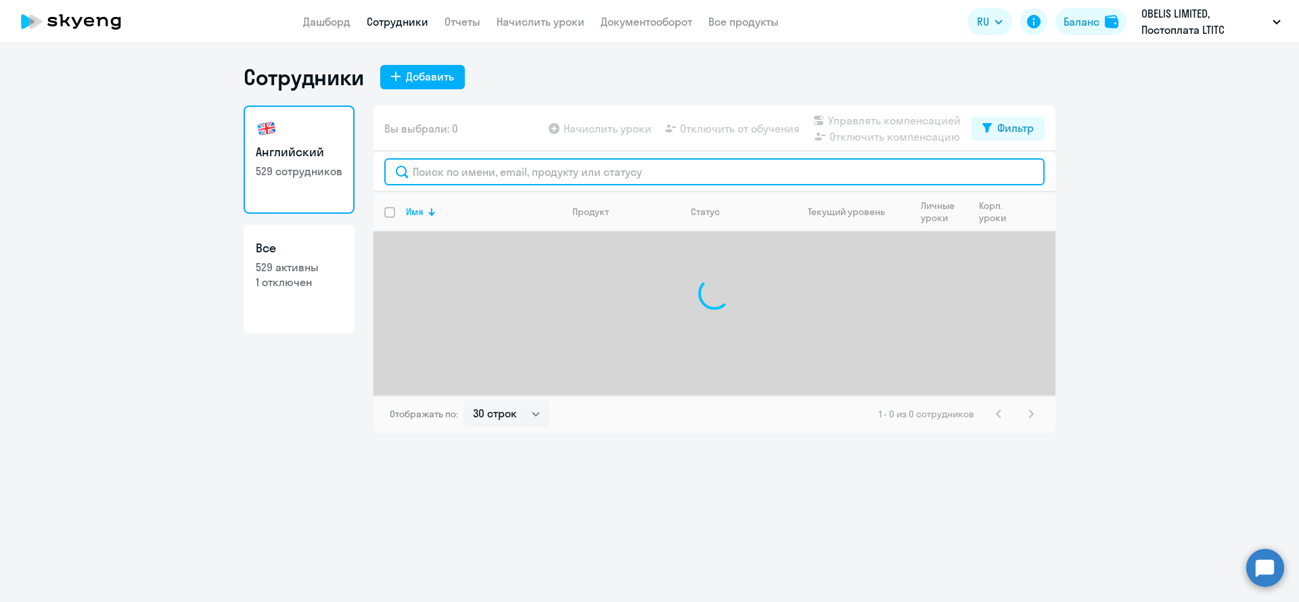
click at [463, 158] on input "text" at bounding box center [714, 171] width 660 height 27
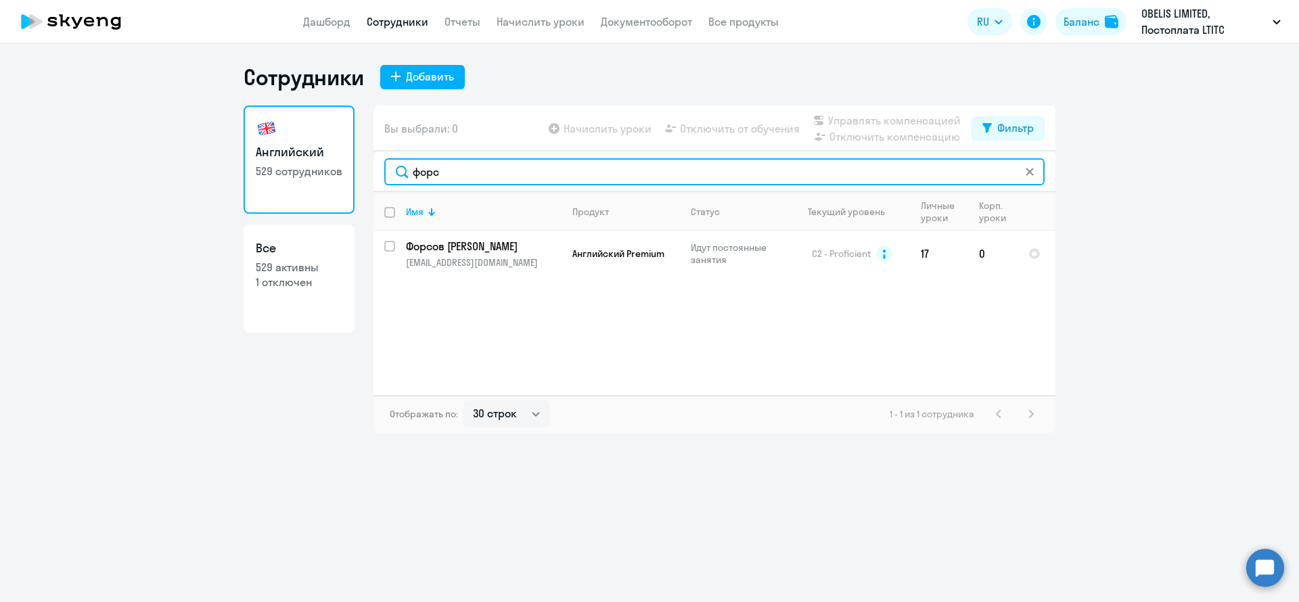
type input "форс"
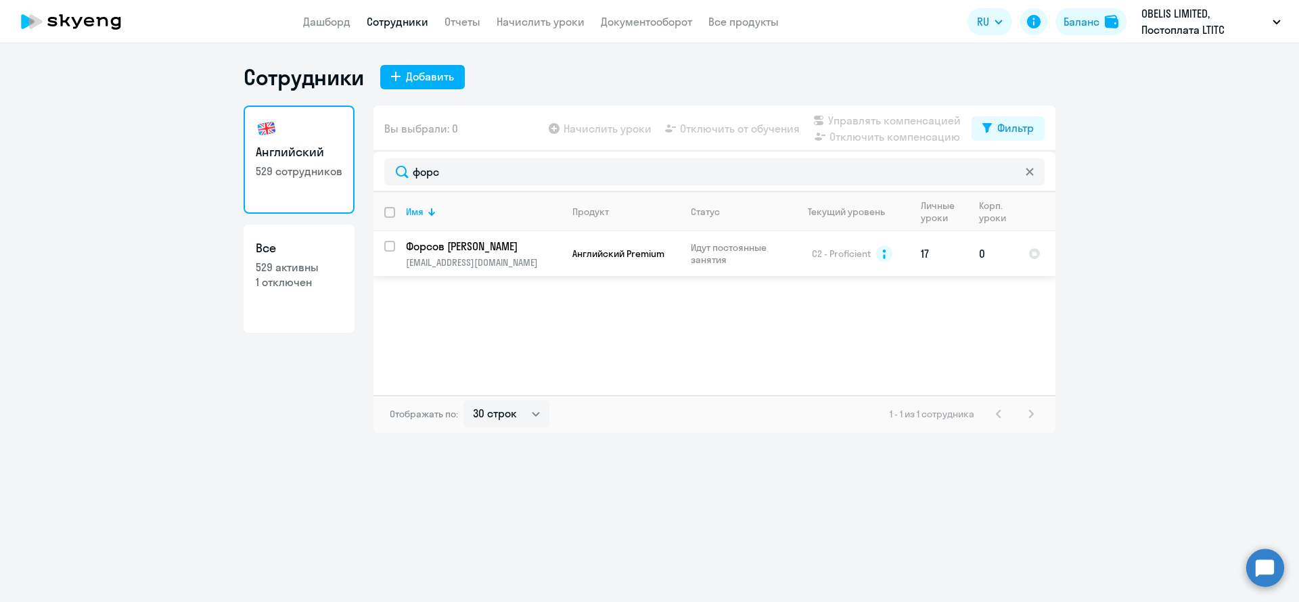
click at [386, 248] on input "select row 16288166" at bounding box center [397, 254] width 27 height 27
checkbox input "true"
click at [858, 120] on span "Управлять компенсацией" at bounding box center [894, 120] width 133 height 16
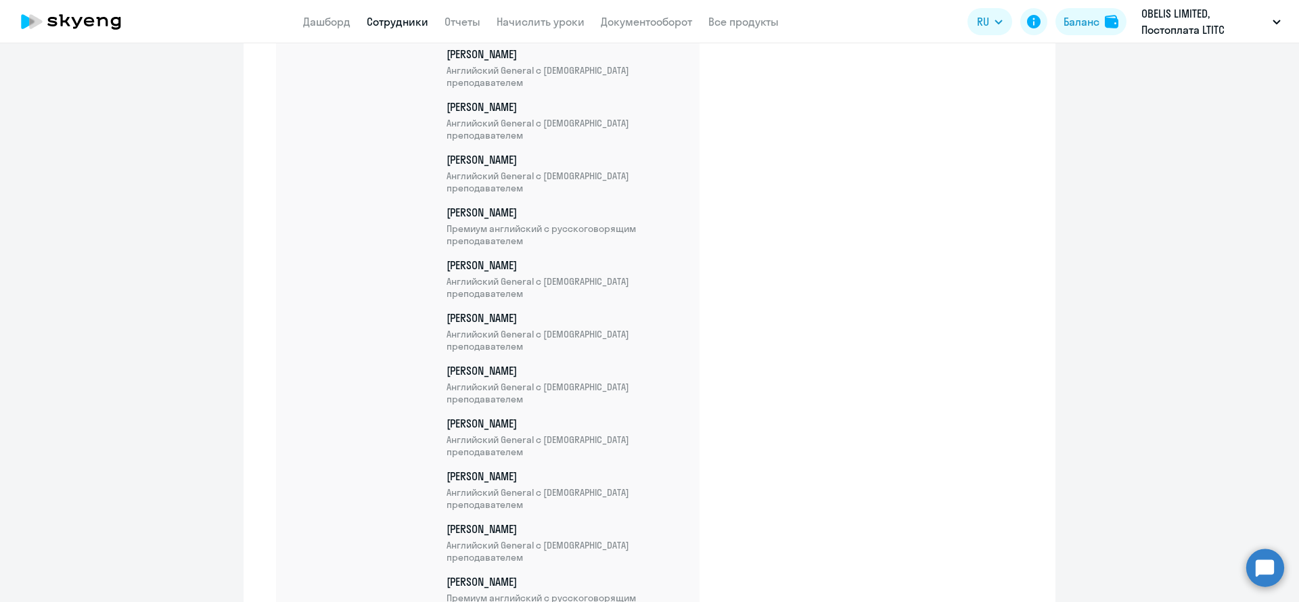
scroll to position [23921, 0]
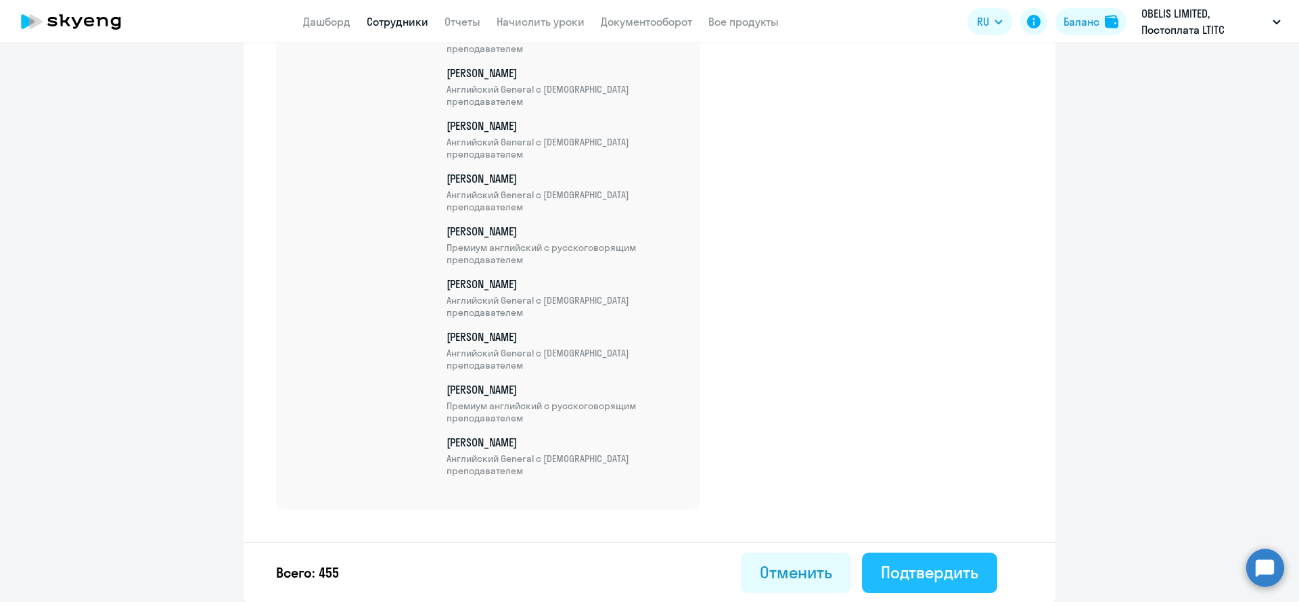
click at [954, 573] on div "Подтвердить" at bounding box center [929, 572] width 97 height 22
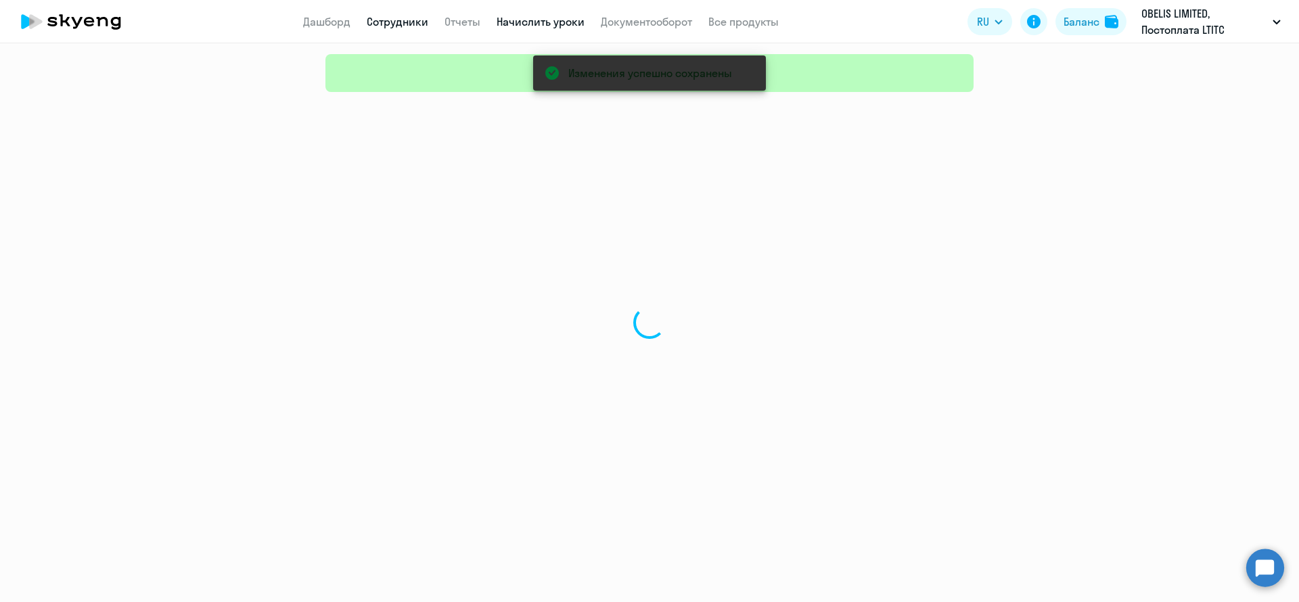
select select "30"
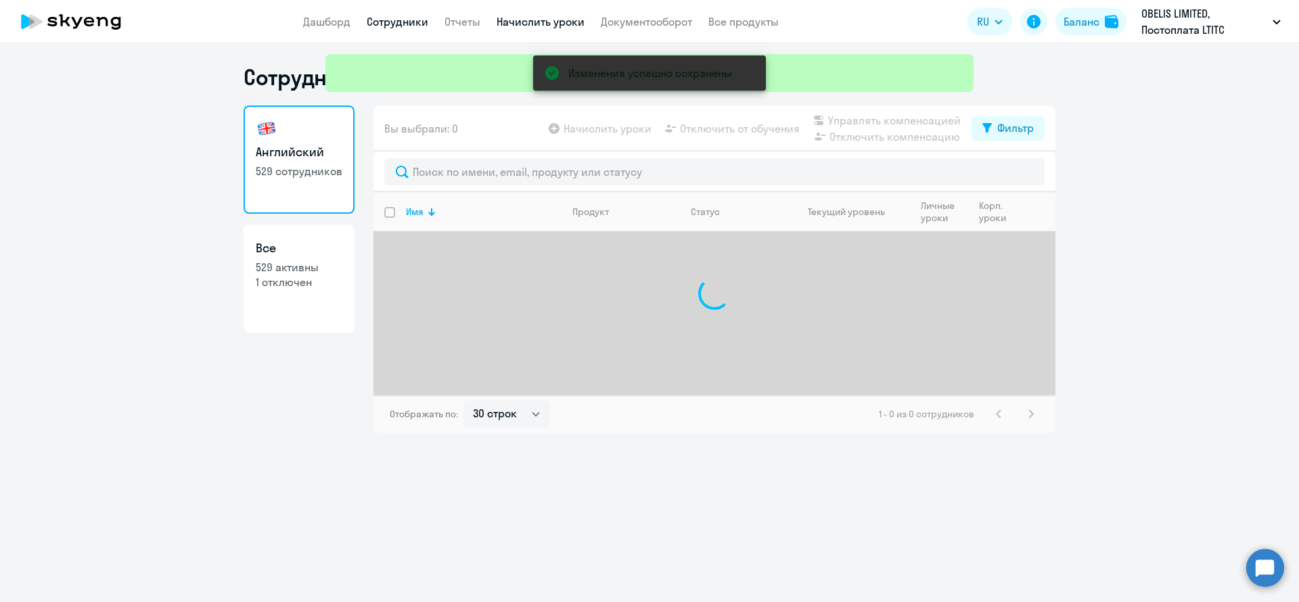
click at [538, 15] on div "Изменения успешно сохранены" at bounding box center [649, 48] width 659 height 97
click at [529, 25] on div "Изменения успешно сохранены" at bounding box center [649, 48] width 659 height 97
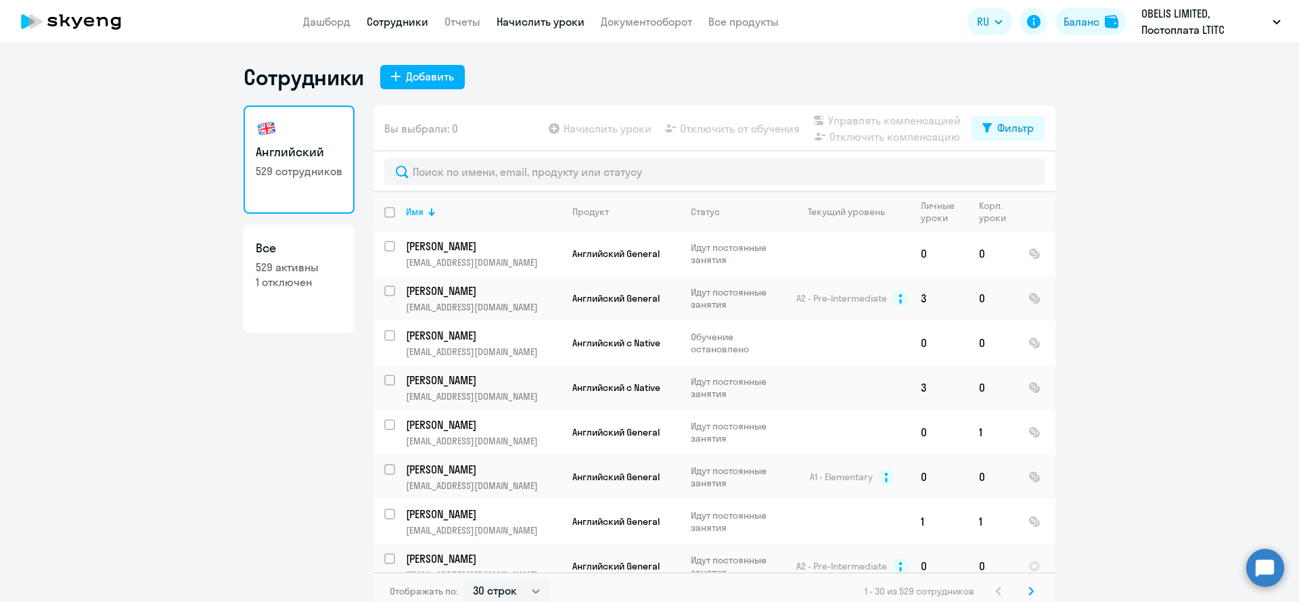
click at [561, 24] on link "Начислить уроки" at bounding box center [540, 22] width 88 height 14
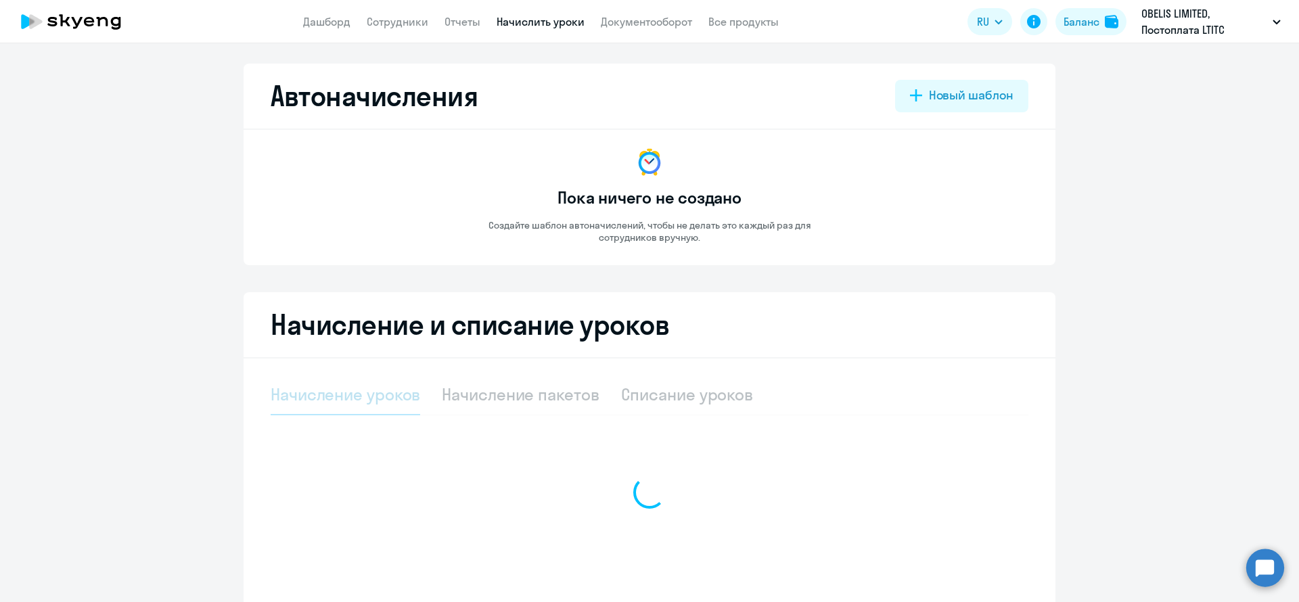
select select "10"
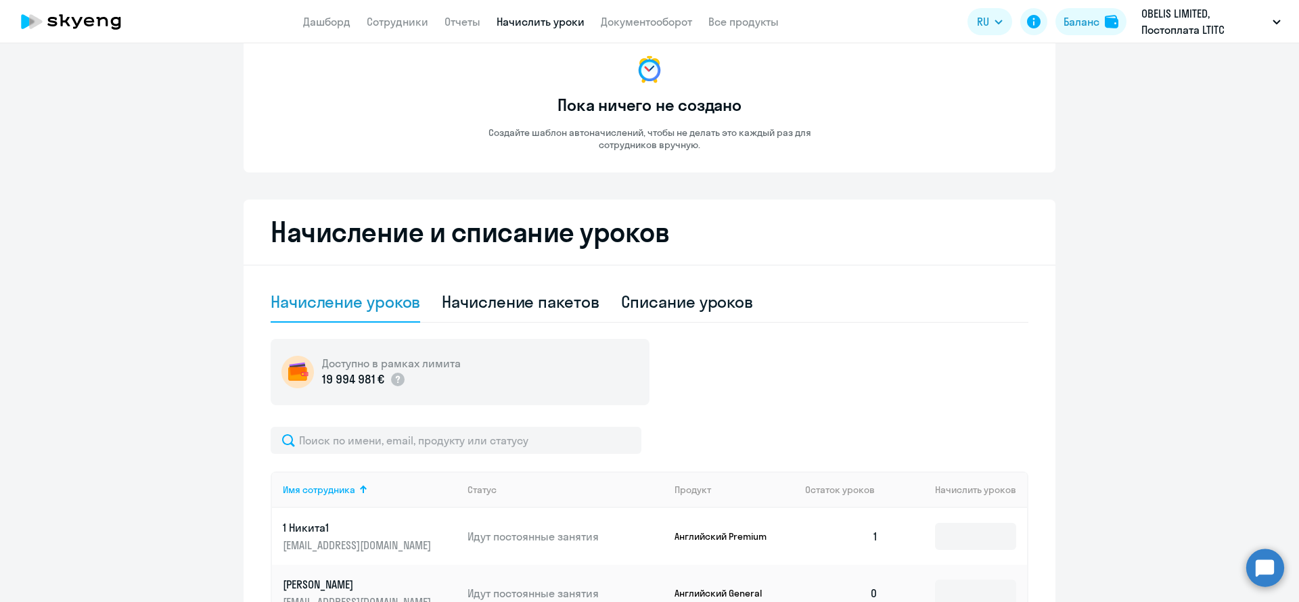
scroll to position [203, 0]
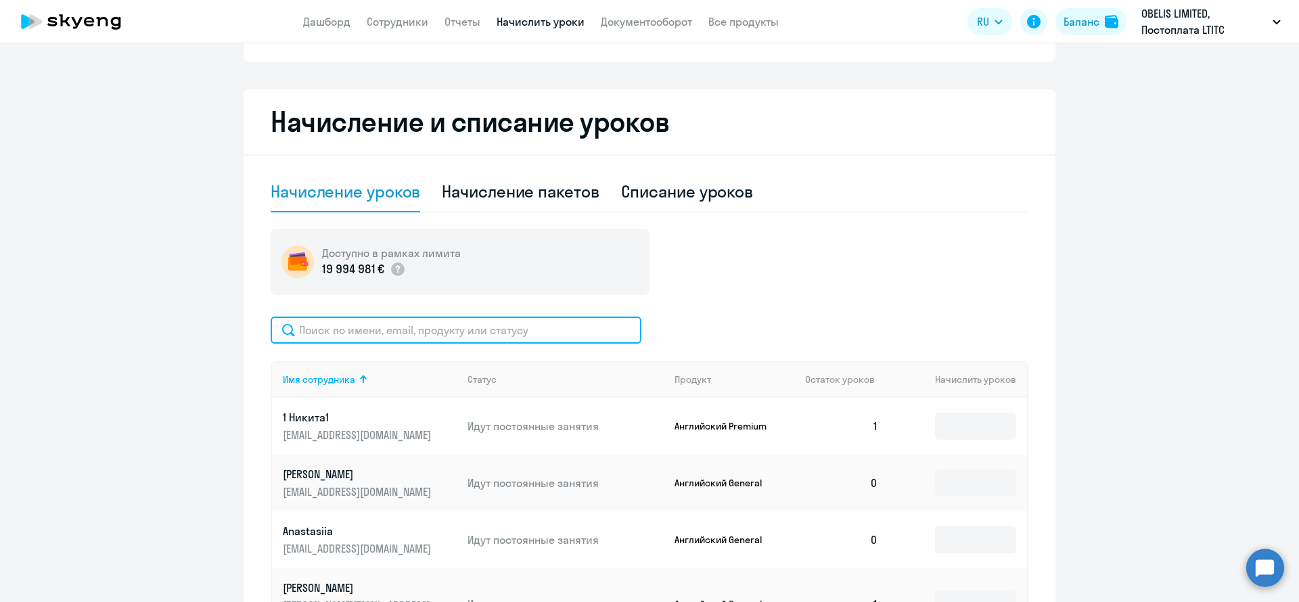
click at [460, 327] on input "text" at bounding box center [456, 330] width 371 height 27
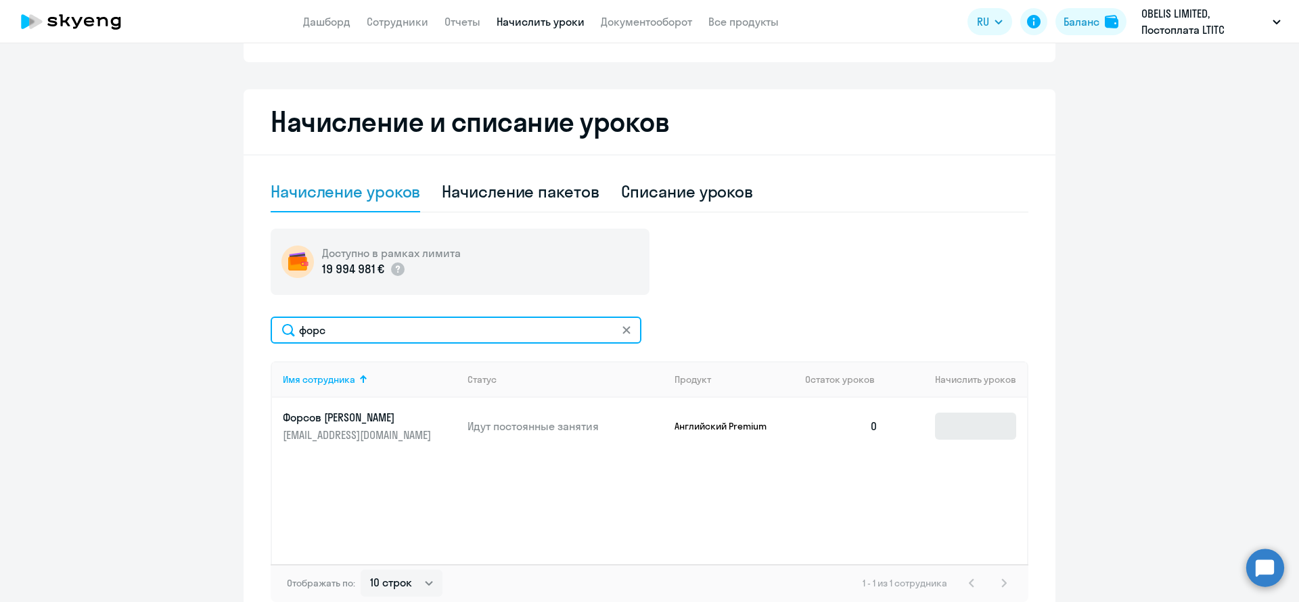
type input "форс"
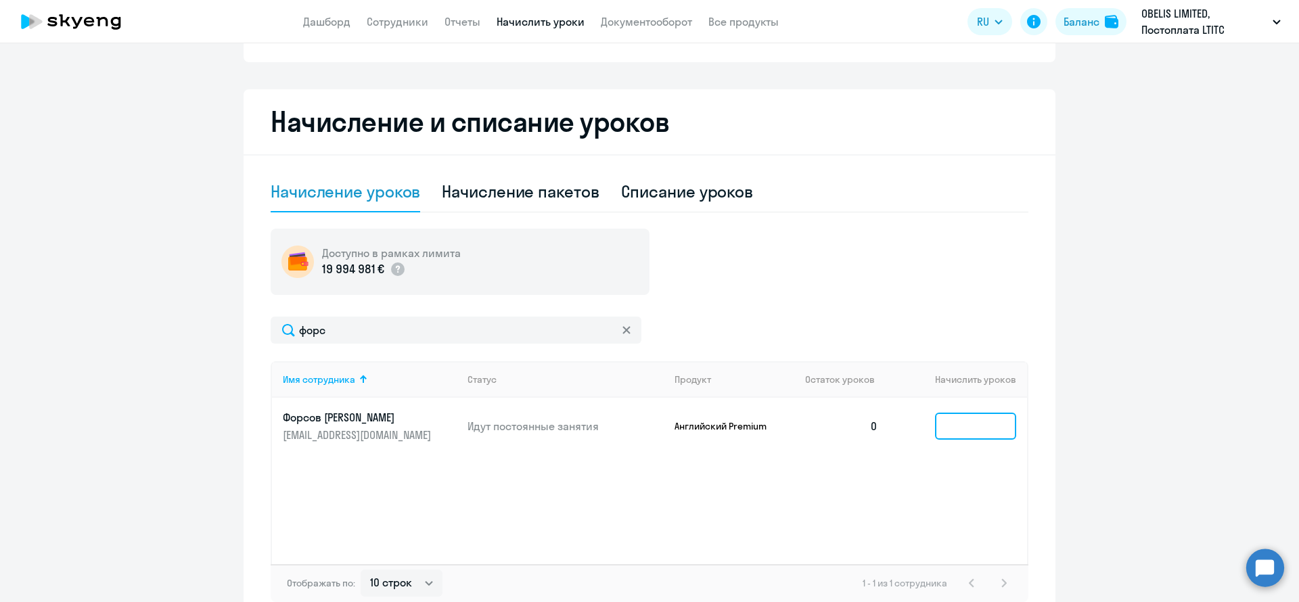
click at [968, 419] on input at bounding box center [975, 426] width 81 height 27
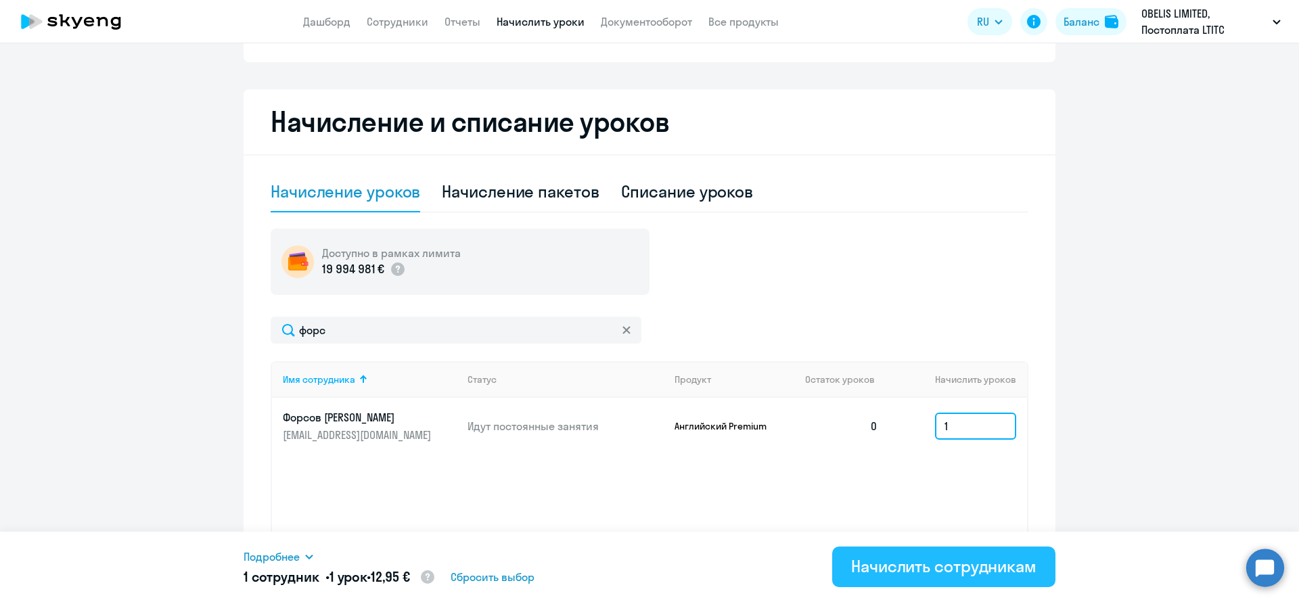
type input "1"
click at [958, 569] on div "Начислить сотрудникам" at bounding box center [943, 566] width 185 height 22
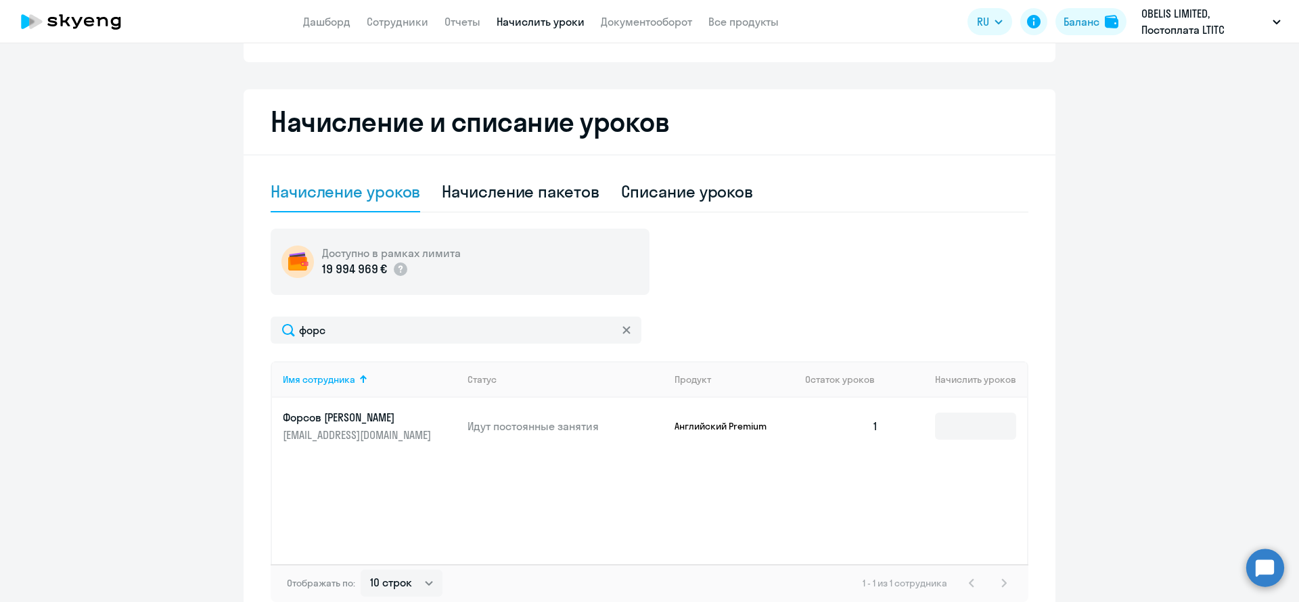
click at [148, 125] on ng-component "Автоначисления Новый шаблон Пока ничего не создано Создайте шаблон автоначислен…" at bounding box center [649, 242] width 1299 height 763
